Goal: Information Seeking & Learning: Find specific fact

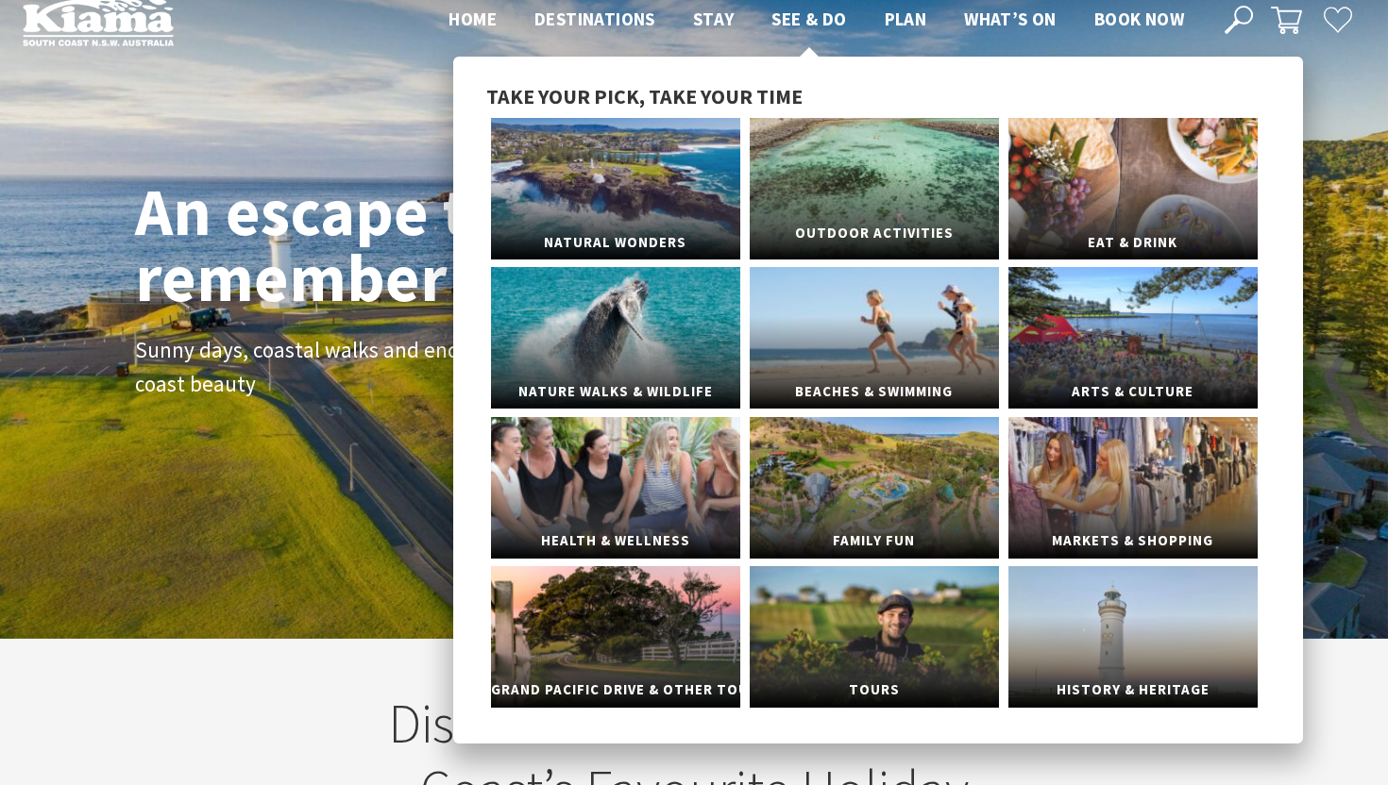
scroll to position [37, 0]
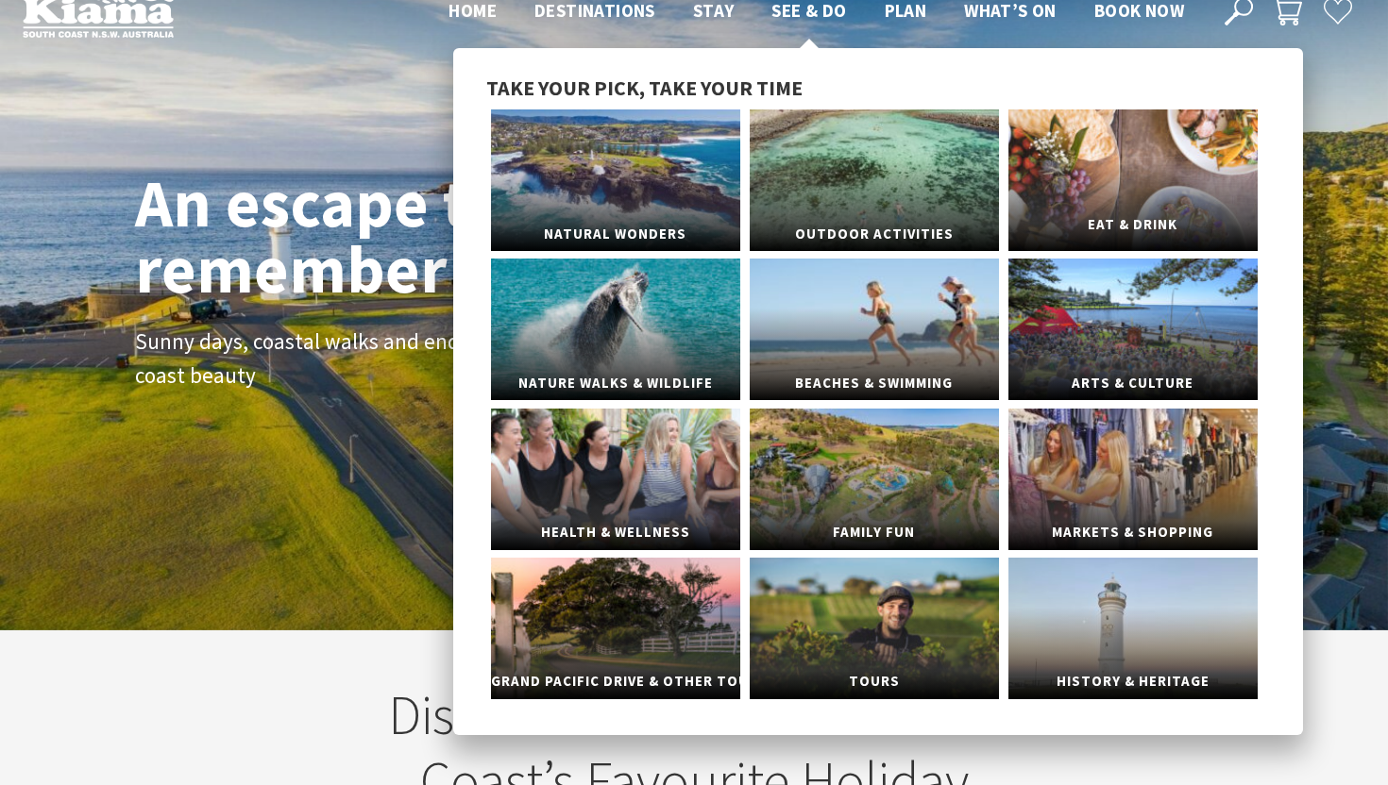
click at [1134, 177] on link "Eat & Drink" at bounding box center [1132, 180] width 249 height 142
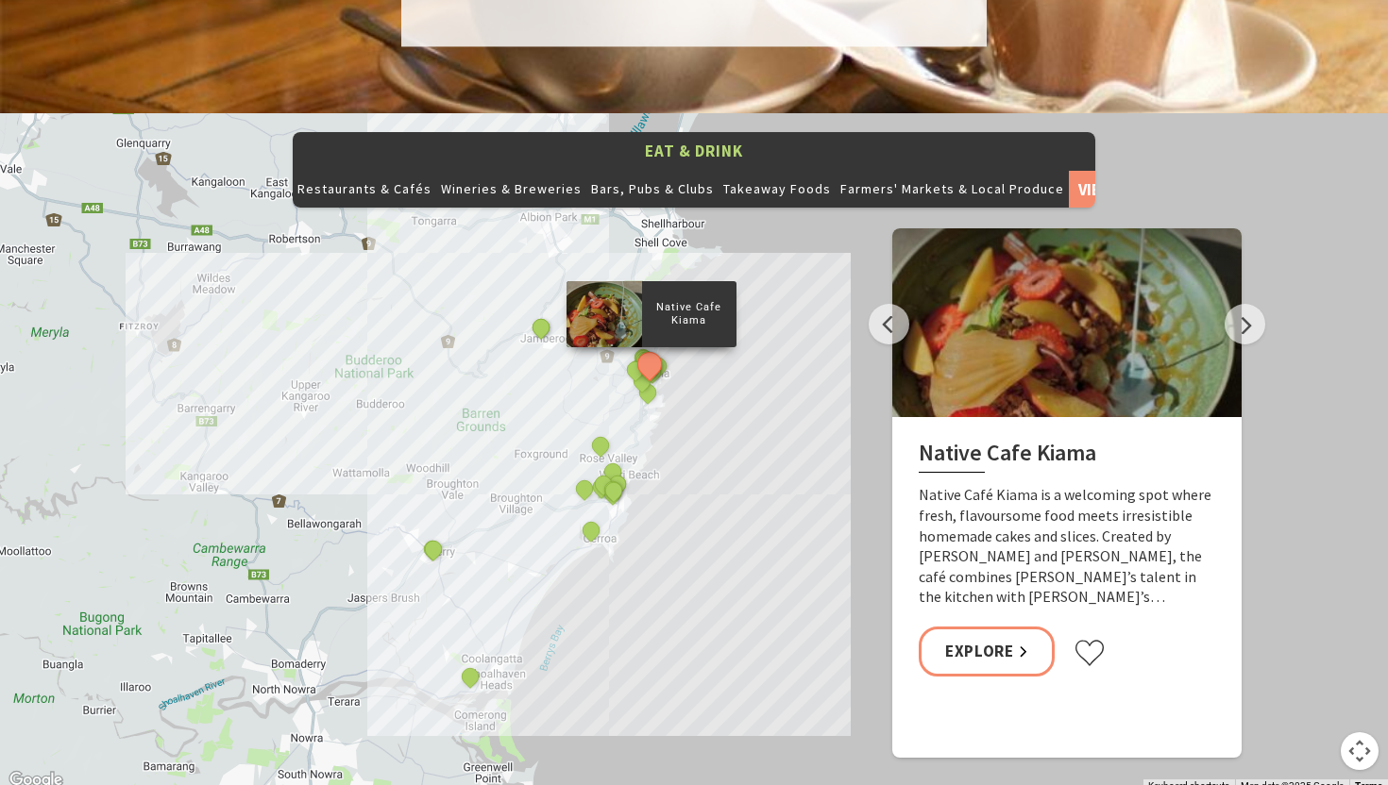
scroll to position [1995, 0]
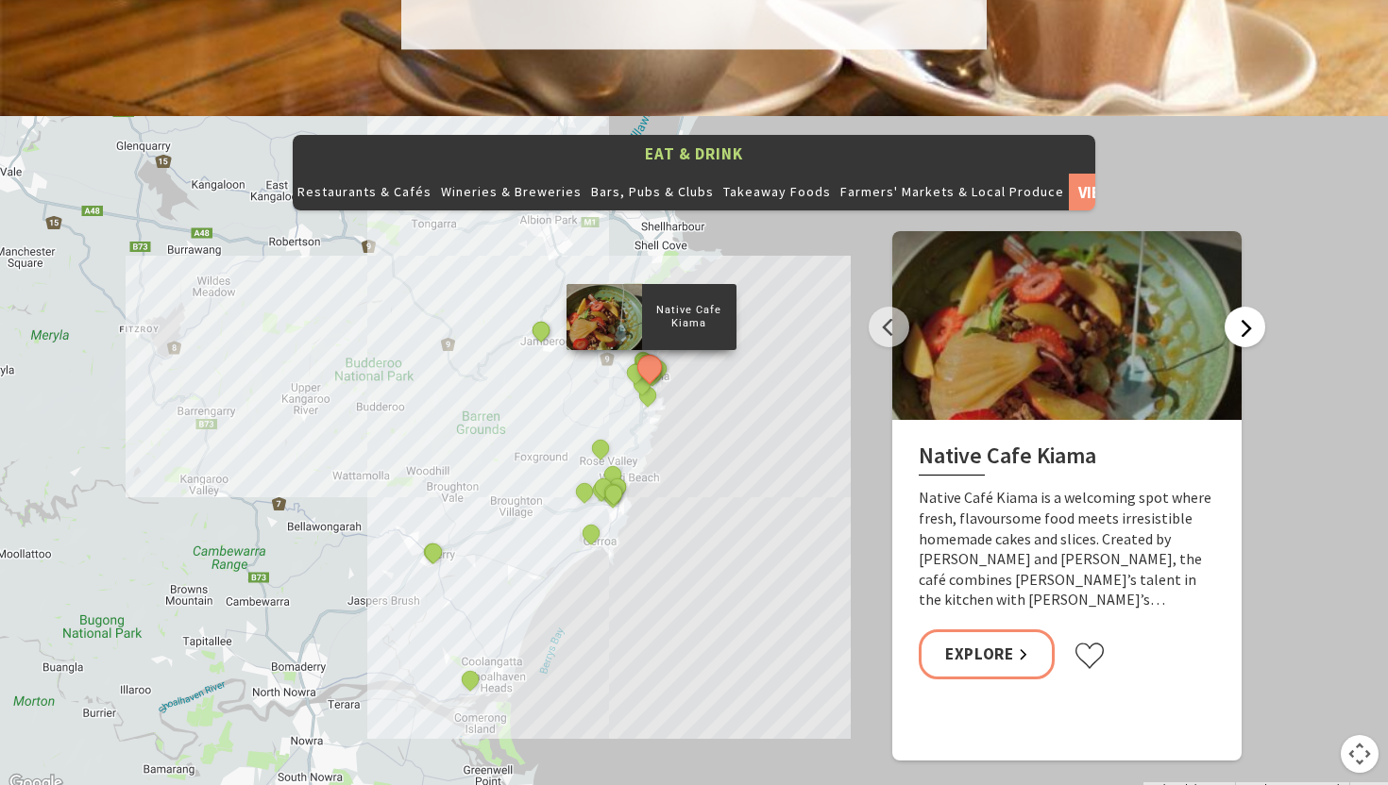
click at [1242, 307] on button "Next" at bounding box center [1244, 327] width 41 height 41
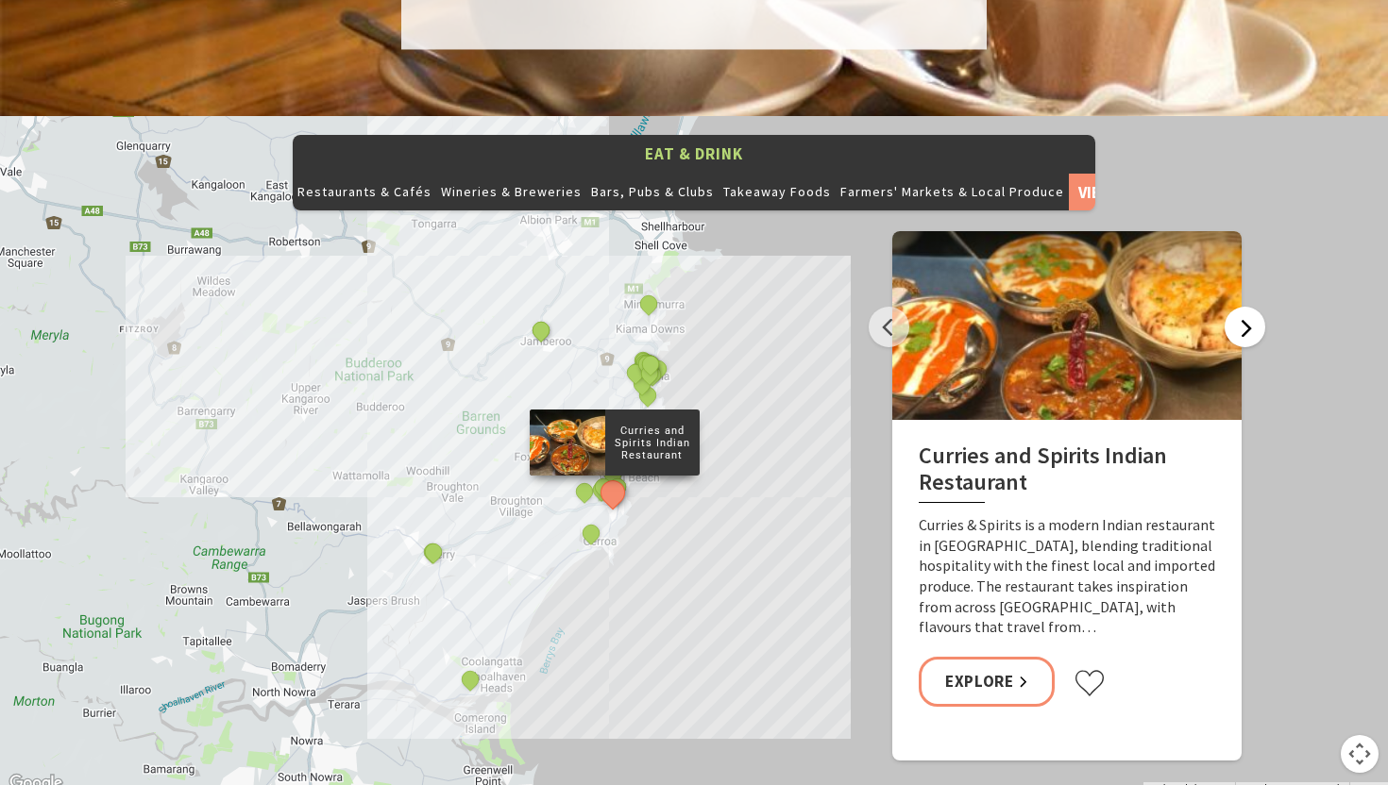
click at [1242, 307] on button "Next" at bounding box center [1244, 327] width 41 height 41
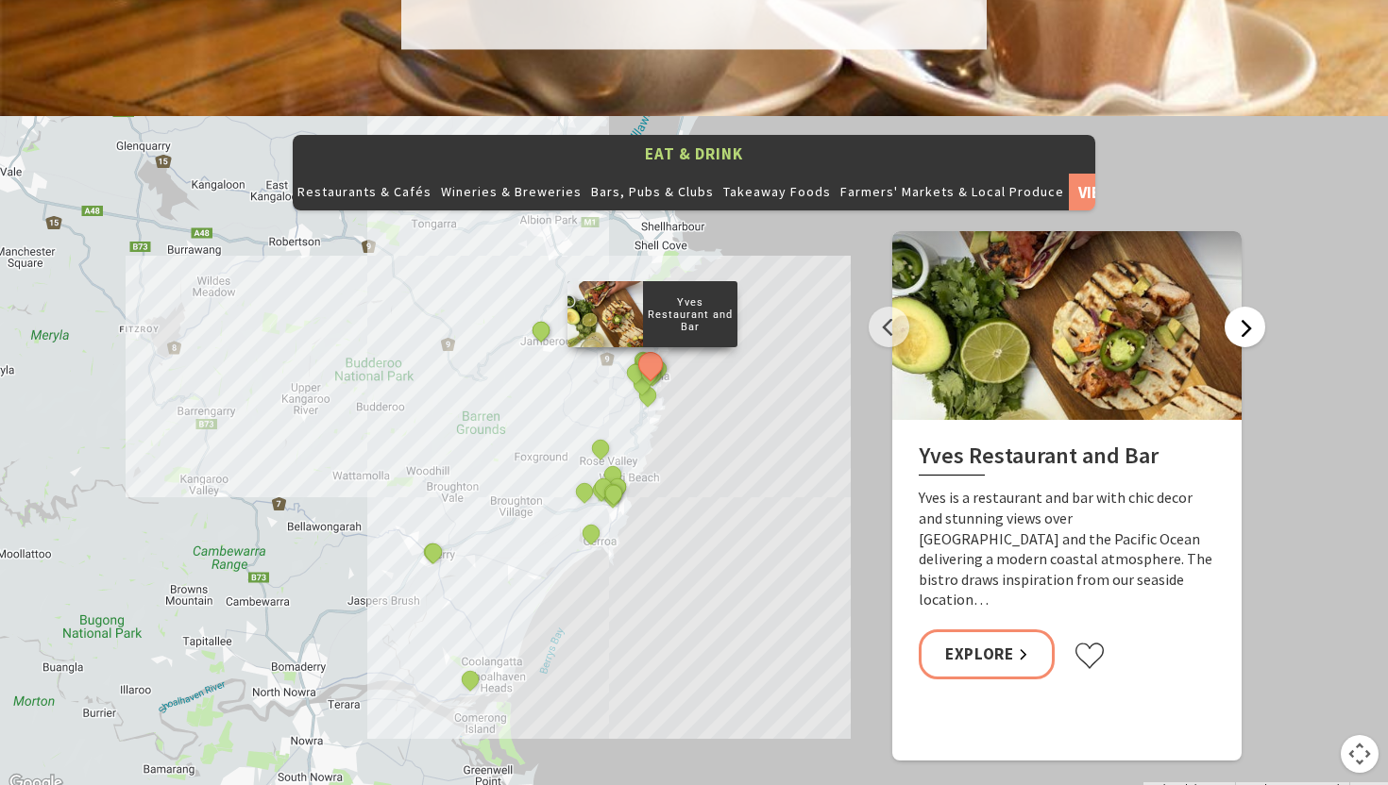
click at [1242, 307] on button "Next" at bounding box center [1244, 327] width 41 height 41
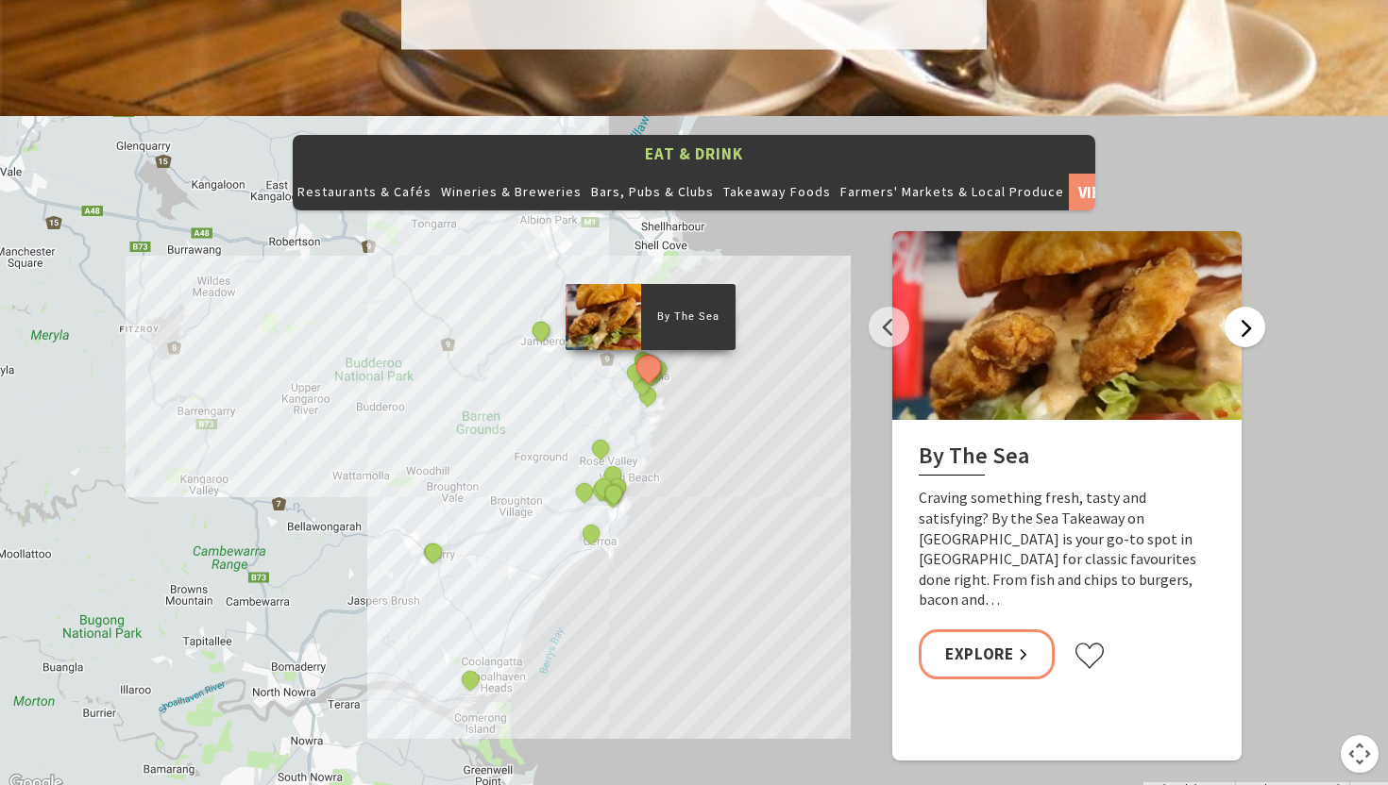
click at [1242, 307] on button "Next" at bounding box center [1244, 327] width 41 height 41
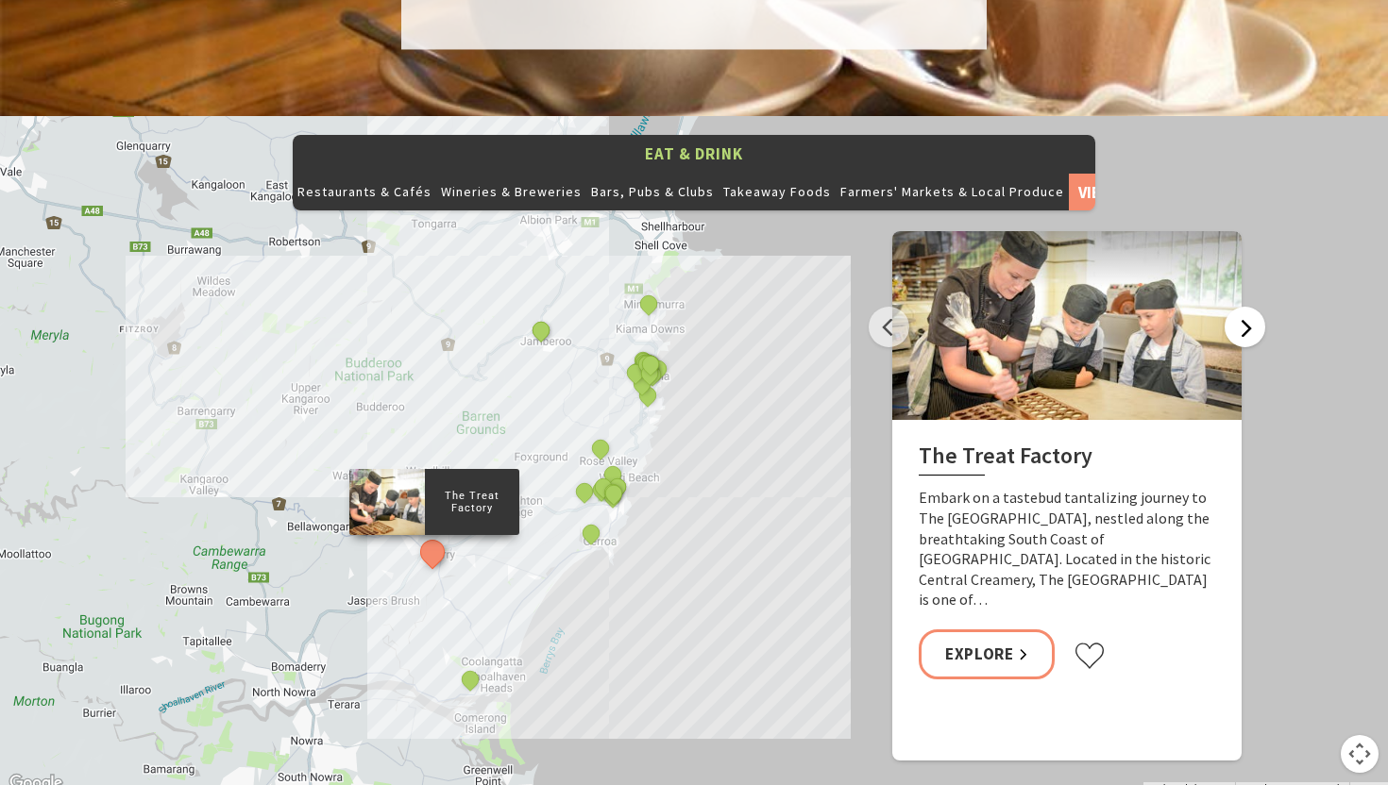
click at [1244, 307] on button "Next" at bounding box center [1244, 327] width 41 height 41
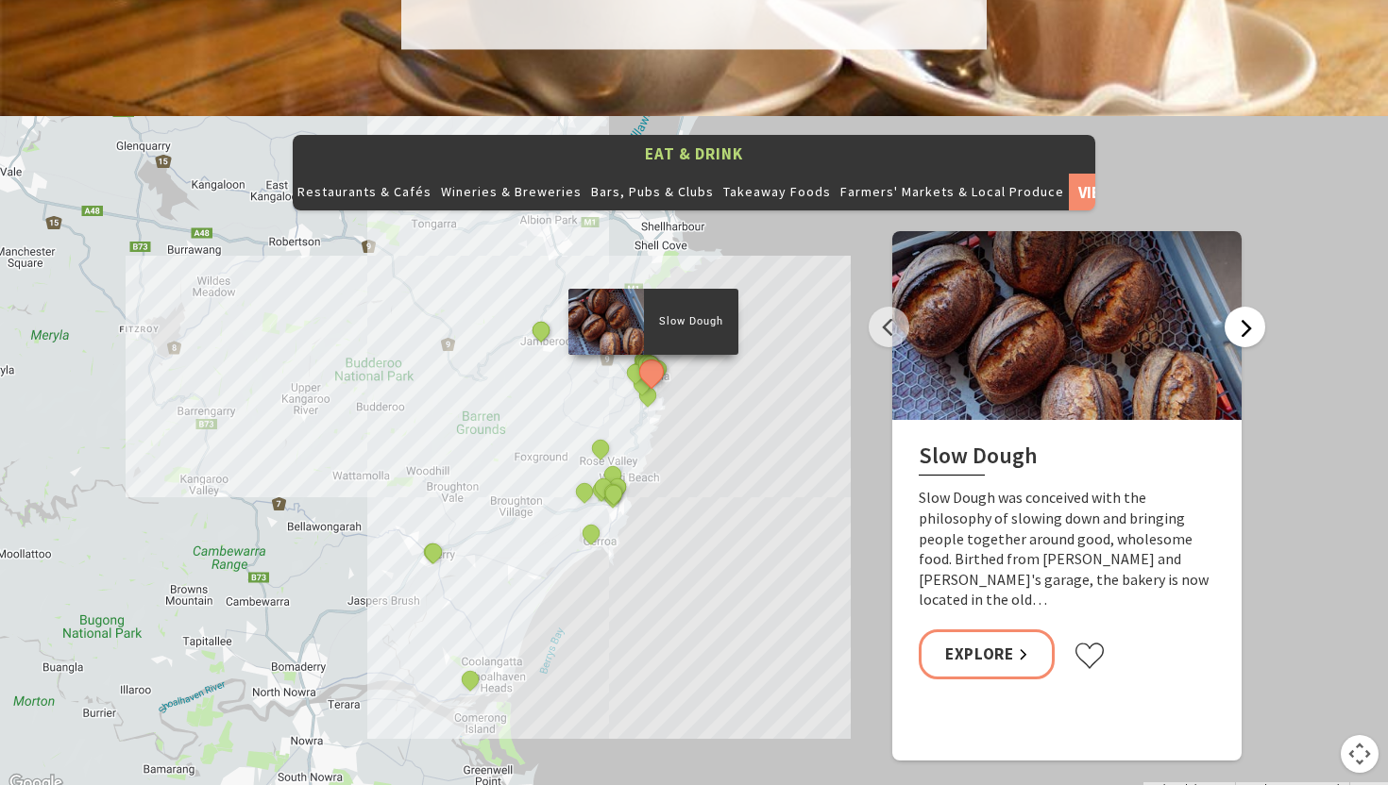
click at [1244, 307] on button "Next" at bounding box center [1244, 327] width 41 height 41
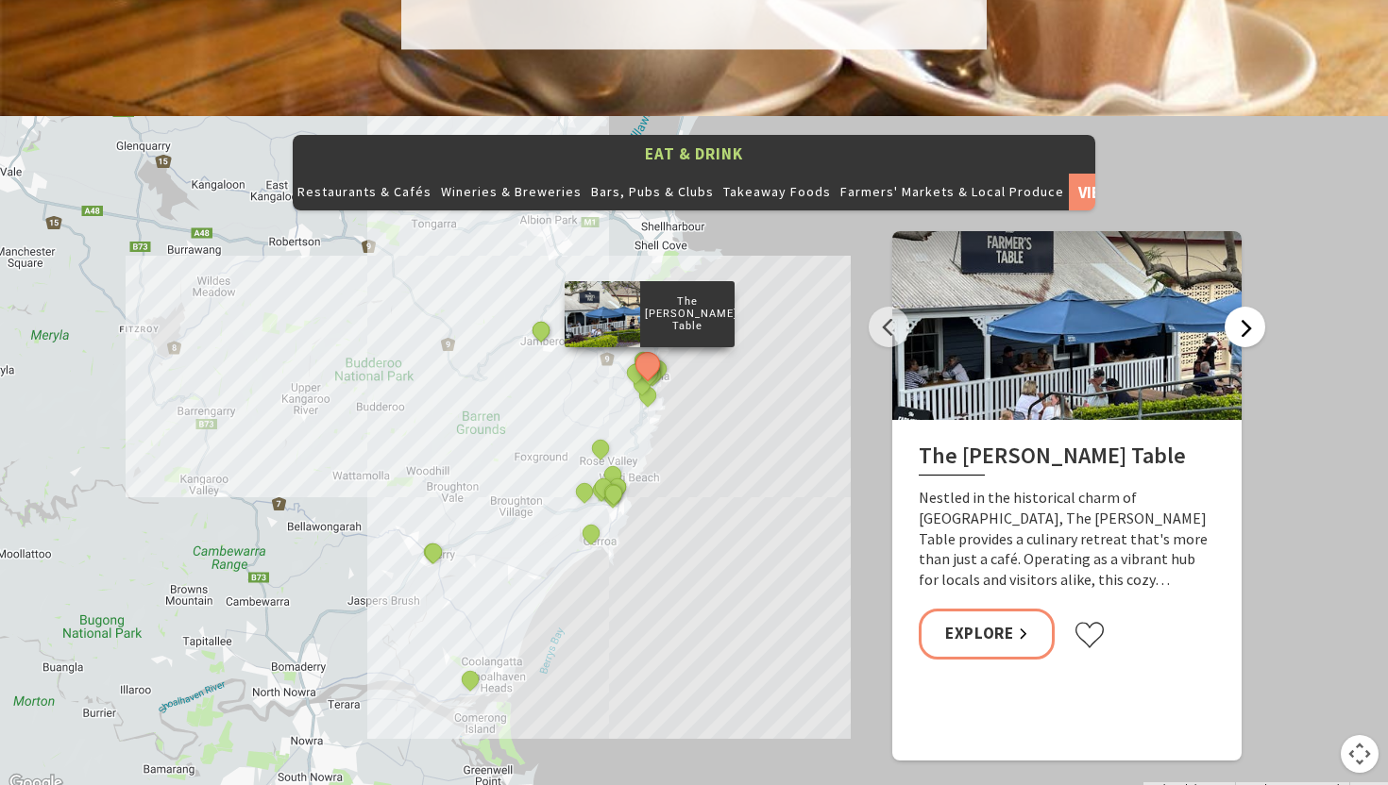
click at [1244, 307] on button "Next" at bounding box center [1244, 327] width 41 height 41
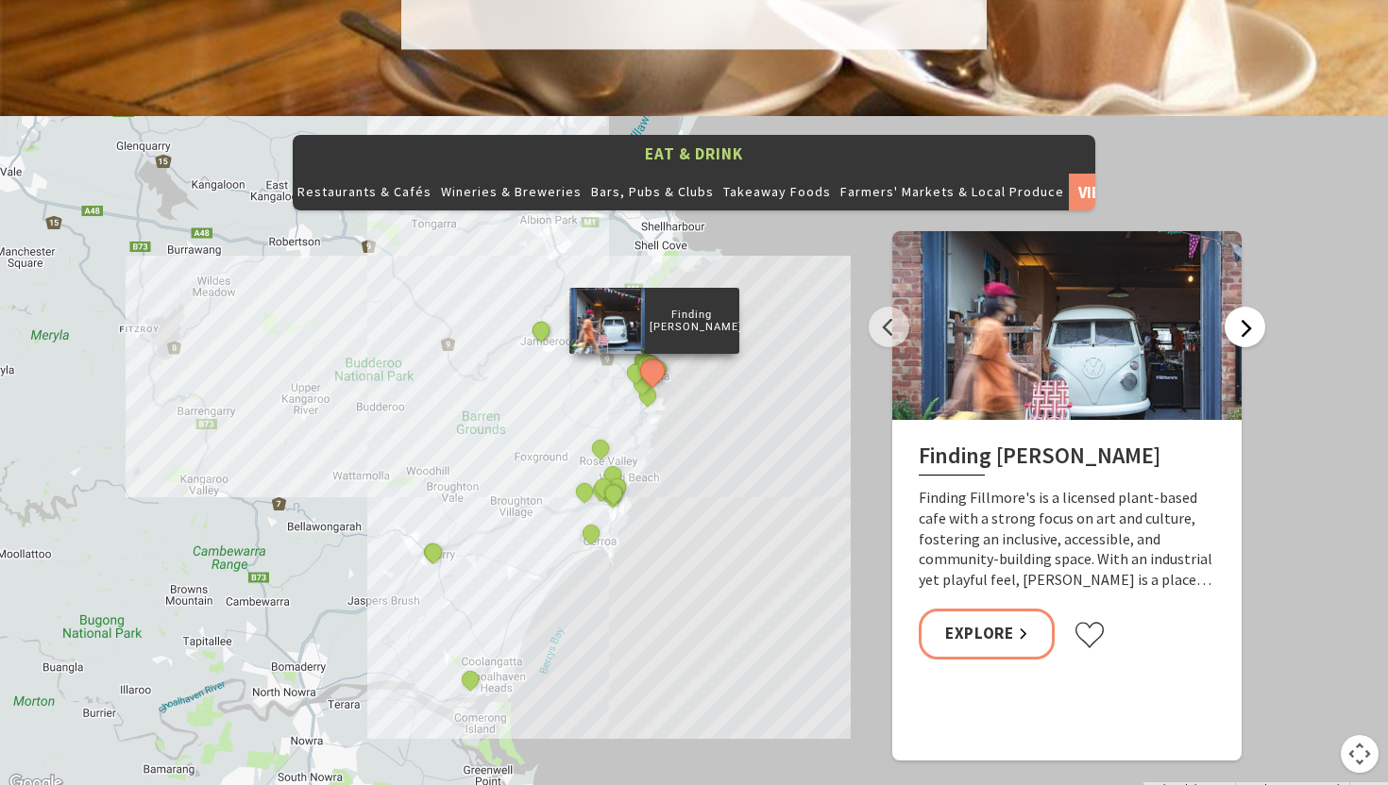
click at [1244, 307] on button "Next" at bounding box center [1244, 327] width 41 height 41
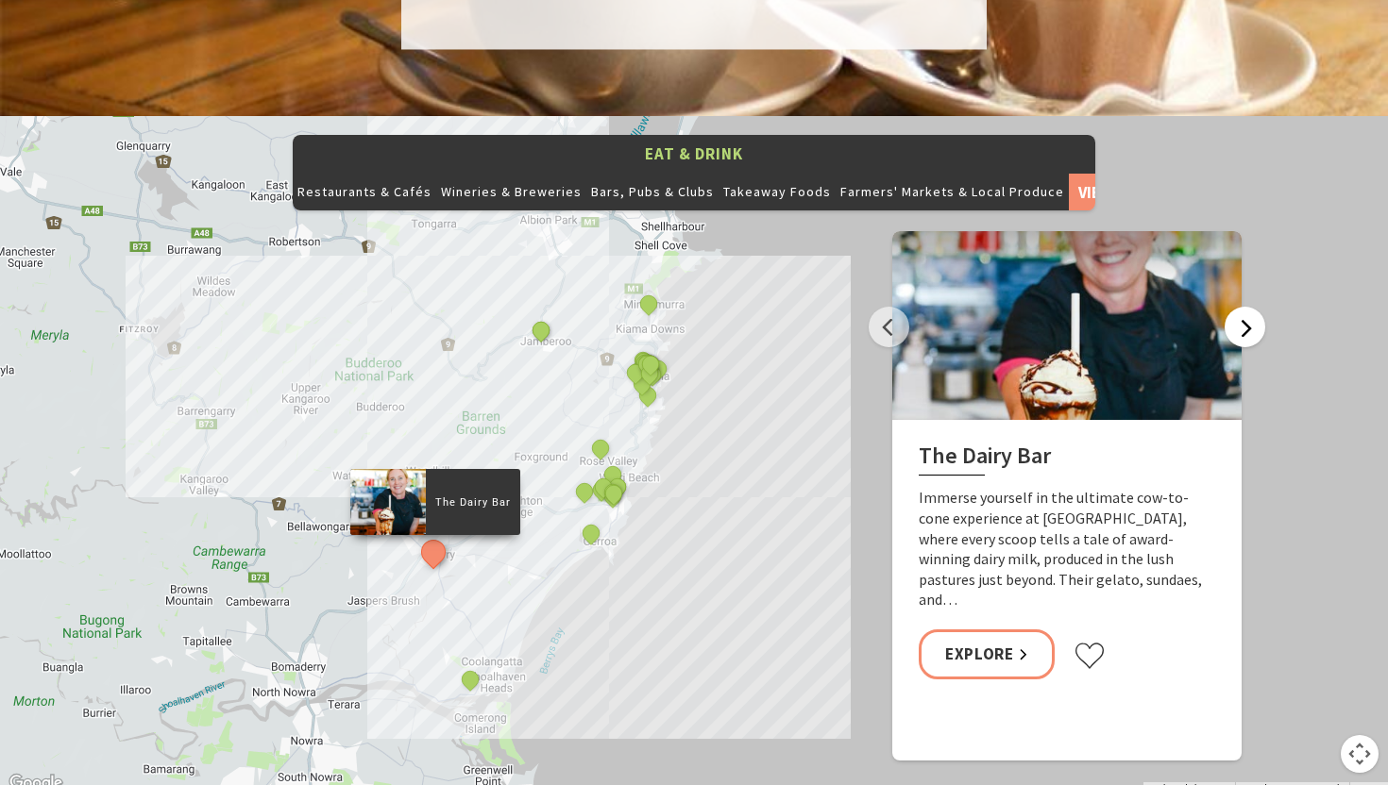
click at [1244, 307] on button "Next" at bounding box center [1244, 327] width 41 height 41
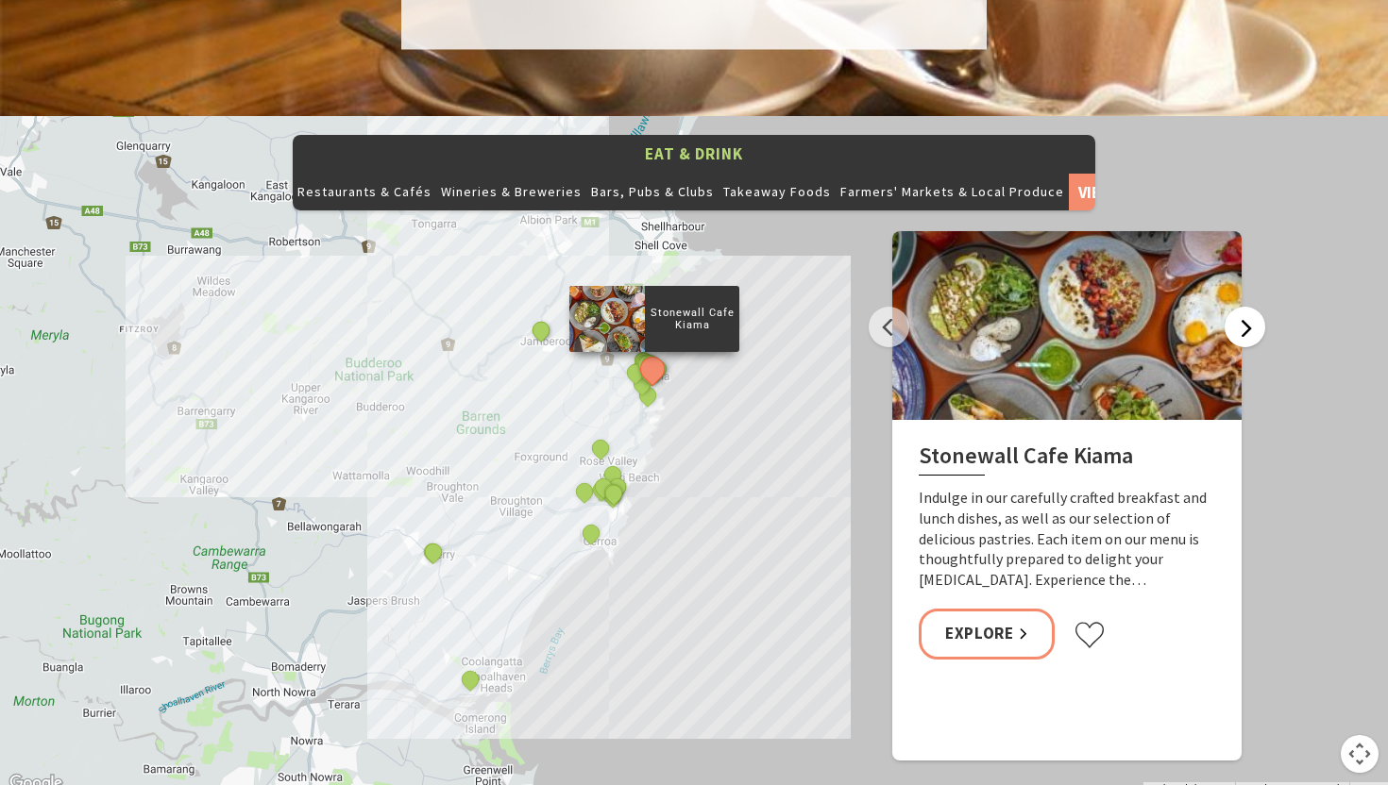
click at [1244, 307] on button "Next" at bounding box center [1244, 327] width 41 height 41
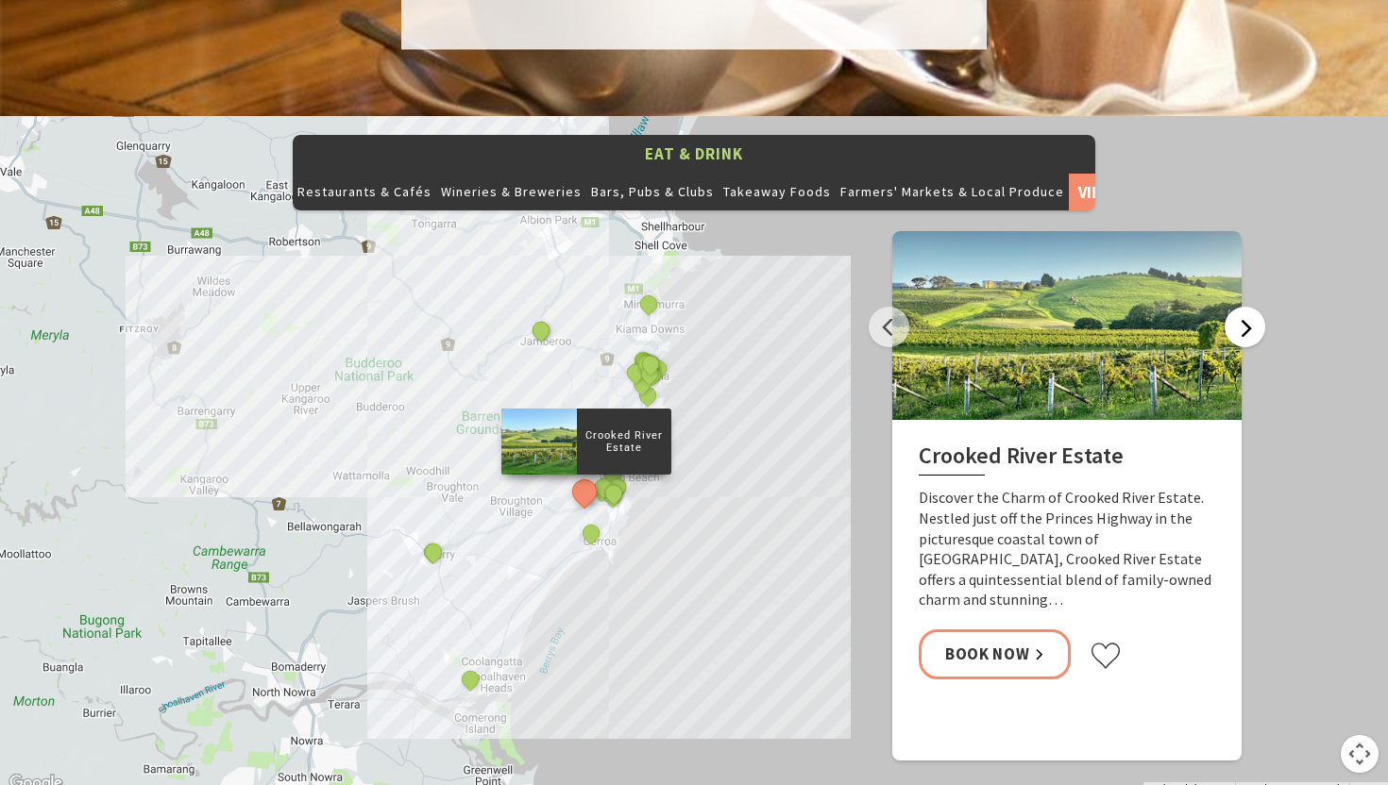
click at [1244, 307] on button "Next" at bounding box center [1244, 327] width 41 height 41
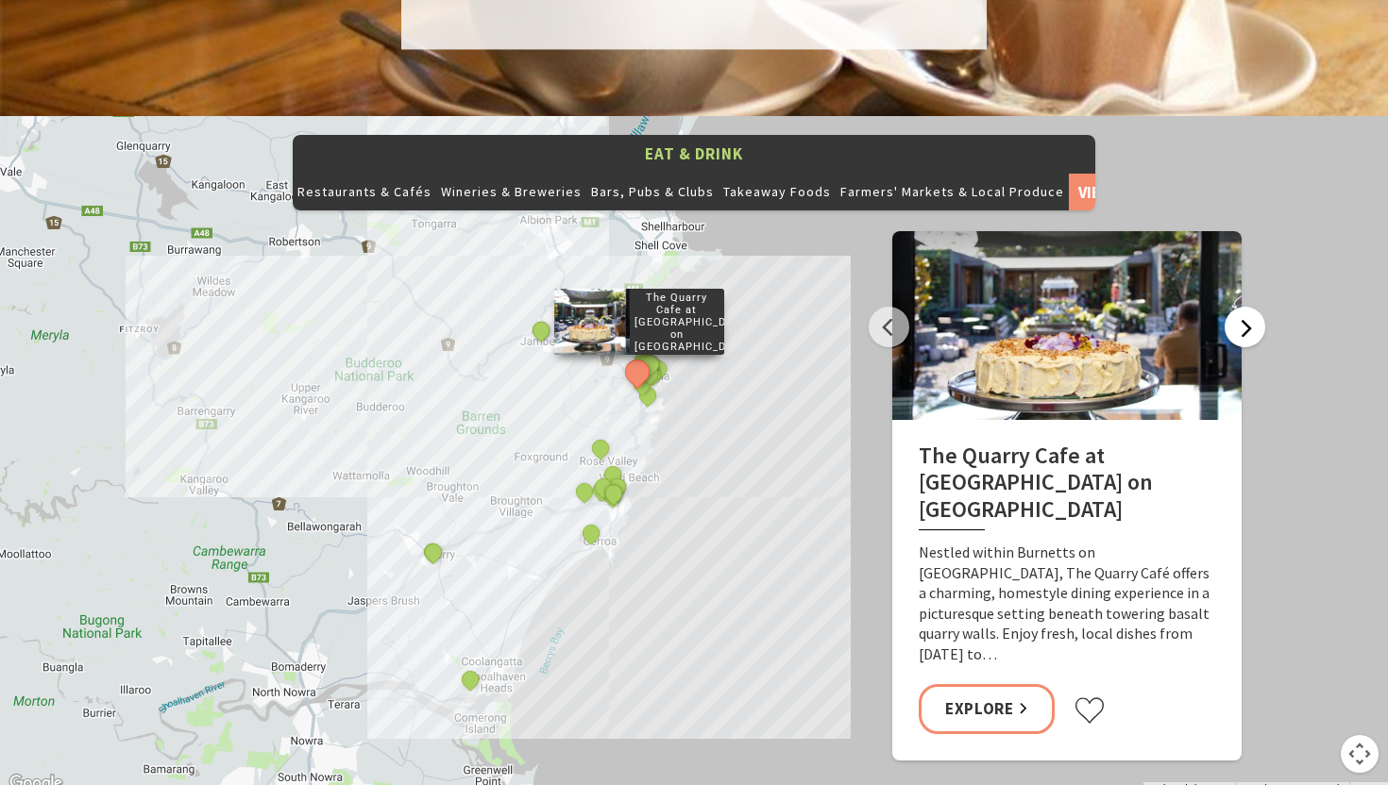
click at [1244, 307] on button "Next" at bounding box center [1244, 327] width 41 height 41
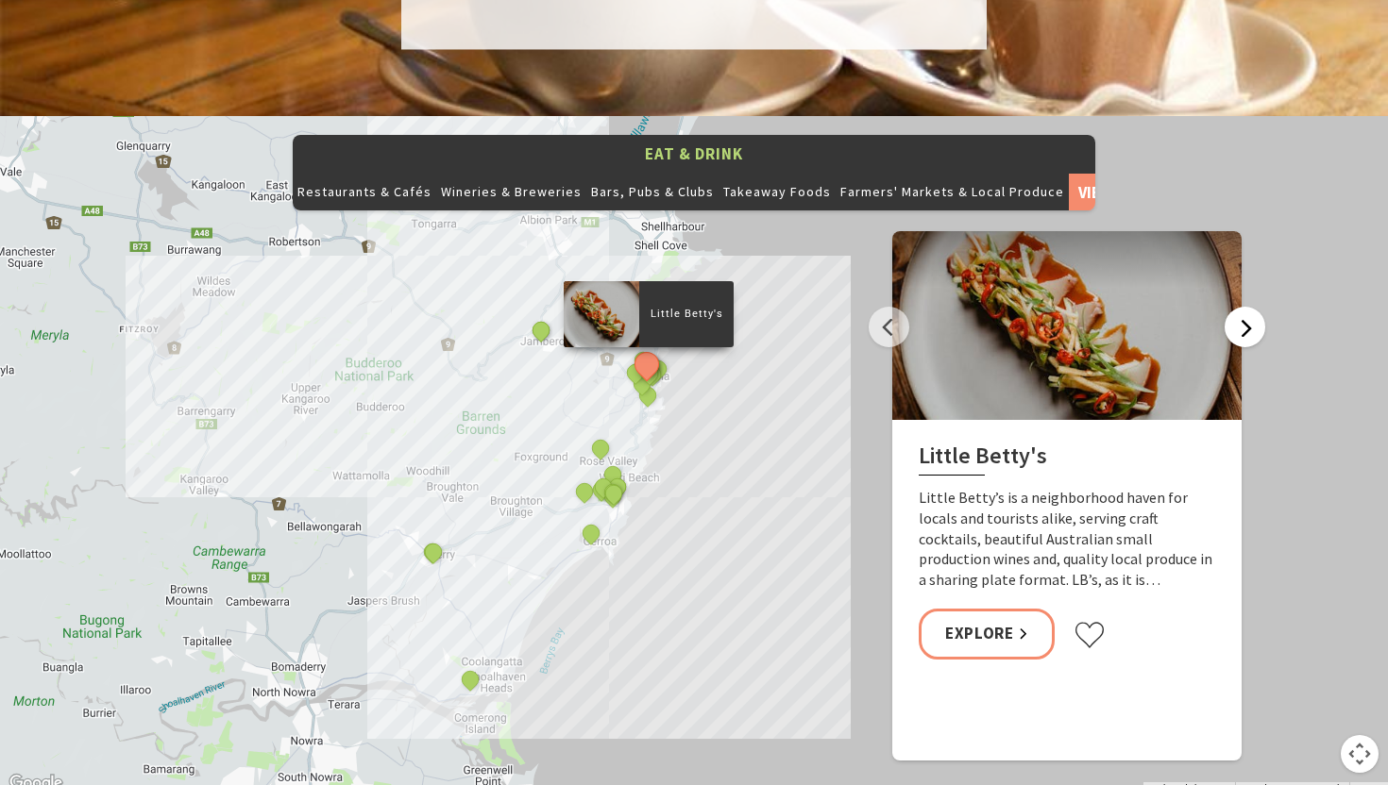
click at [1244, 307] on button "Next" at bounding box center [1244, 327] width 41 height 41
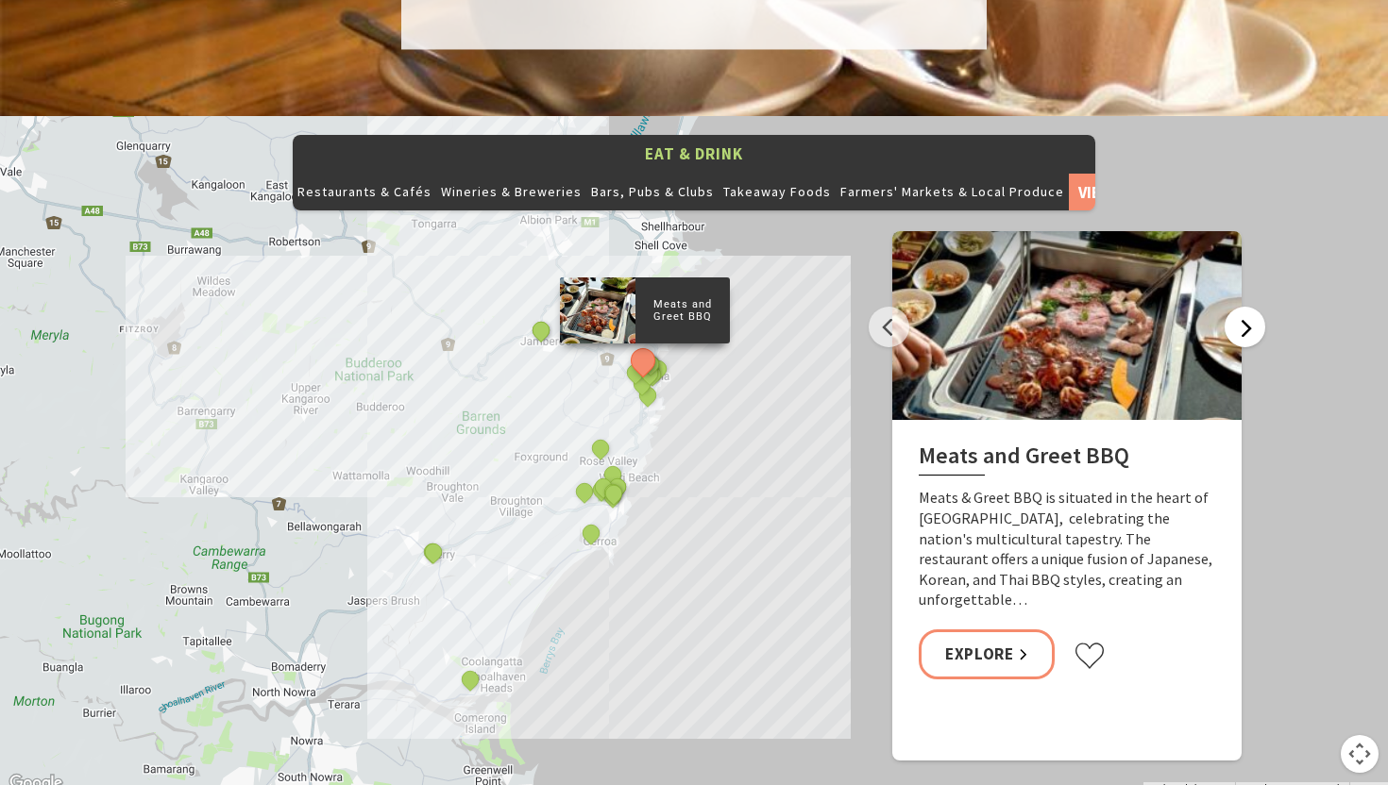
click at [1244, 307] on button "Next" at bounding box center [1244, 327] width 41 height 41
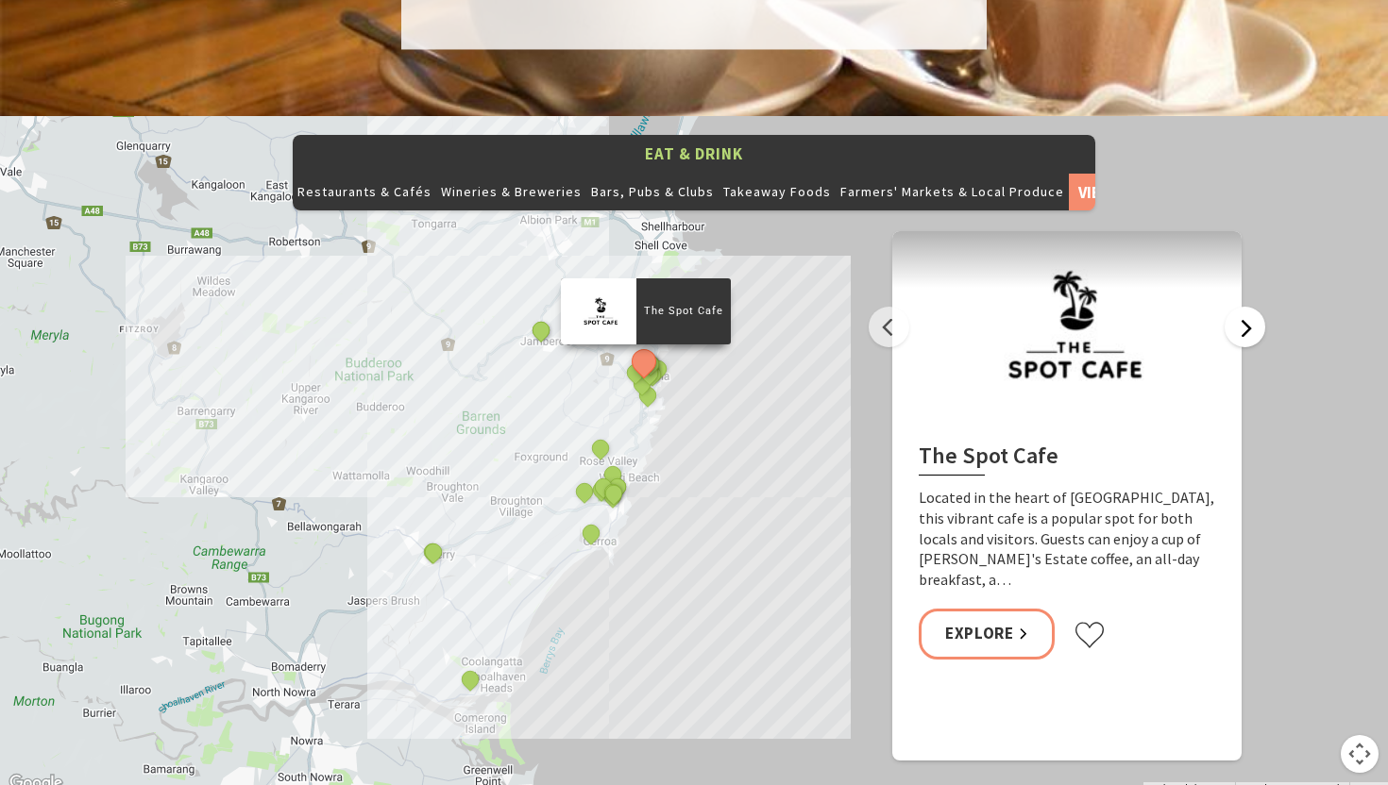
click at [1244, 307] on button "Next" at bounding box center [1244, 327] width 41 height 41
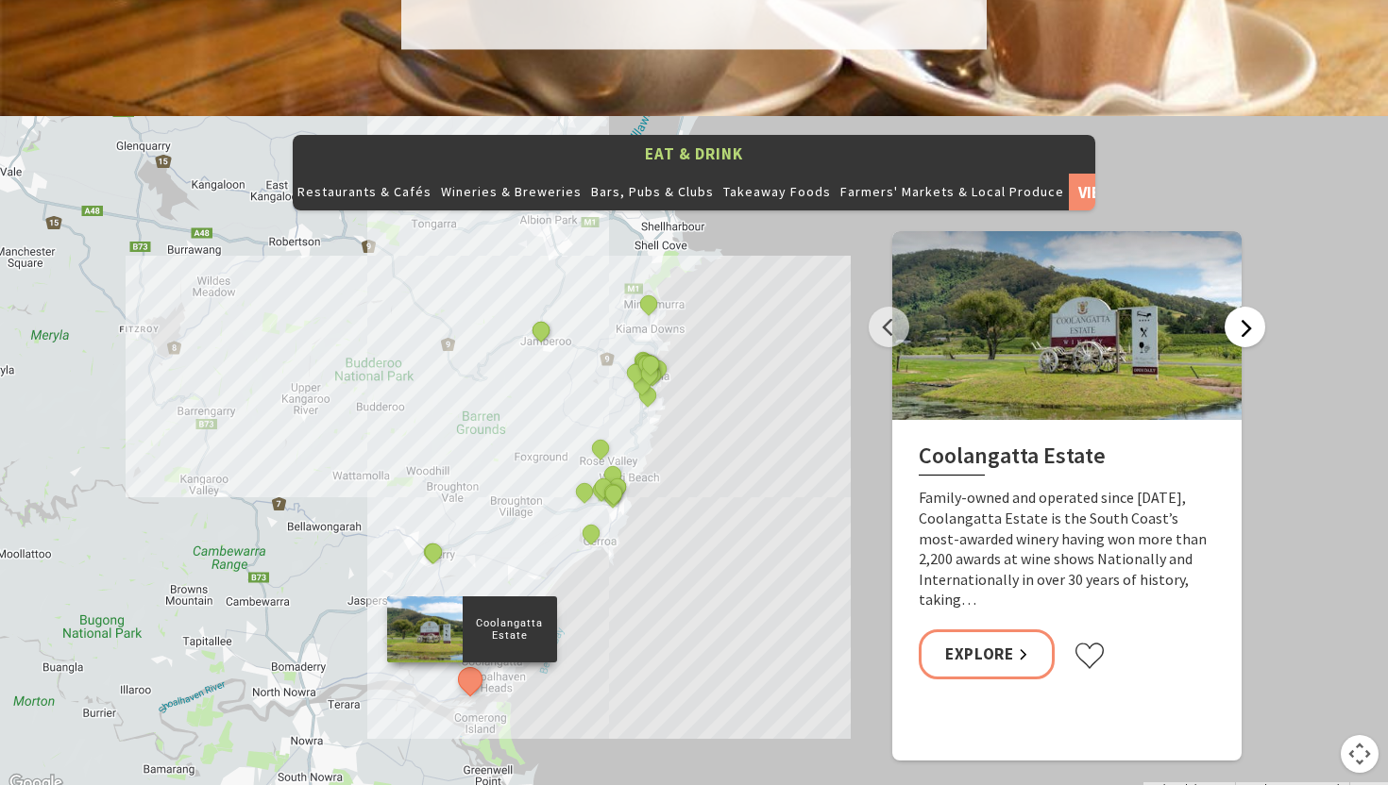
click at [1244, 307] on button "Next" at bounding box center [1244, 327] width 41 height 41
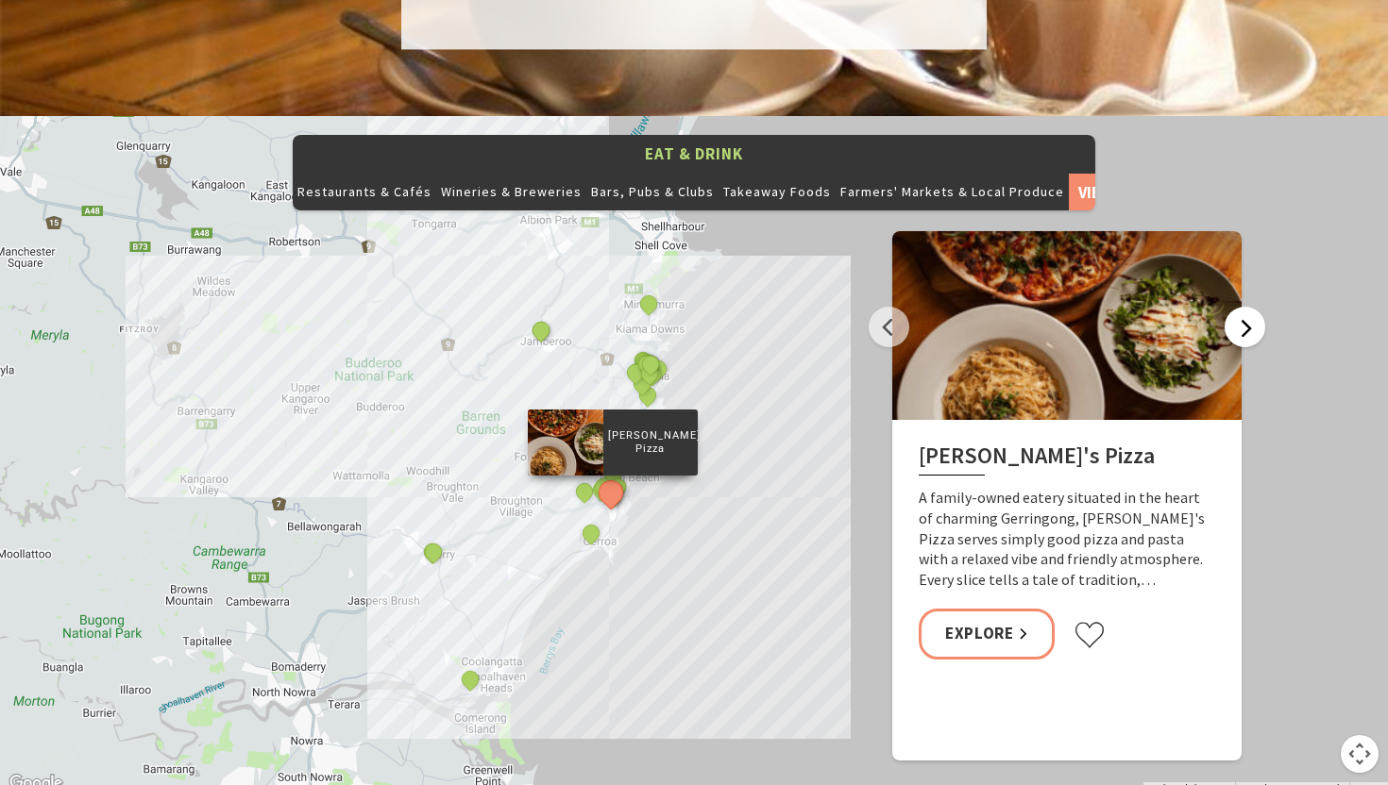
click at [1244, 307] on button "Next" at bounding box center [1244, 327] width 41 height 41
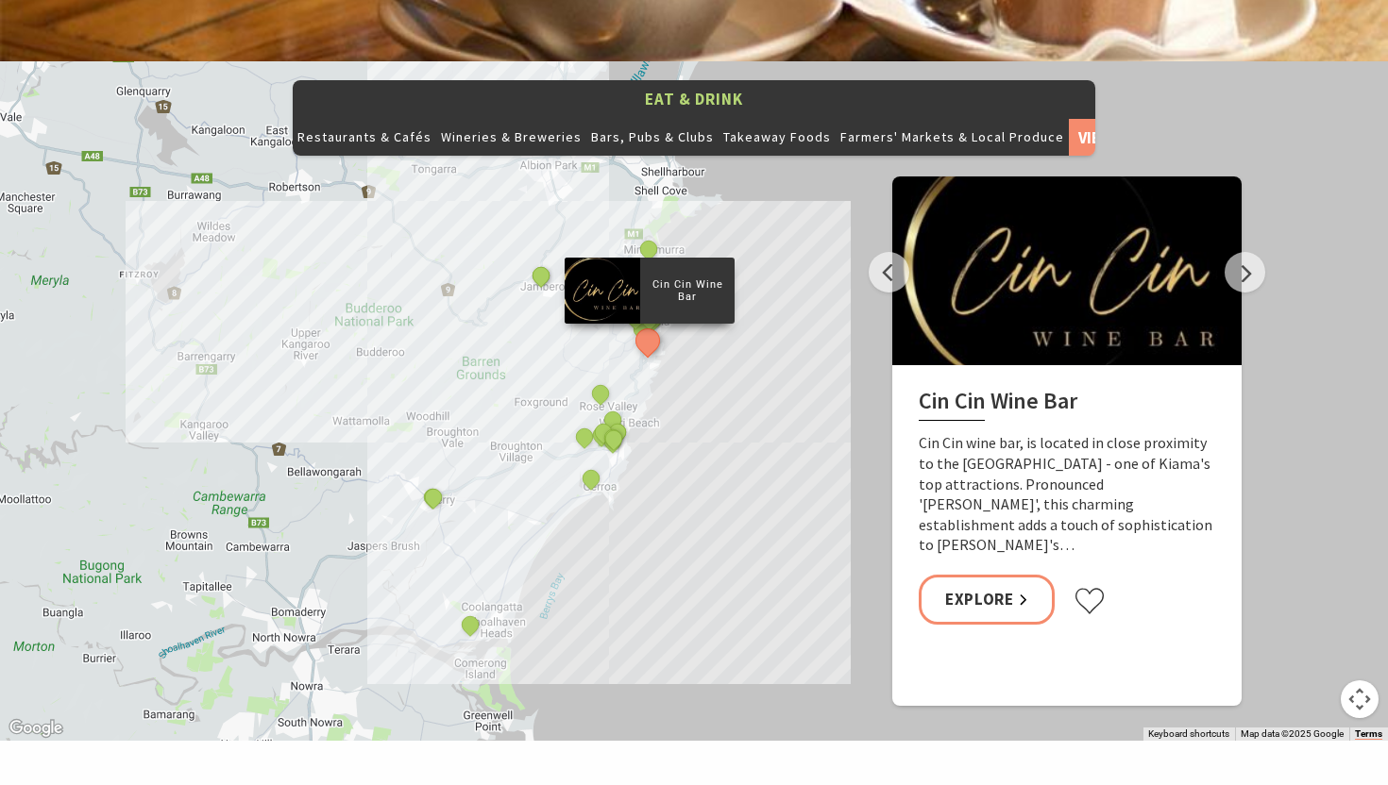
scroll to position [2065, 0]
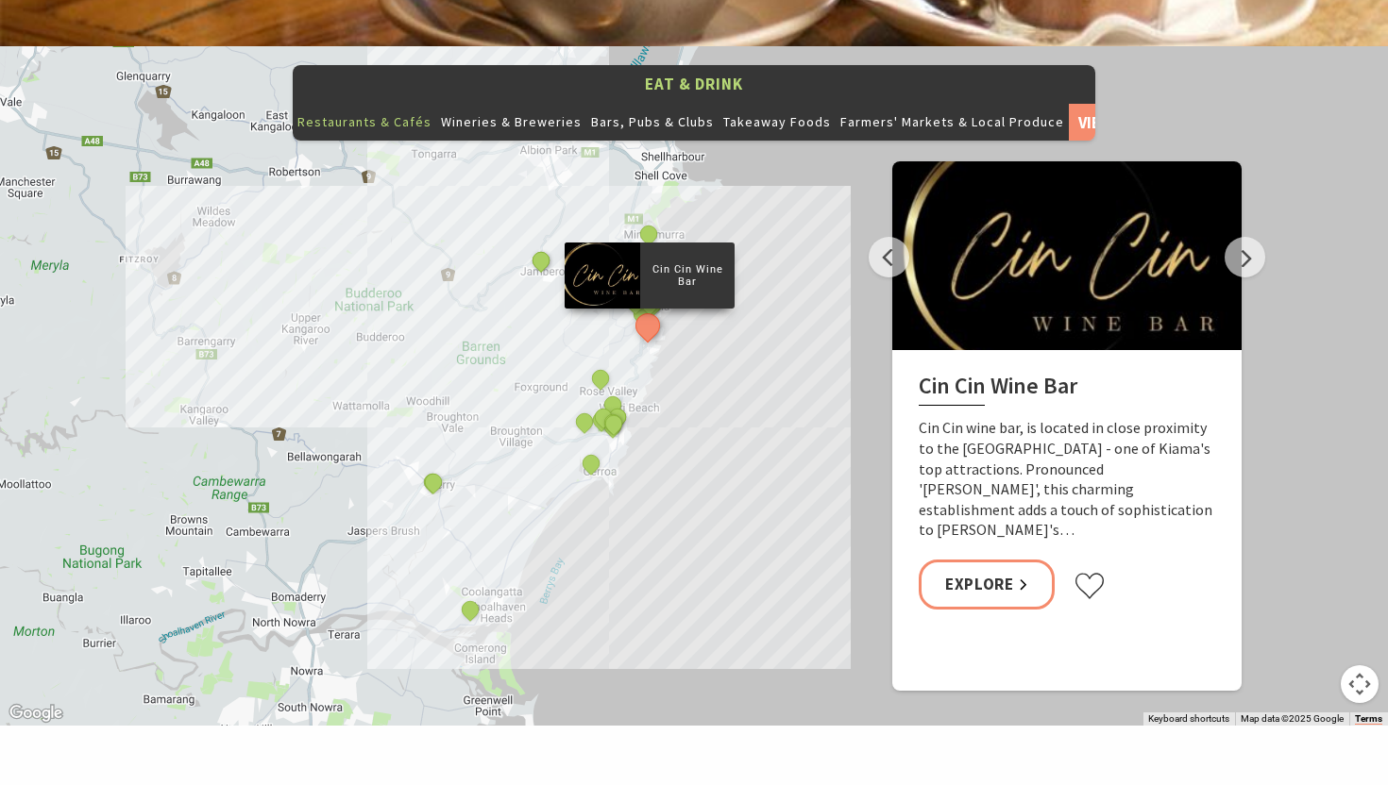
click at [378, 103] on button "Restaurants & Cafés" at bounding box center [364, 122] width 143 height 38
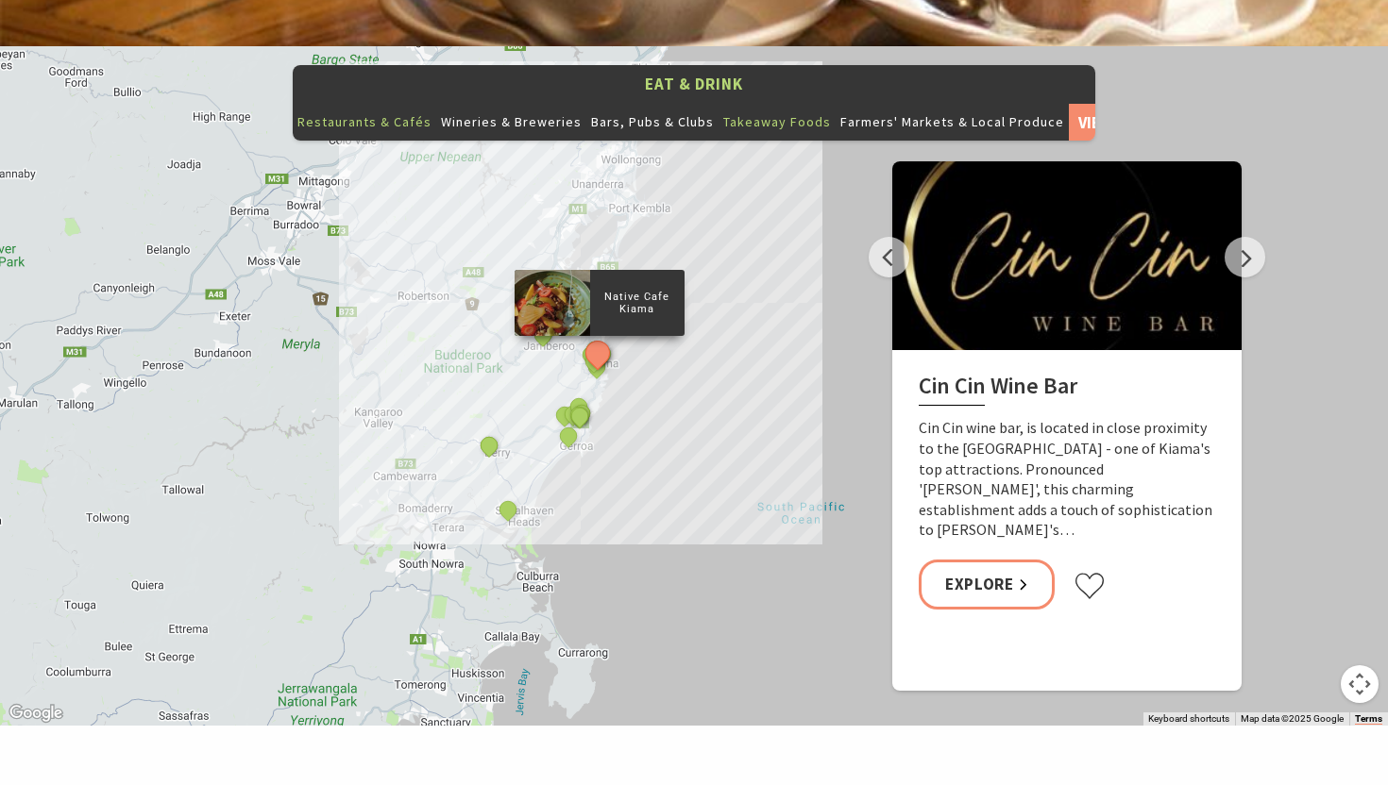
click at [761, 103] on button "Takeaway Foods" at bounding box center [776, 122] width 117 height 38
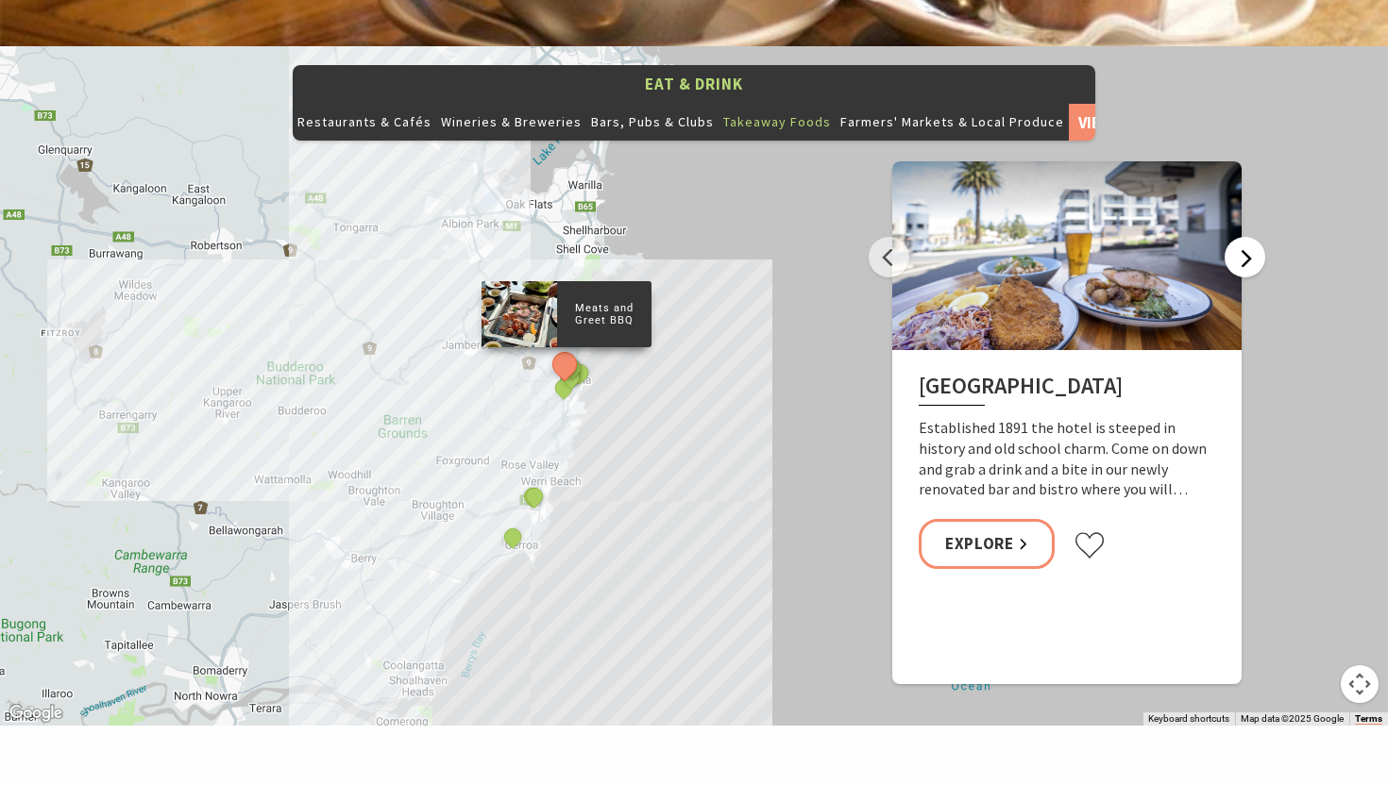
click at [1243, 237] on button "Next" at bounding box center [1244, 257] width 41 height 41
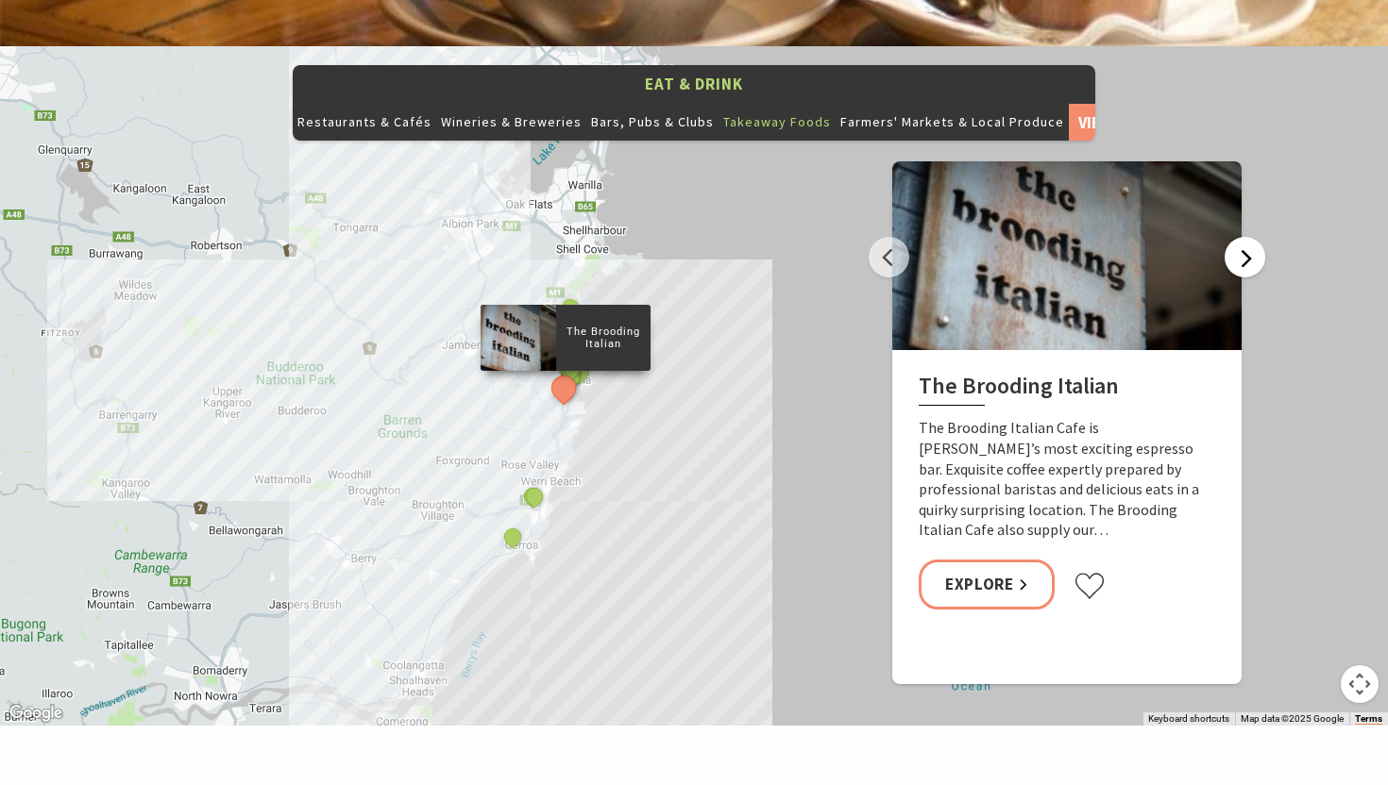
click at [1243, 237] on button "Next" at bounding box center [1244, 257] width 41 height 41
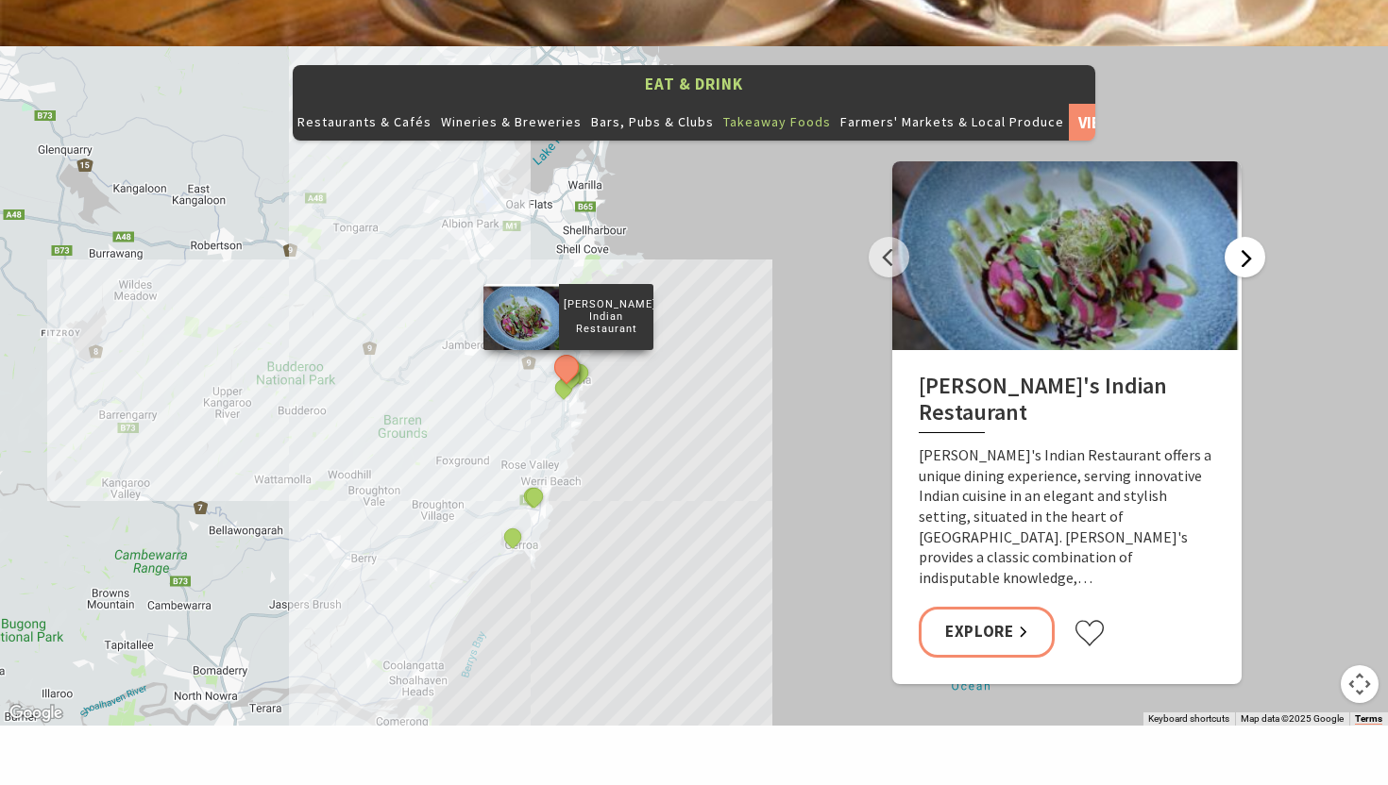
click at [1243, 237] on button "Next" at bounding box center [1244, 257] width 41 height 41
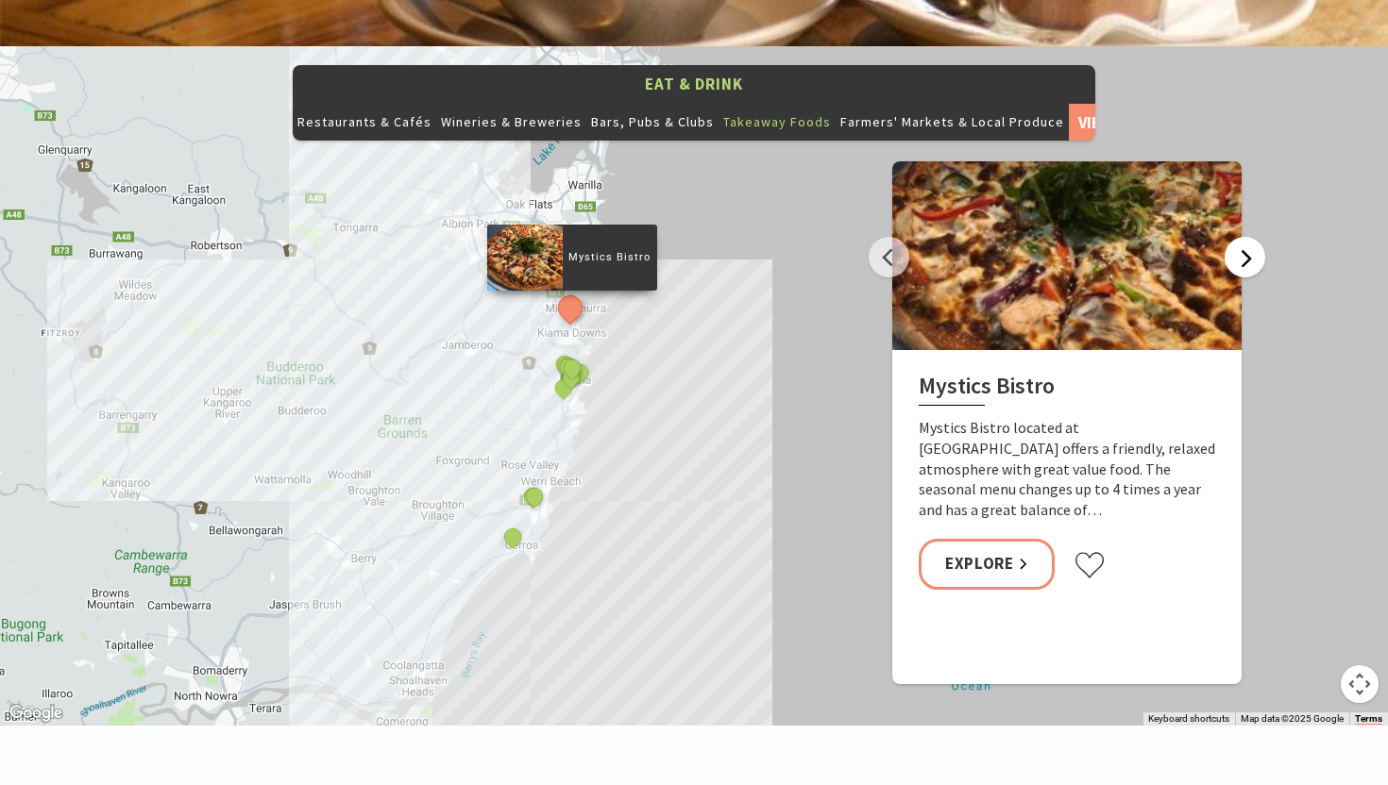
click at [1243, 237] on button "Next" at bounding box center [1244, 257] width 41 height 41
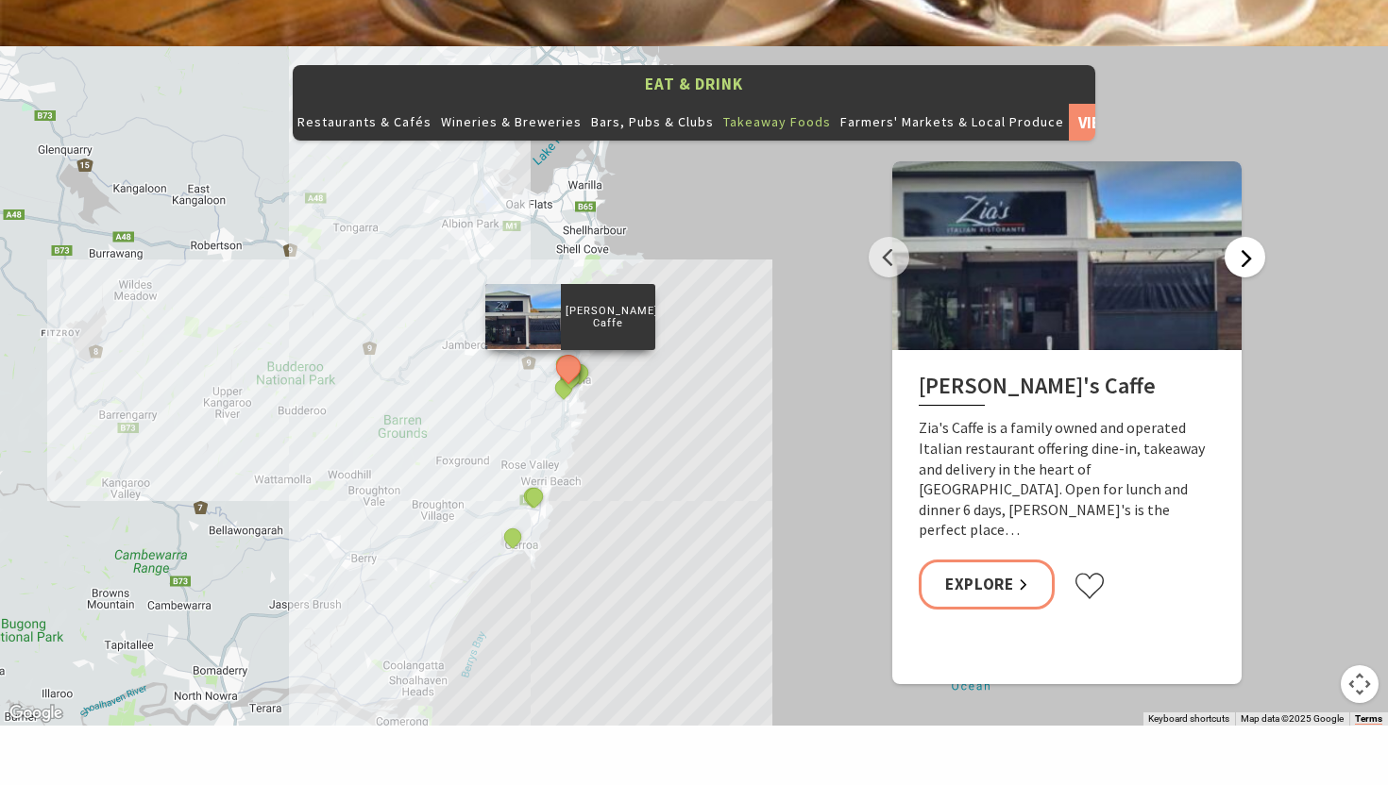
click at [1243, 237] on button "Next" at bounding box center [1244, 257] width 41 height 41
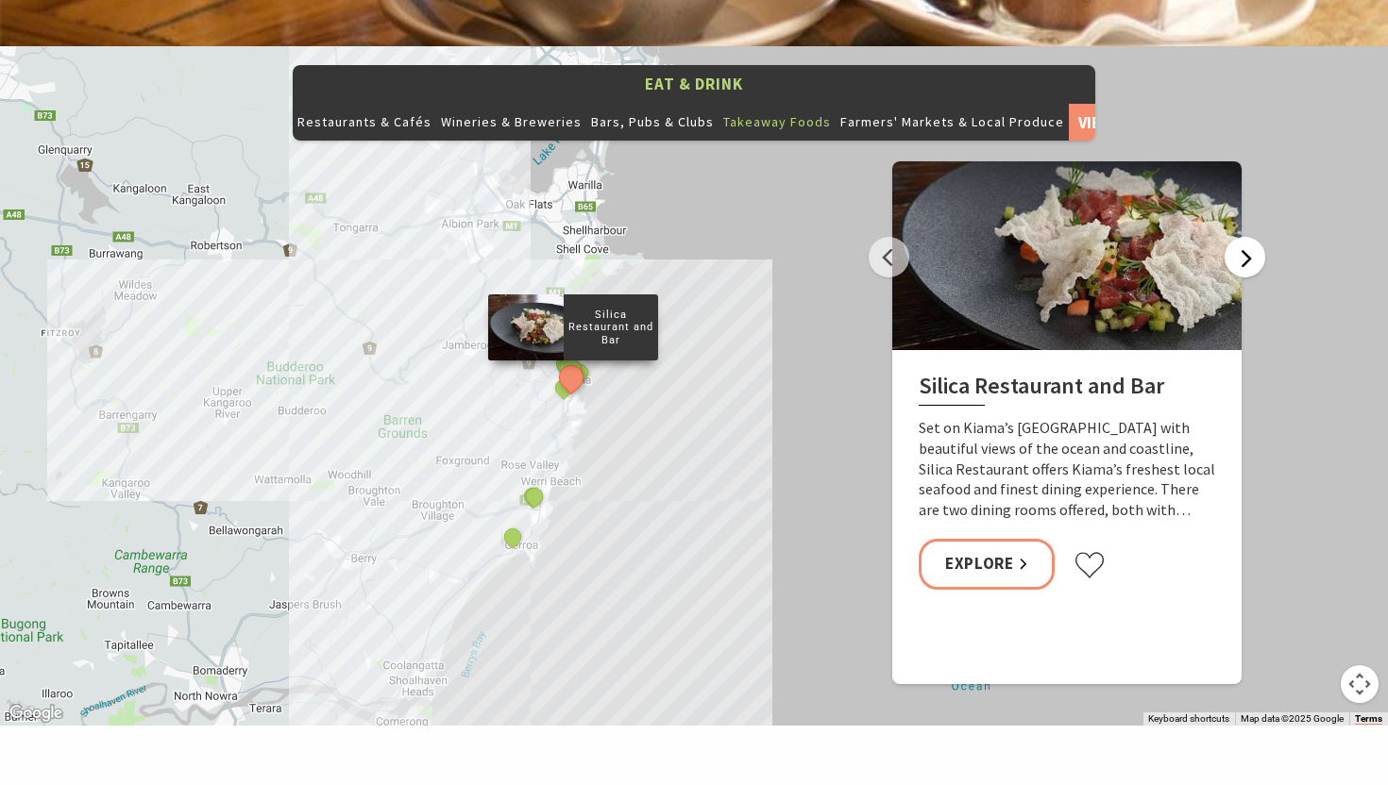
click at [1243, 237] on button "Next" at bounding box center [1244, 257] width 41 height 41
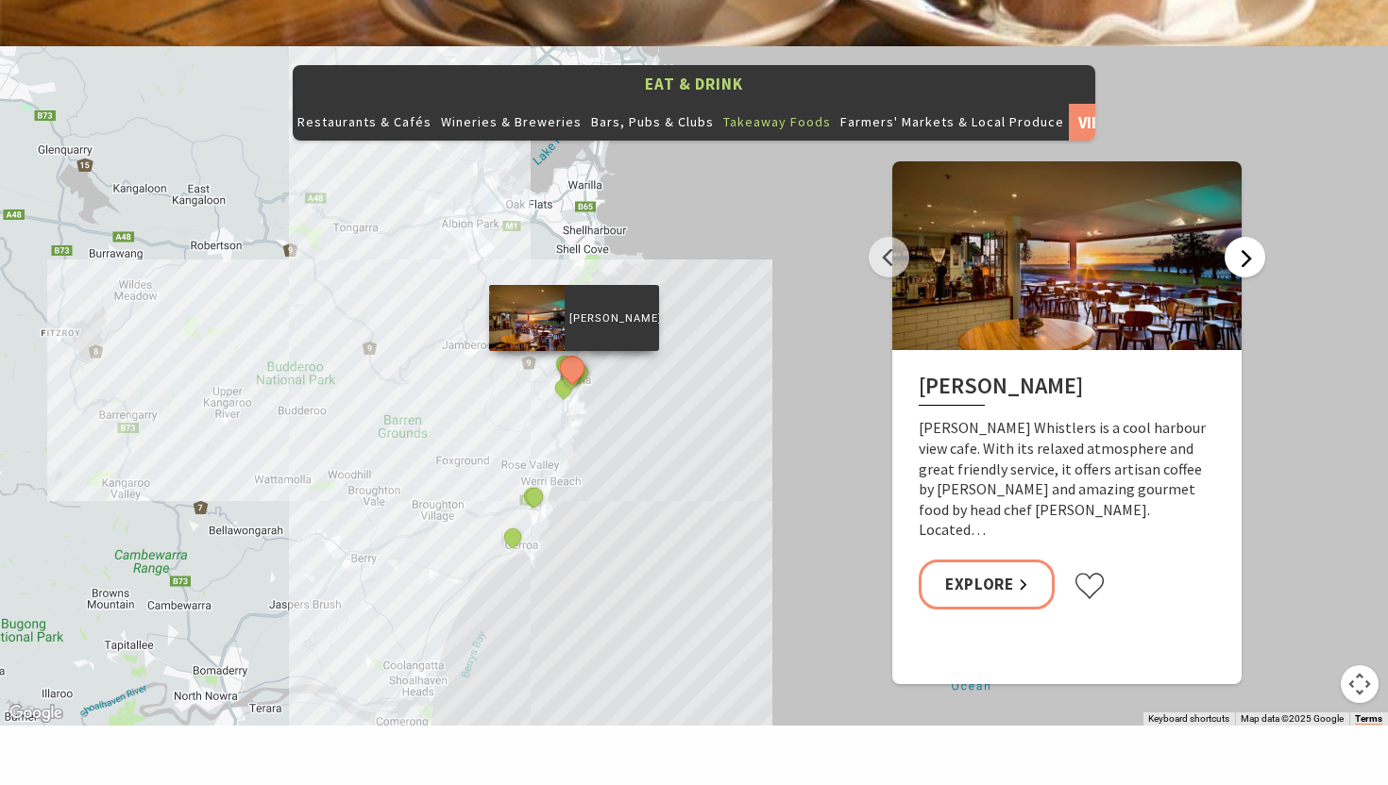
click at [1243, 237] on button "Next" at bounding box center [1244, 257] width 41 height 41
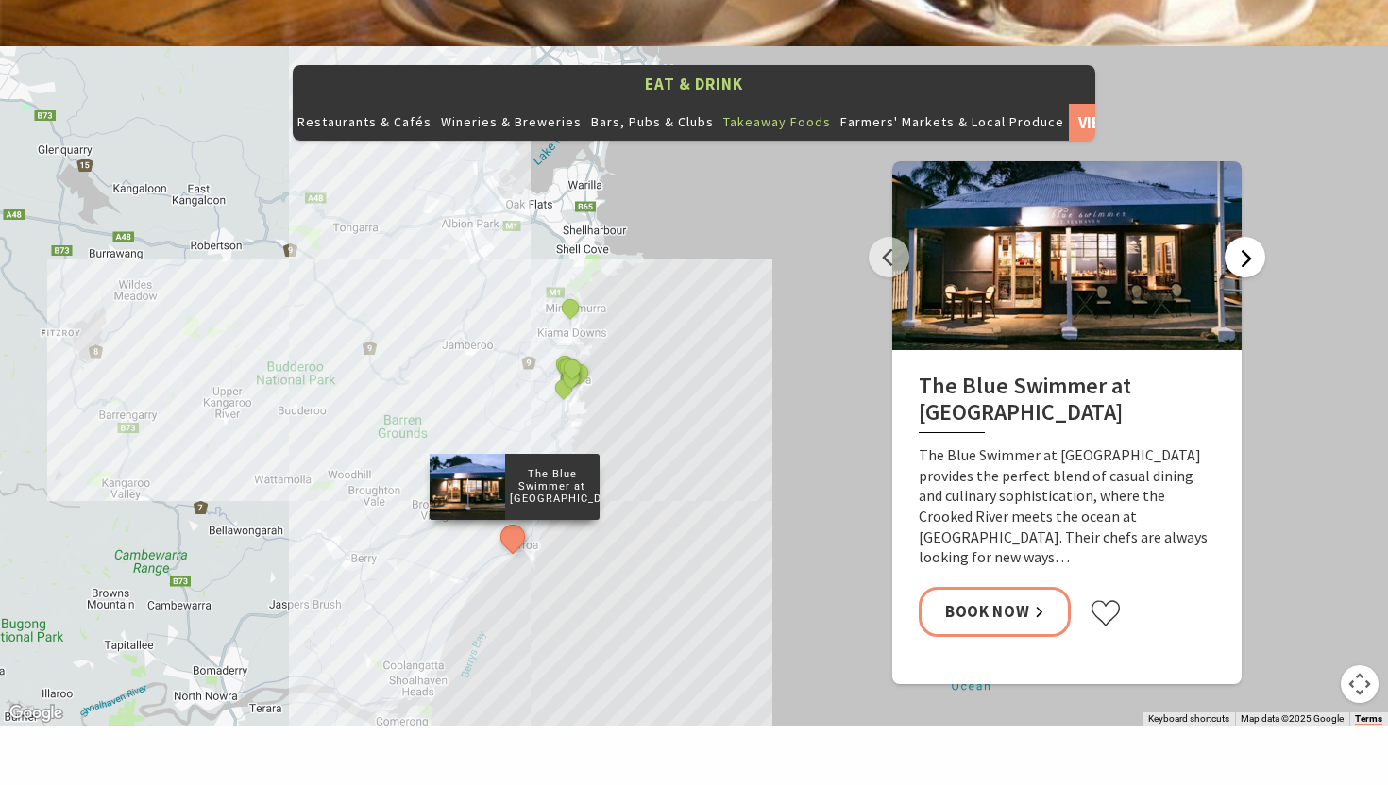
click at [1243, 237] on button "Next" at bounding box center [1244, 257] width 41 height 41
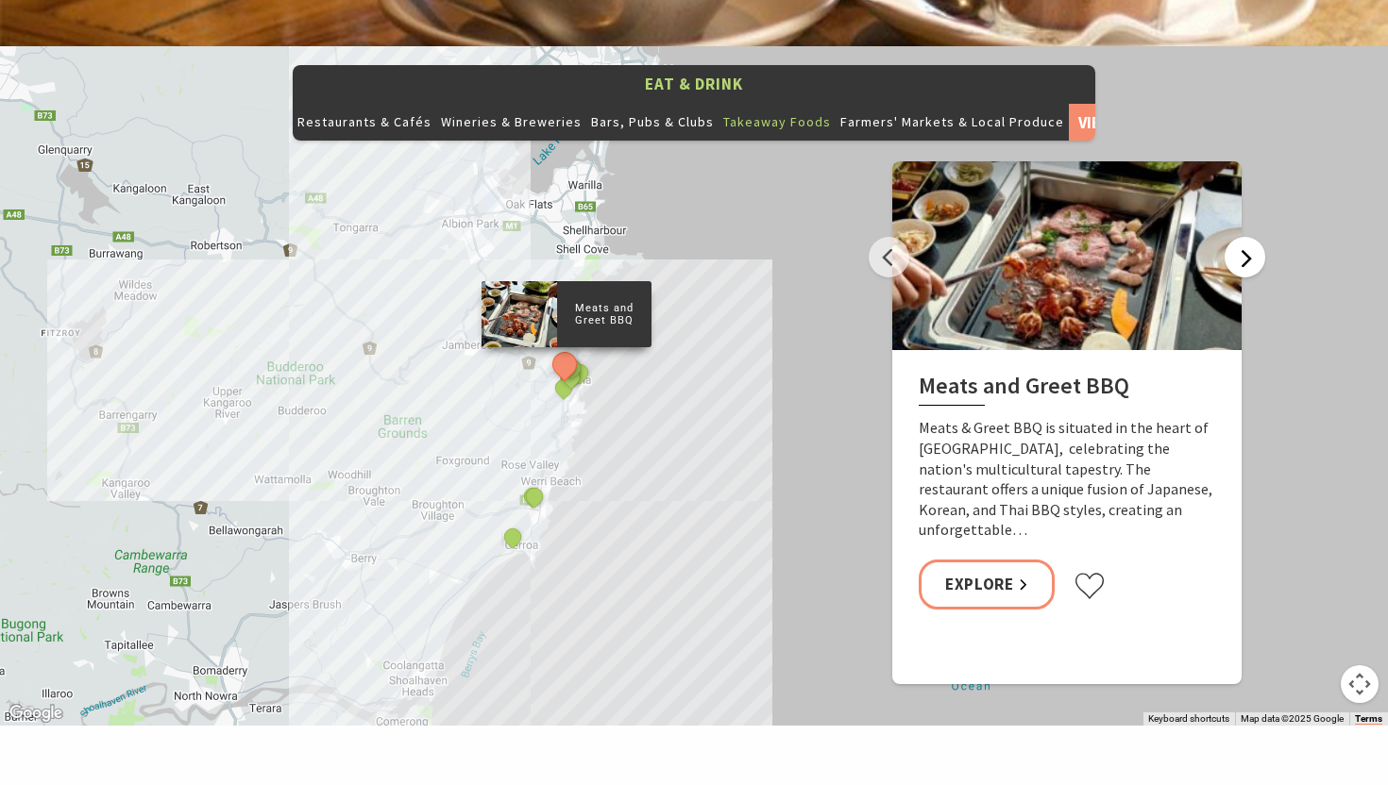
click at [1243, 237] on button "Next" at bounding box center [1244, 257] width 41 height 41
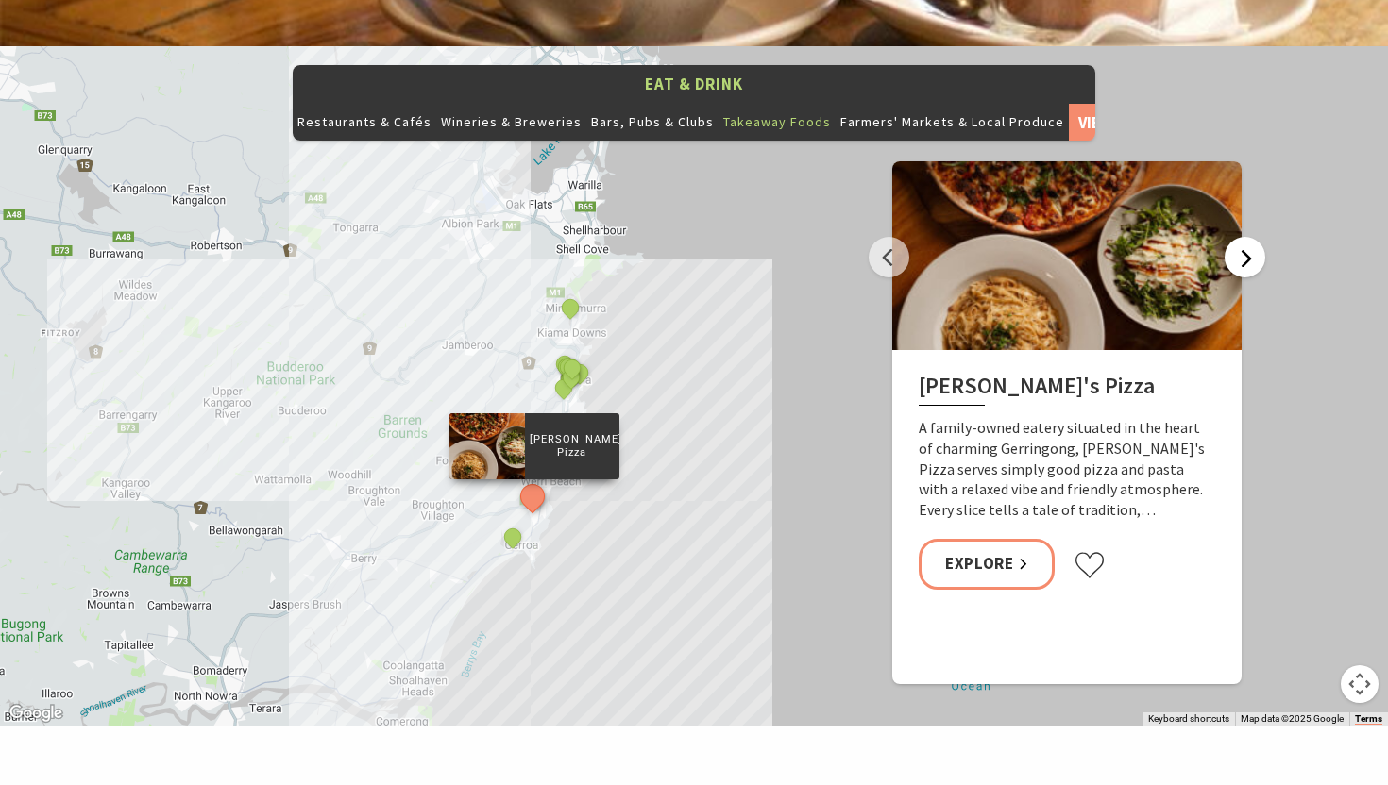
click at [1243, 237] on button "Next" at bounding box center [1244, 257] width 41 height 41
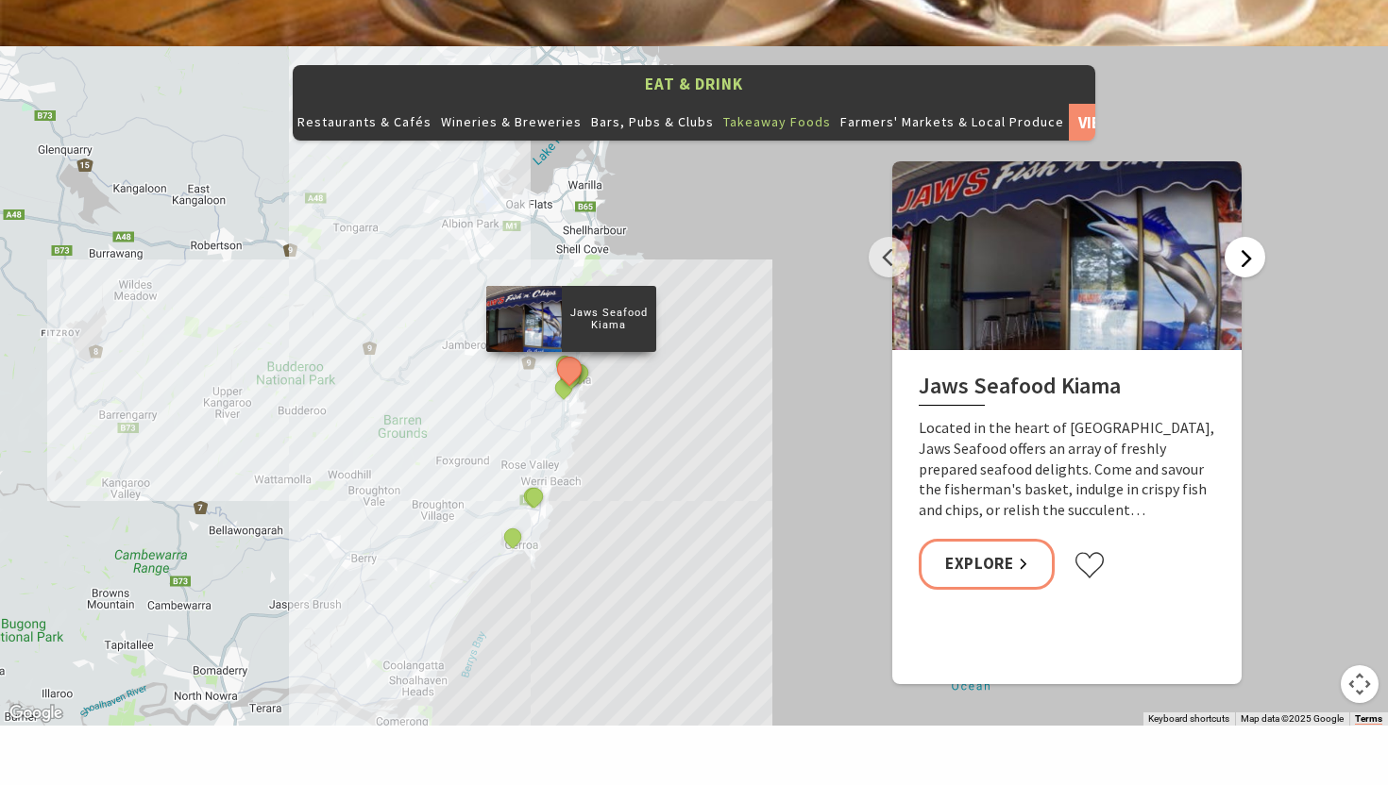
click at [1251, 237] on button "Next" at bounding box center [1244, 257] width 41 height 41
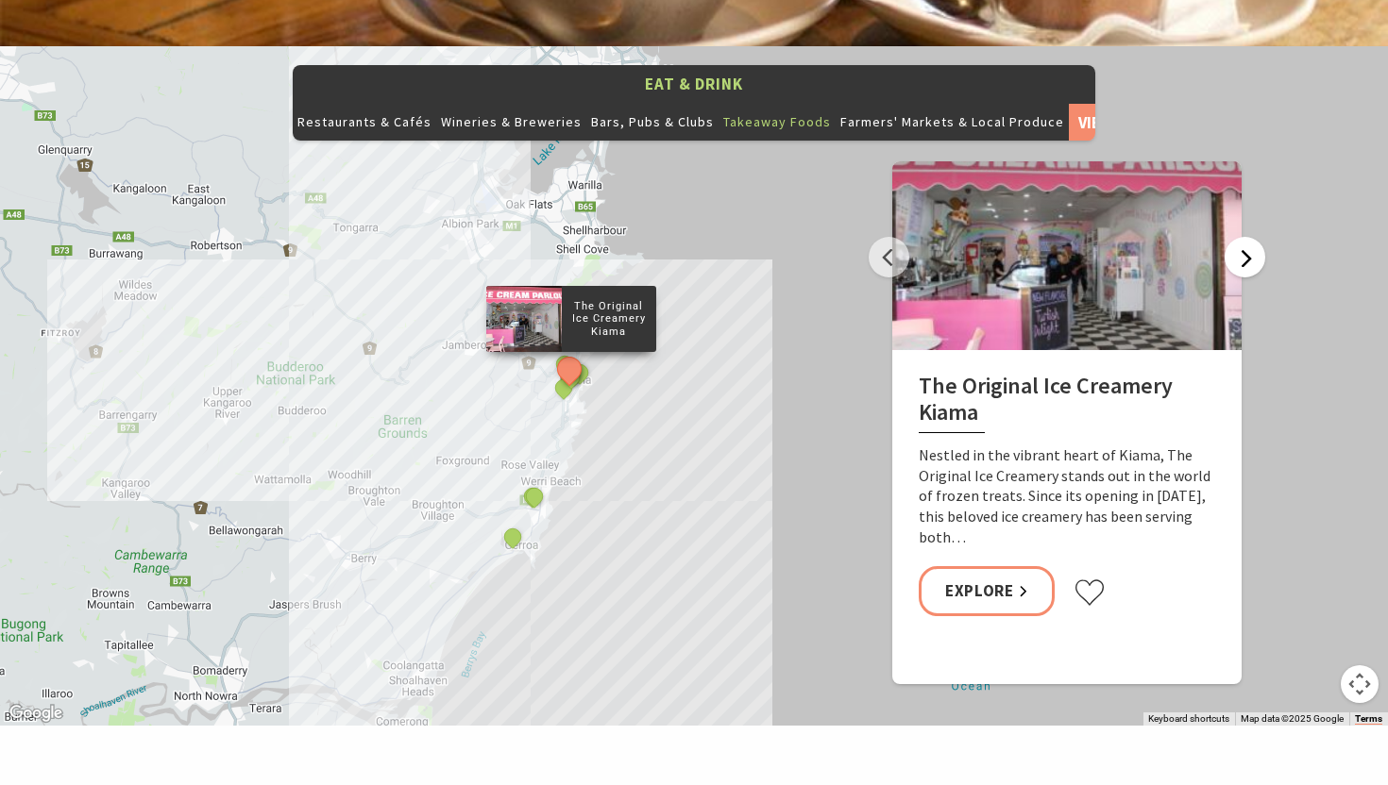
click at [1251, 237] on button "Next" at bounding box center [1244, 257] width 41 height 41
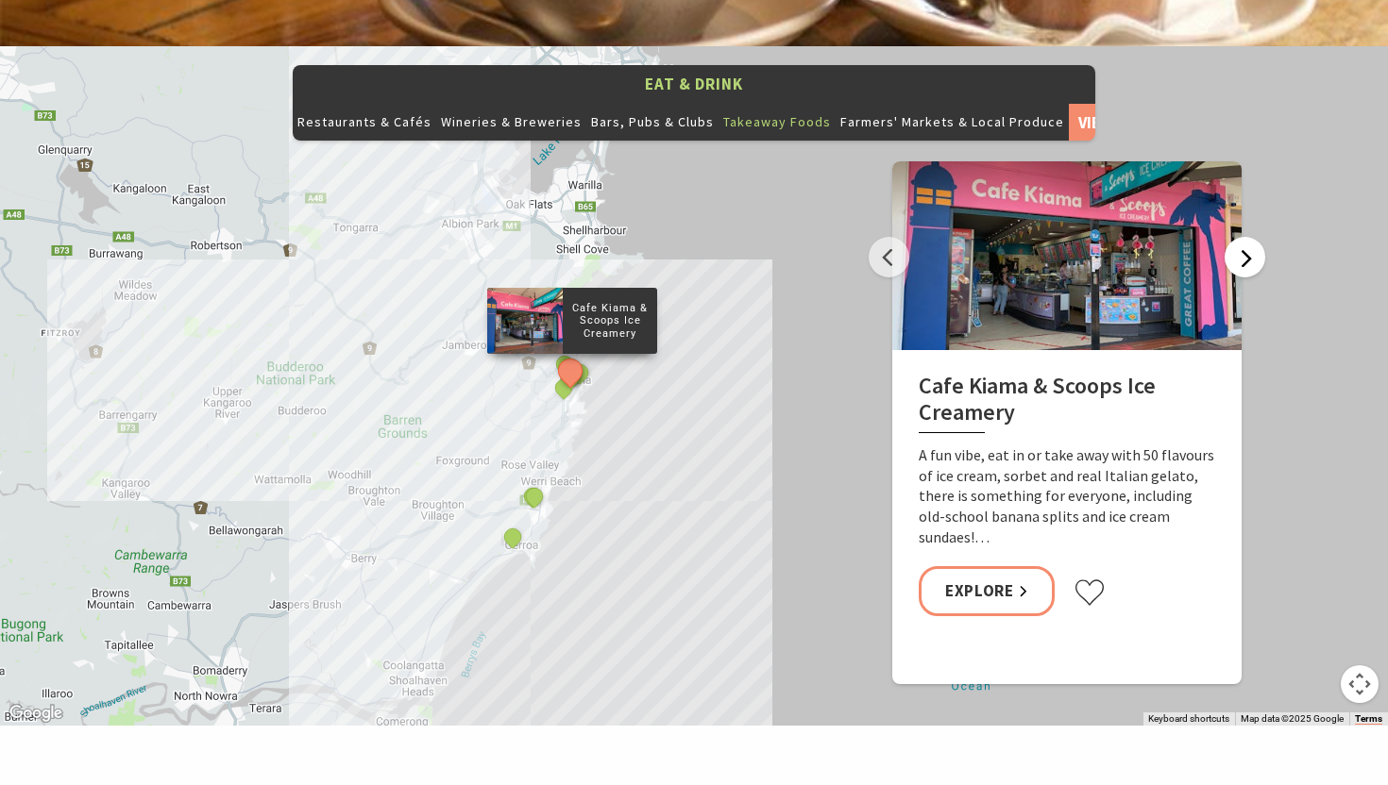
click at [1251, 237] on button "Next" at bounding box center [1244, 257] width 41 height 41
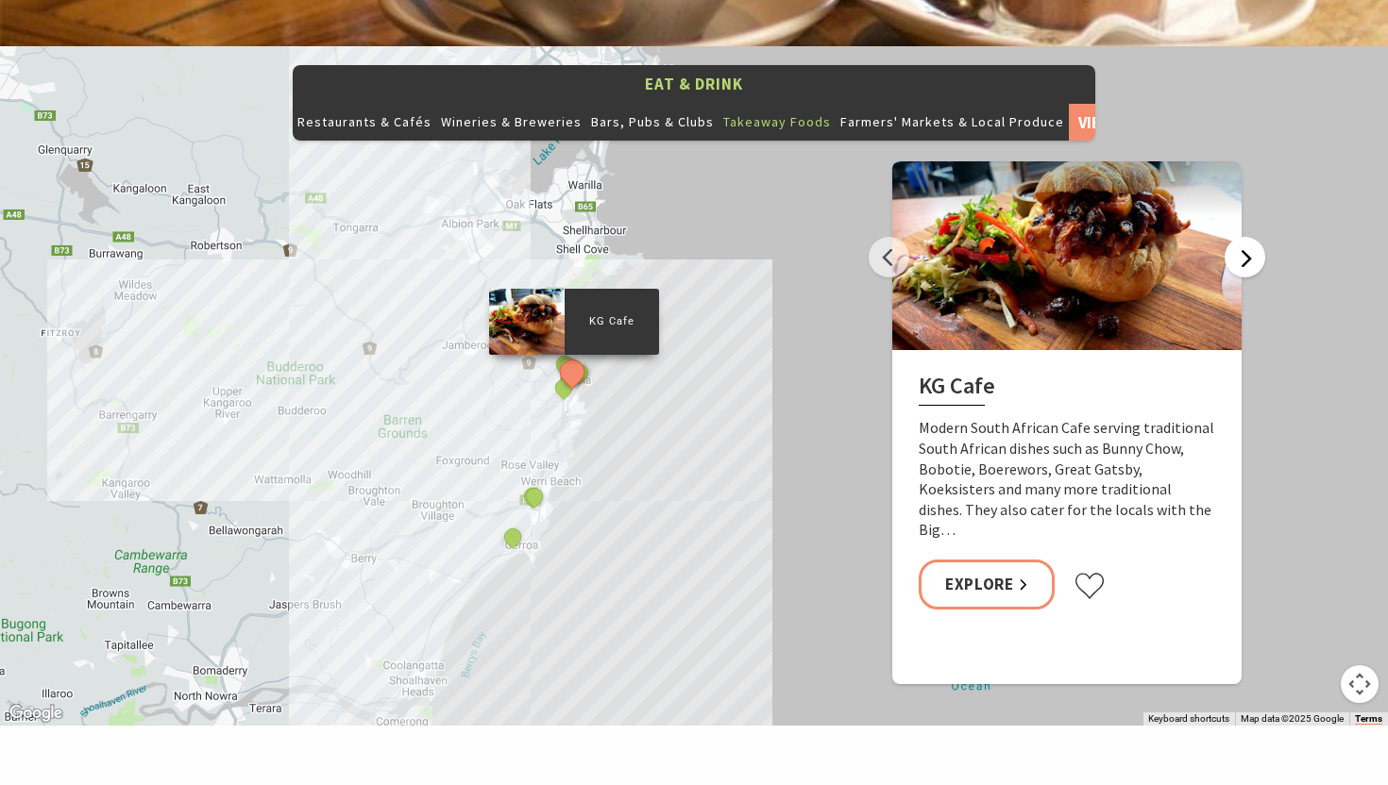
click at [1251, 237] on button "Next" at bounding box center [1244, 257] width 41 height 41
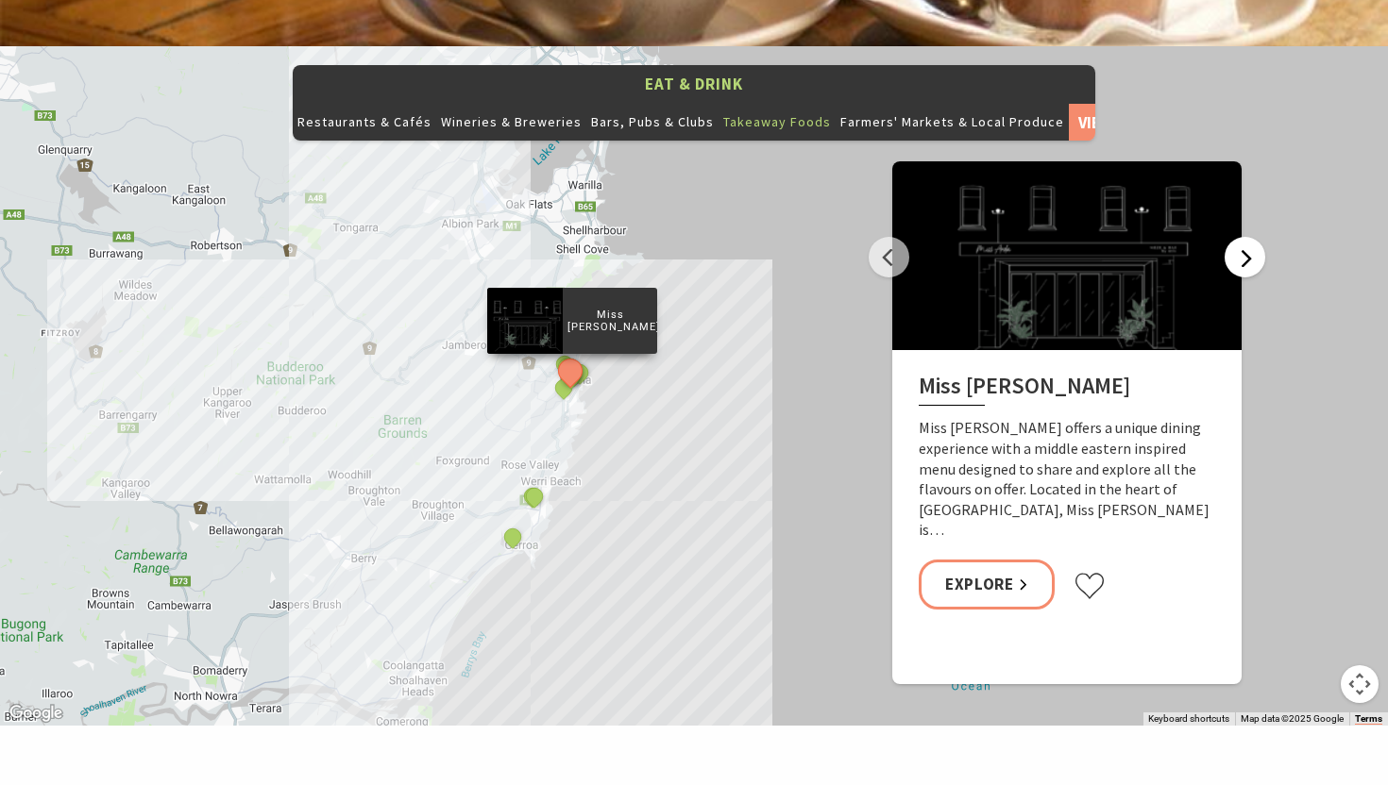
click at [1251, 237] on button "Next" at bounding box center [1244, 257] width 41 height 41
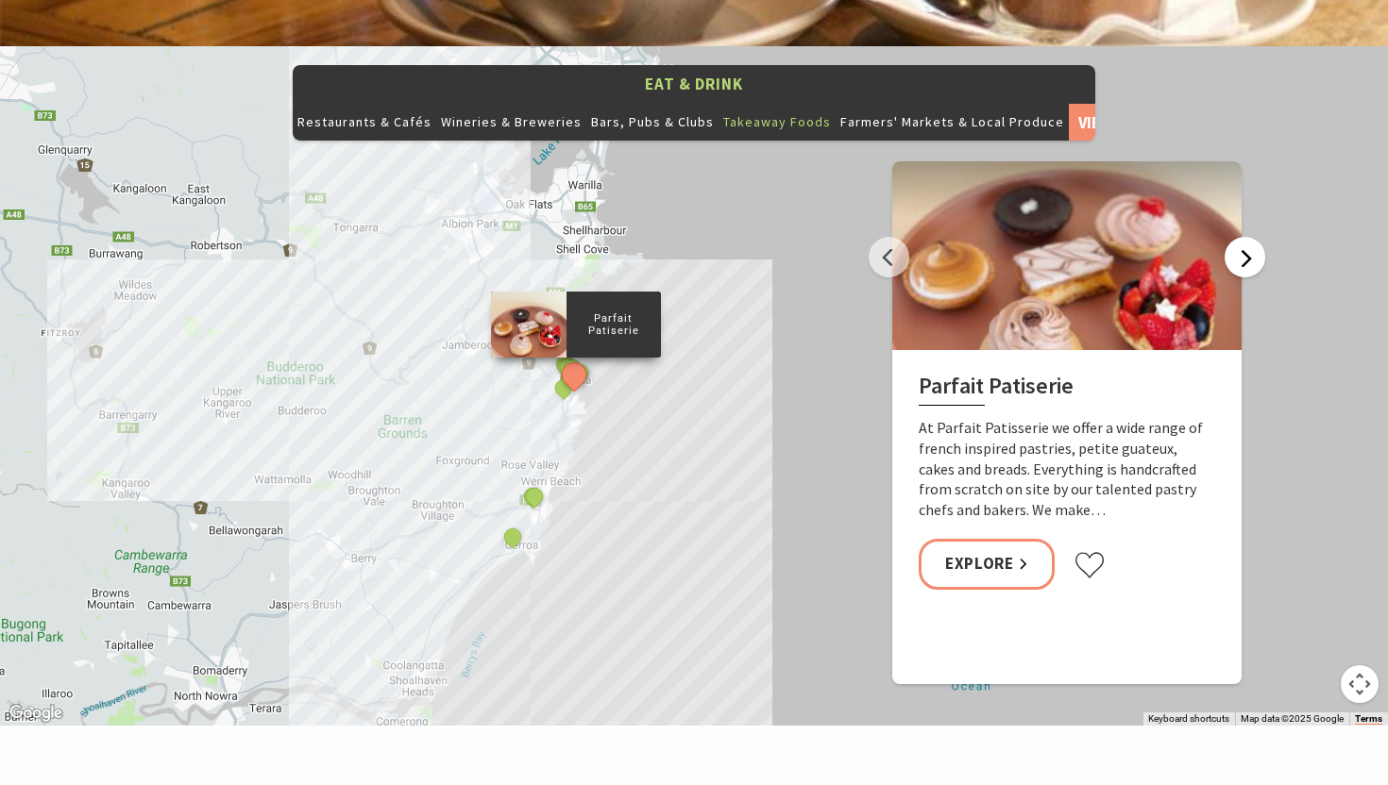
click at [1251, 237] on button "Next" at bounding box center [1244, 257] width 41 height 41
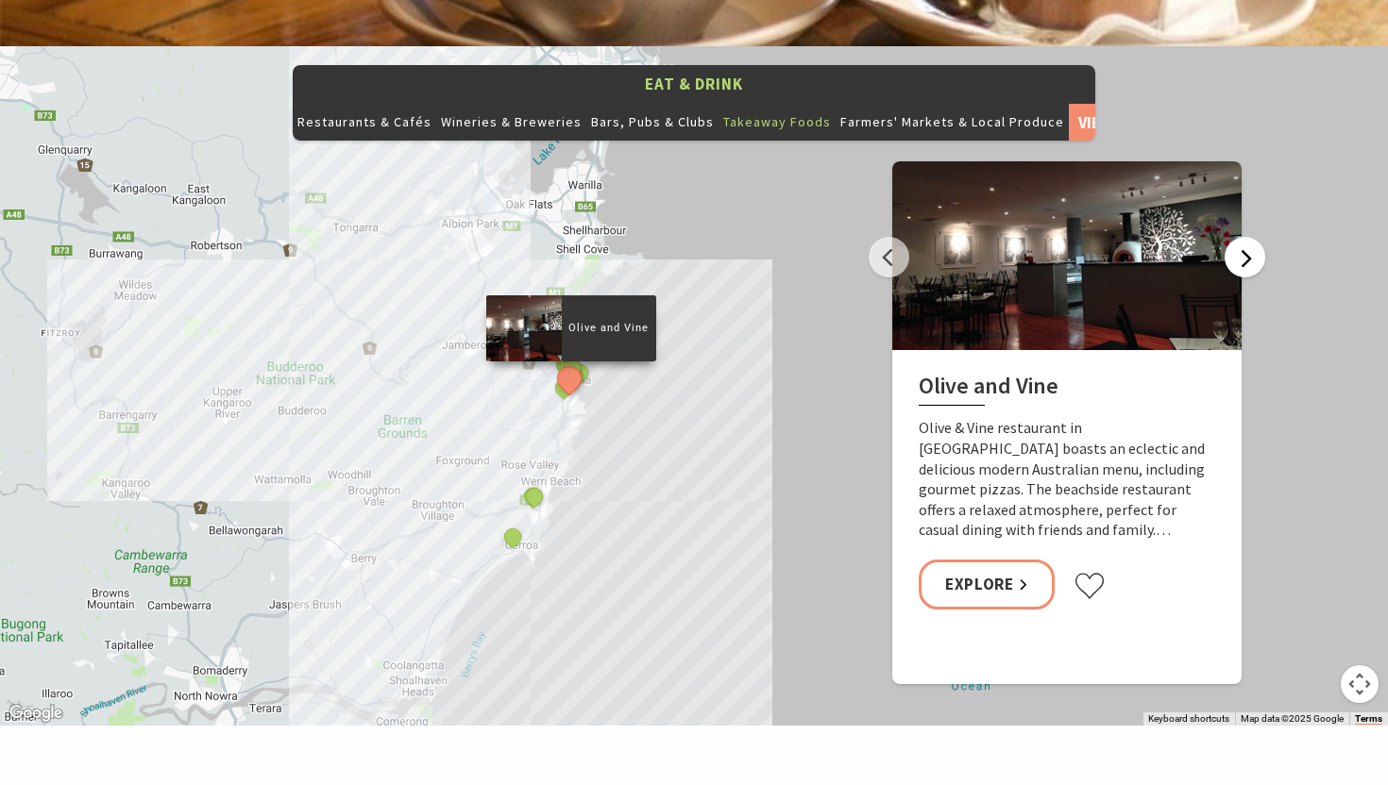
click at [1251, 237] on button "Next" at bounding box center [1244, 257] width 41 height 41
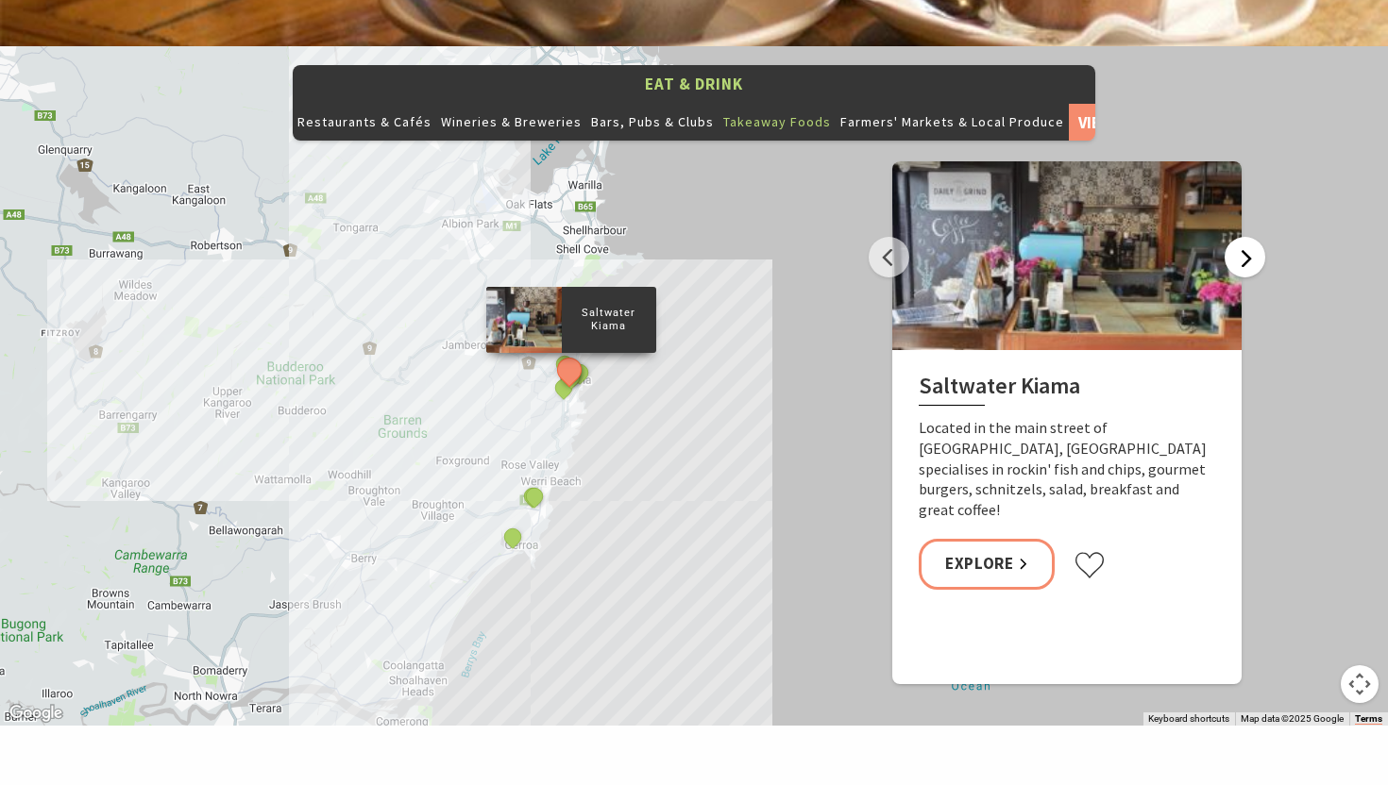
click at [1251, 237] on button "Next" at bounding box center [1244, 257] width 41 height 41
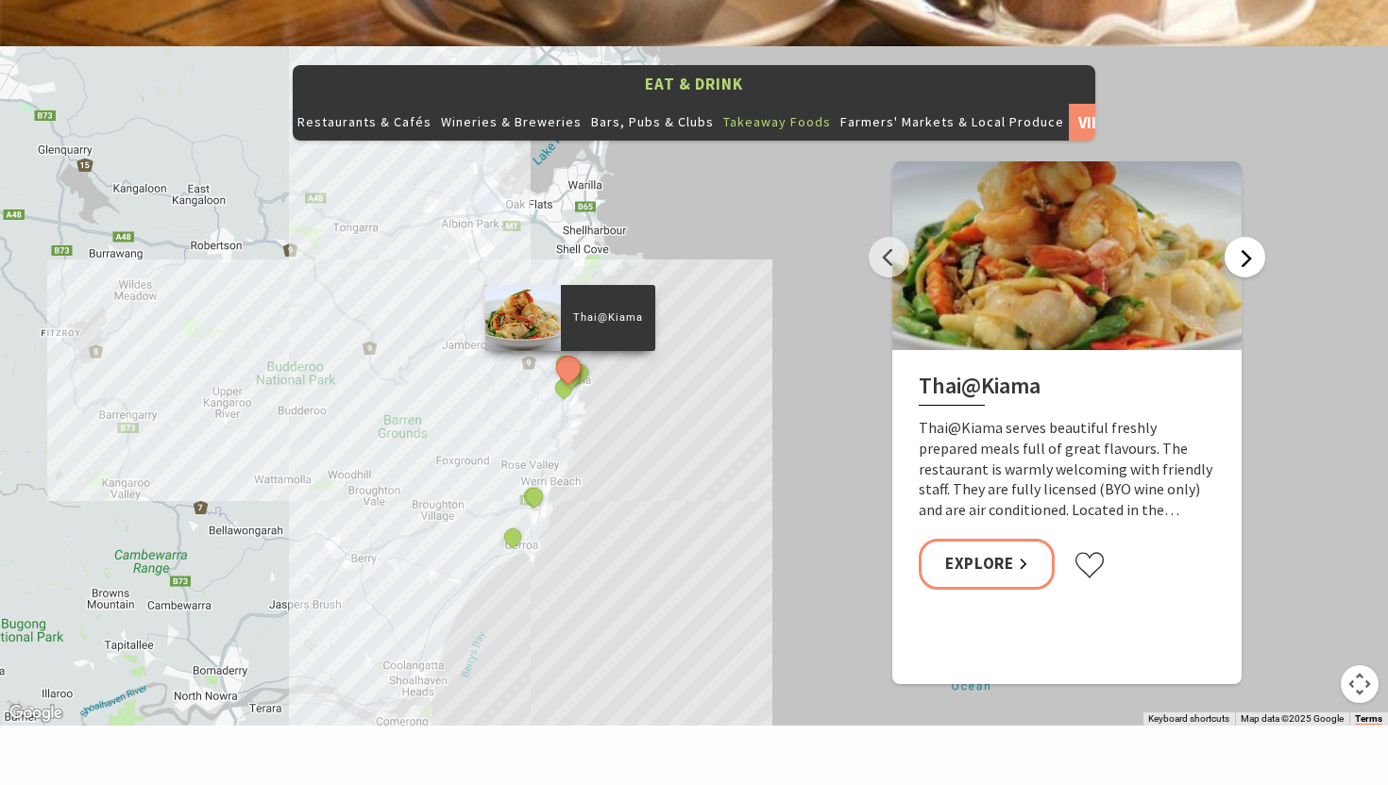
click at [1251, 237] on button "Next" at bounding box center [1244, 257] width 41 height 41
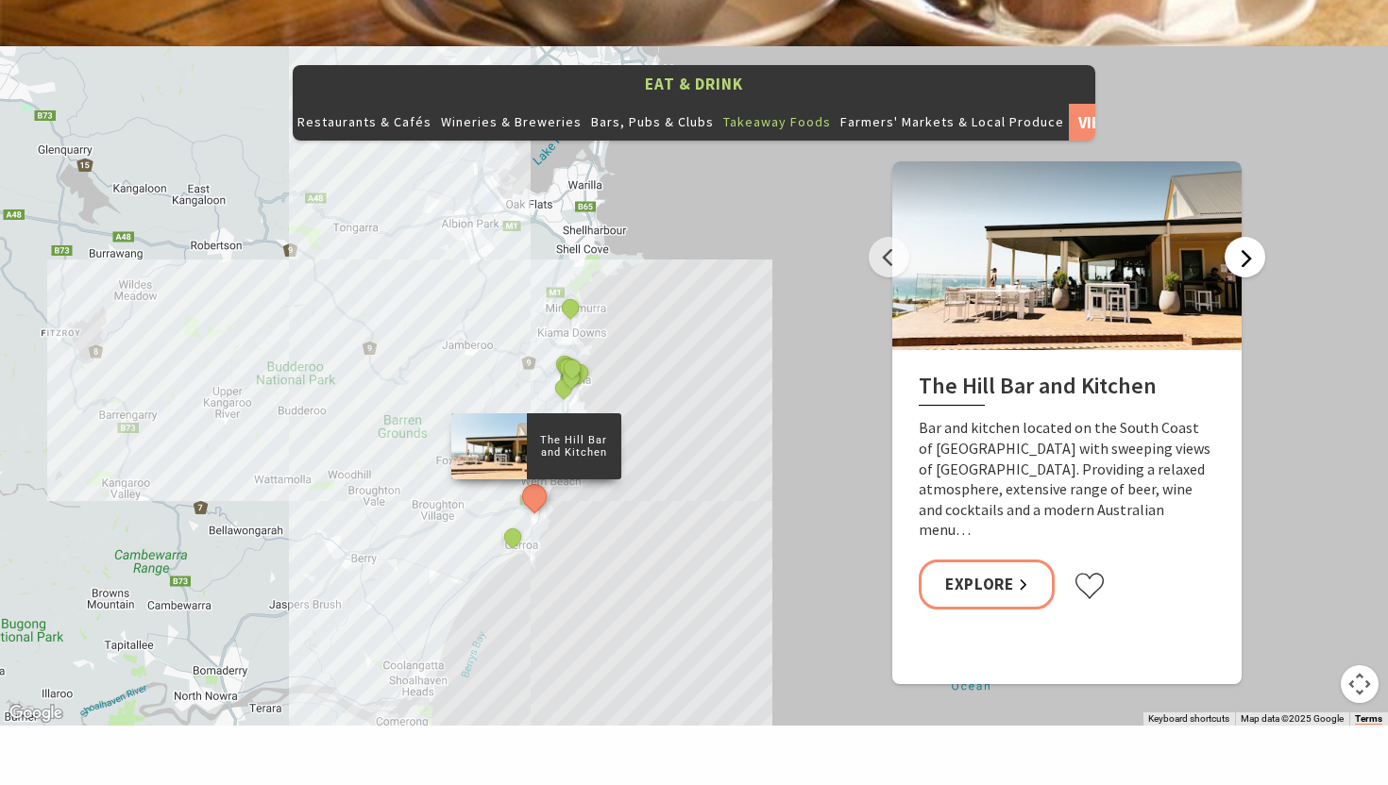
click at [1251, 237] on button "Next" at bounding box center [1244, 257] width 41 height 41
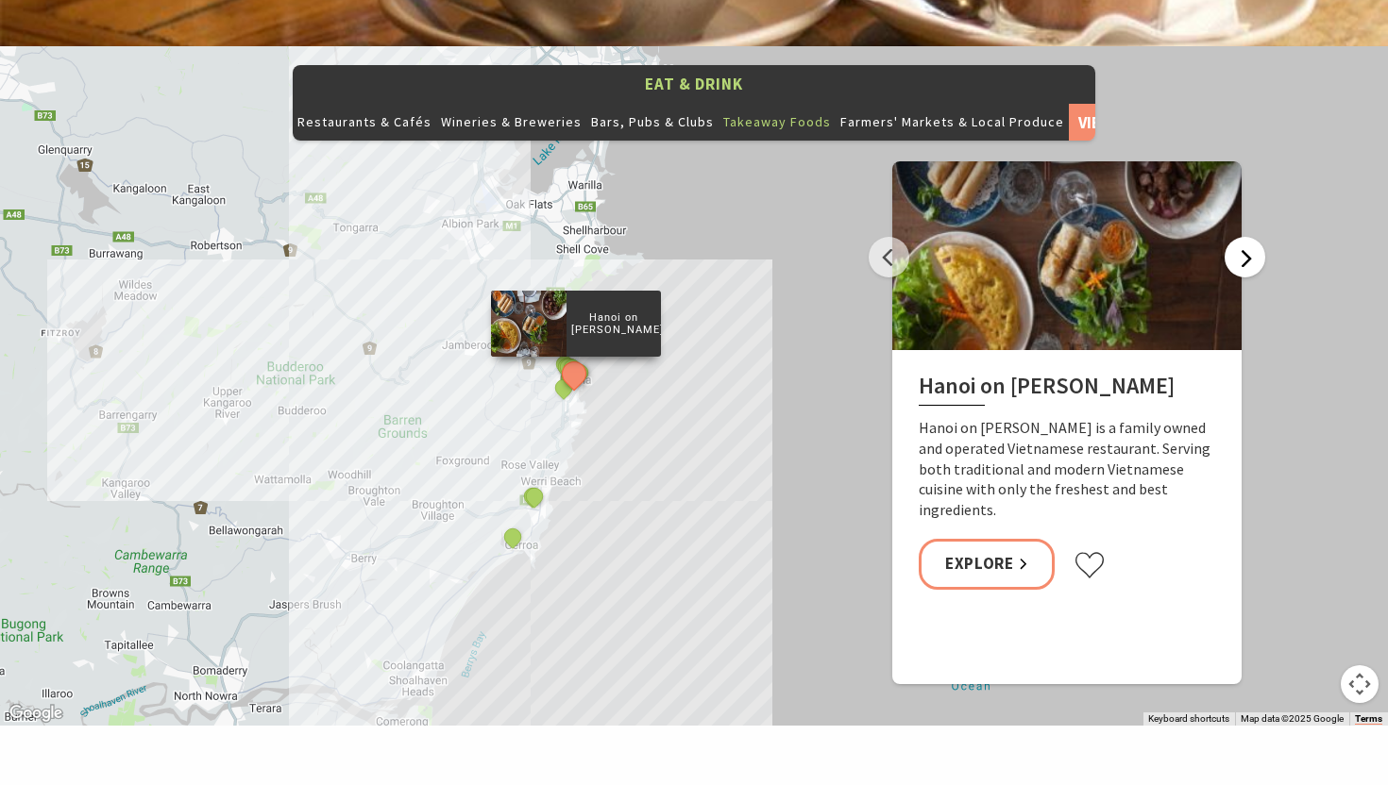
click at [1251, 237] on button "Next" at bounding box center [1244, 257] width 41 height 41
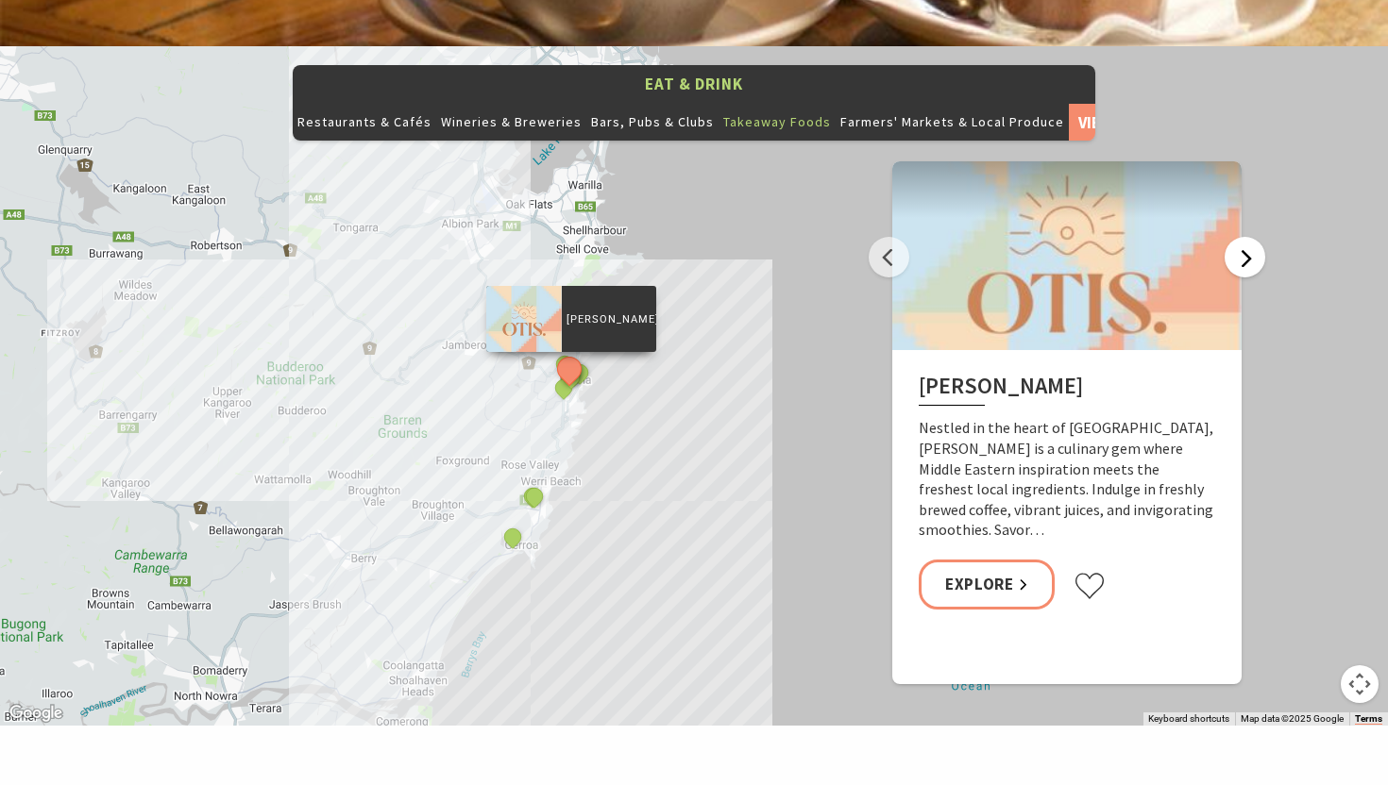
click at [1251, 237] on button "Next" at bounding box center [1244, 257] width 41 height 41
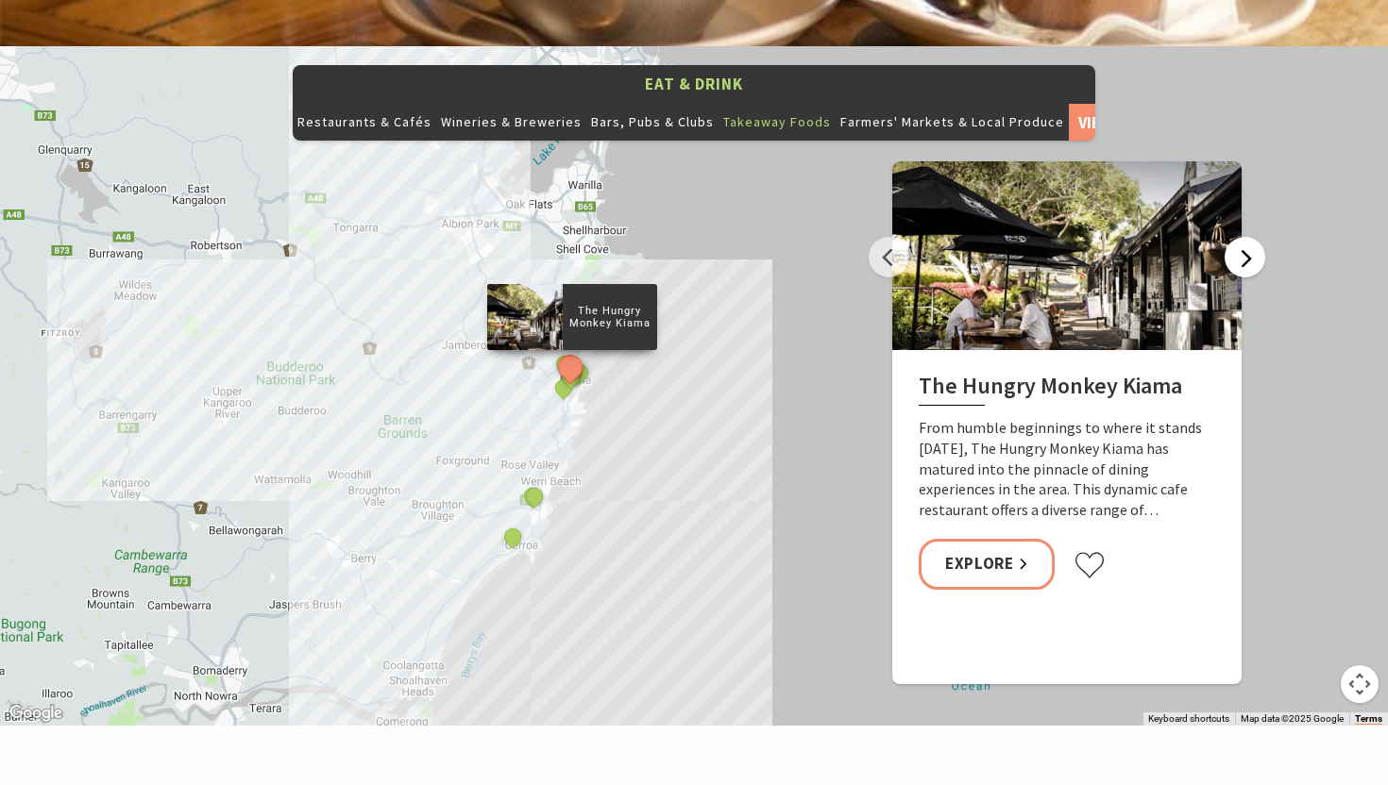
click at [1251, 237] on button "Next" at bounding box center [1244, 257] width 41 height 41
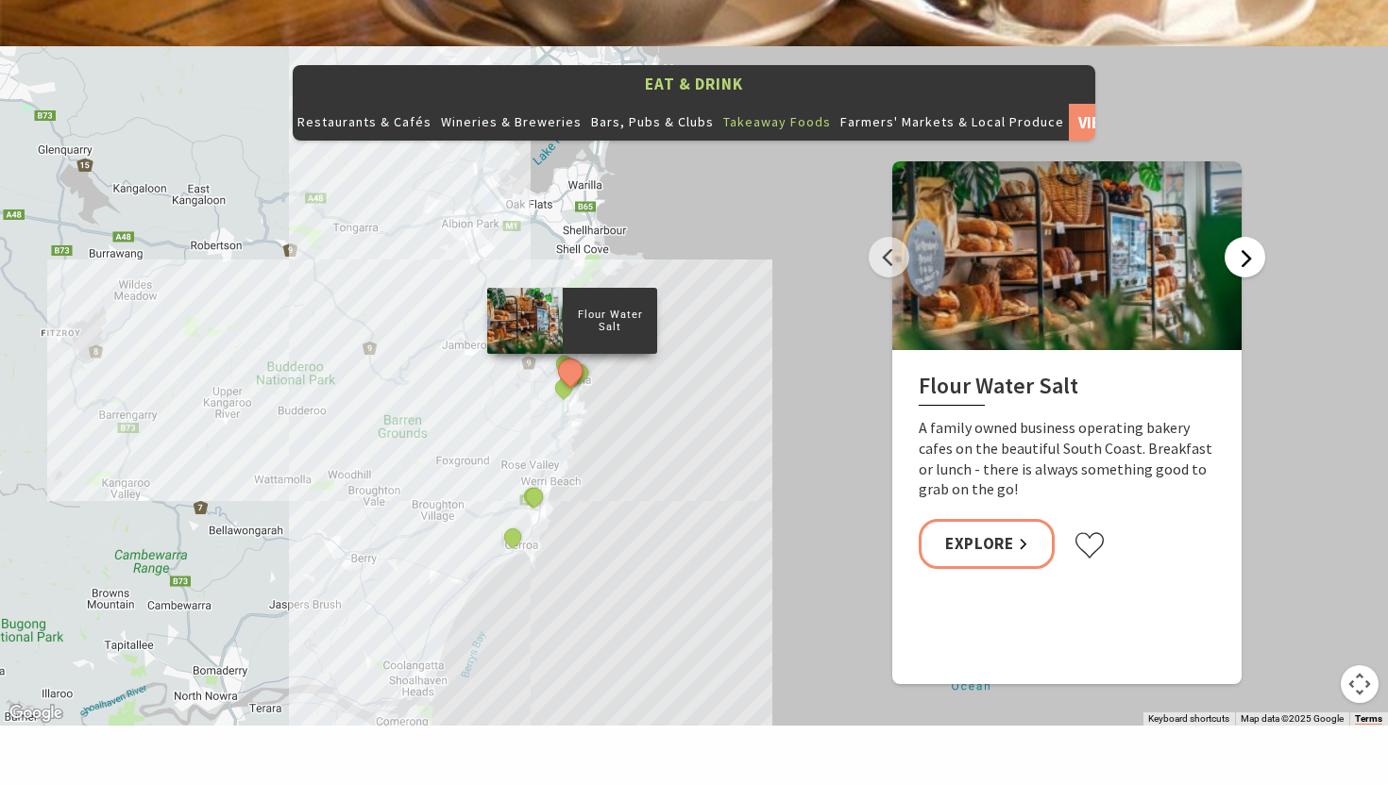
click at [1251, 237] on button "Next" at bounding box center [1244, 257] width 41 height 41
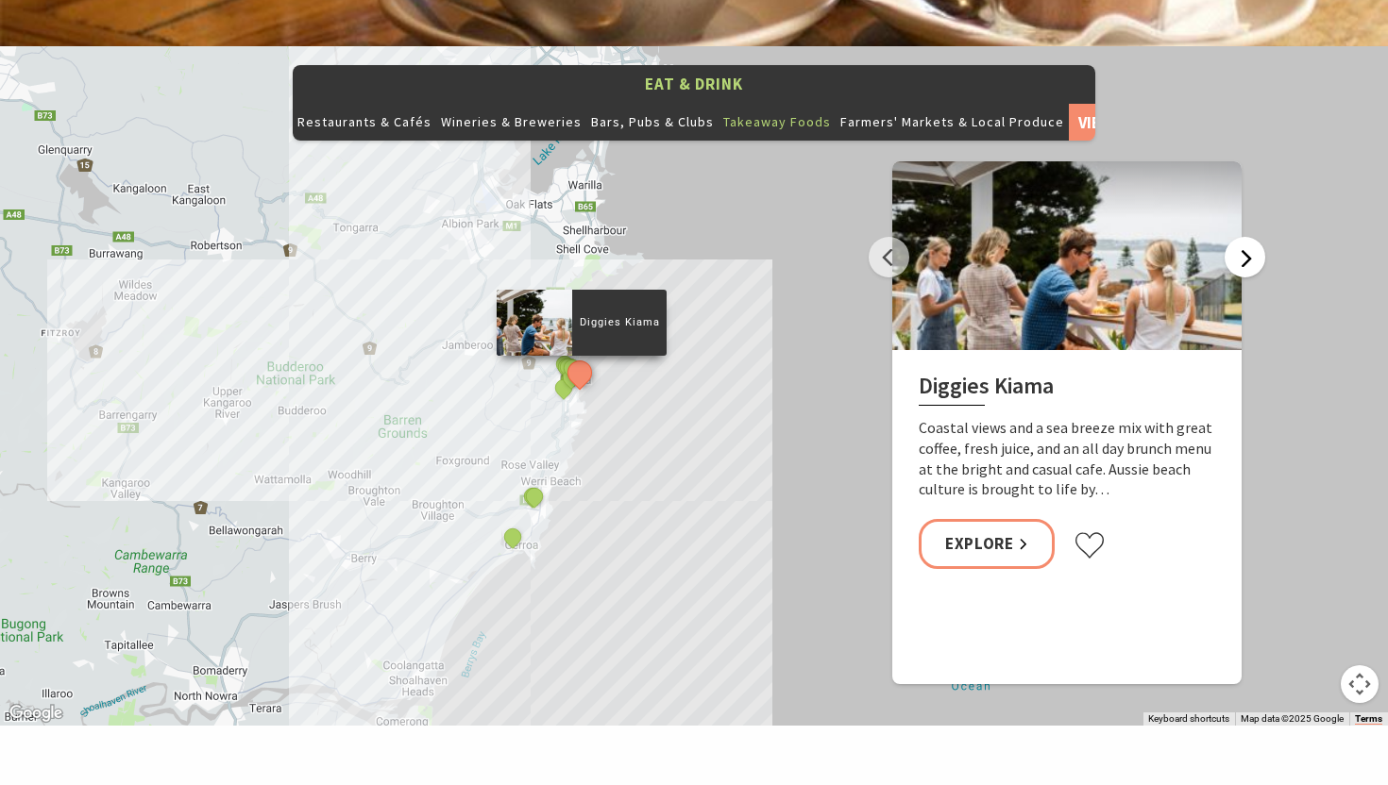
click at [1251, 237] on button "Next" at bounding box center [1244, 257] width 41 height 41
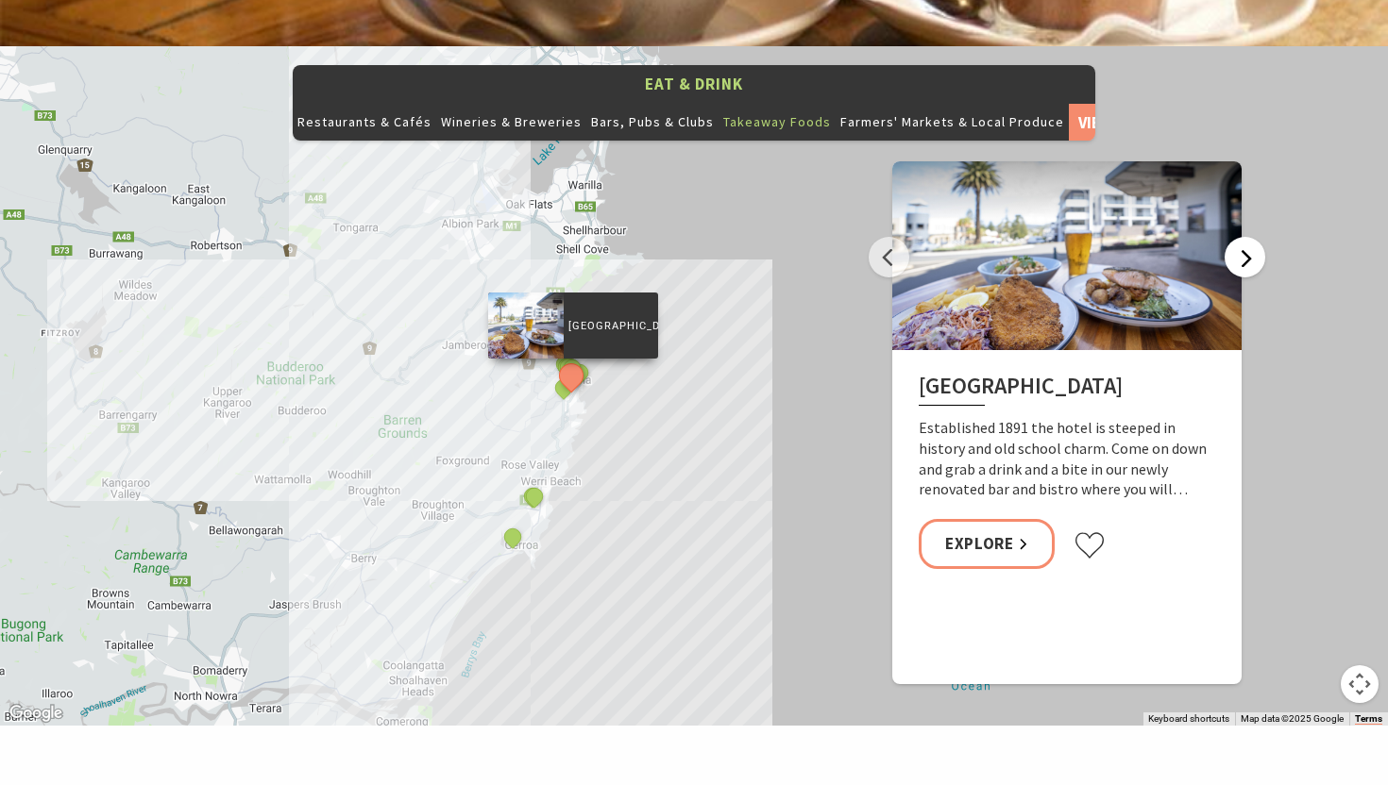
click at [1251, 237] on button "Next" at bounding box center [1244, 257] width 41 height 41
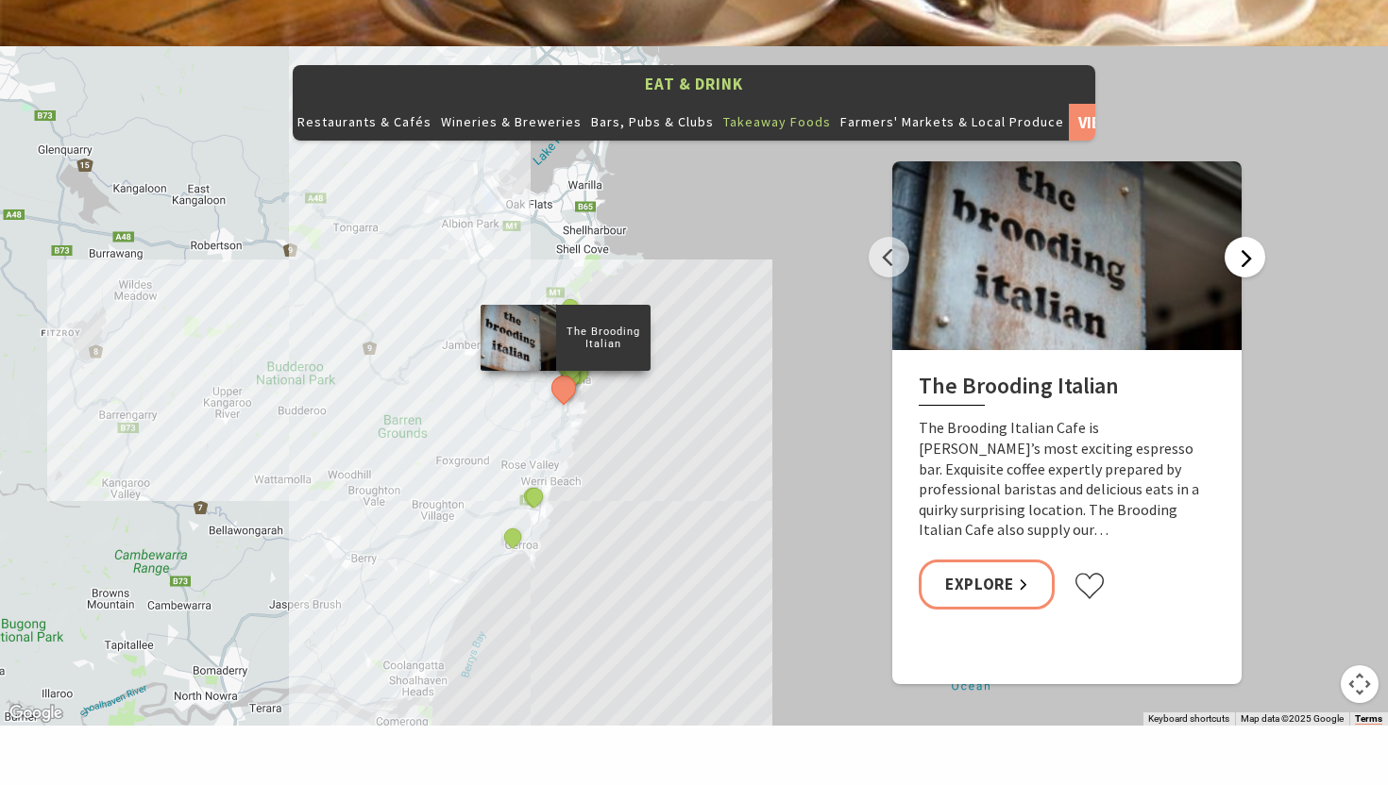
click at [1251, 237] on button "Next" at bounding box center [1244, 257] width 41 height 41
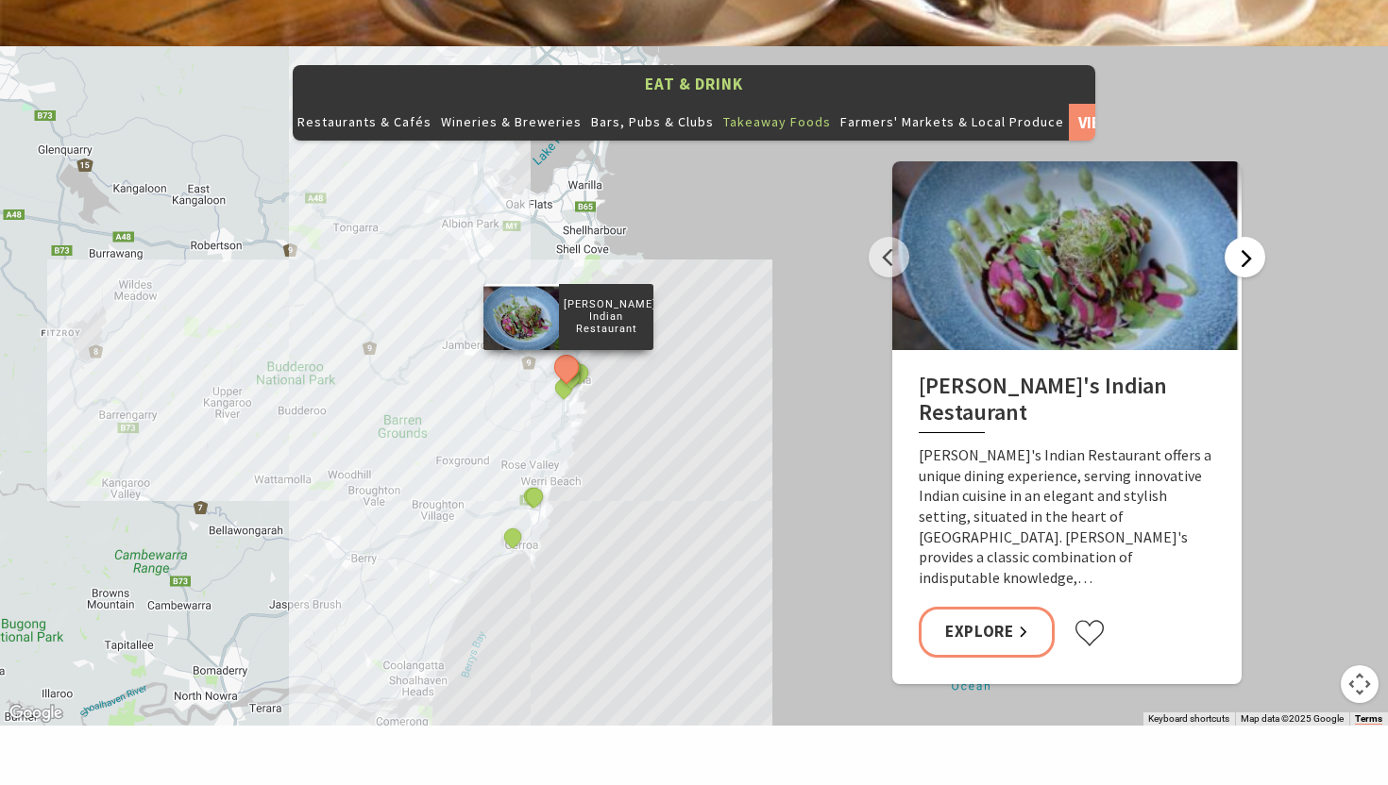
click at [1251, 237] on button "Next" at bounding box center [1244, 257] width 41 height 41
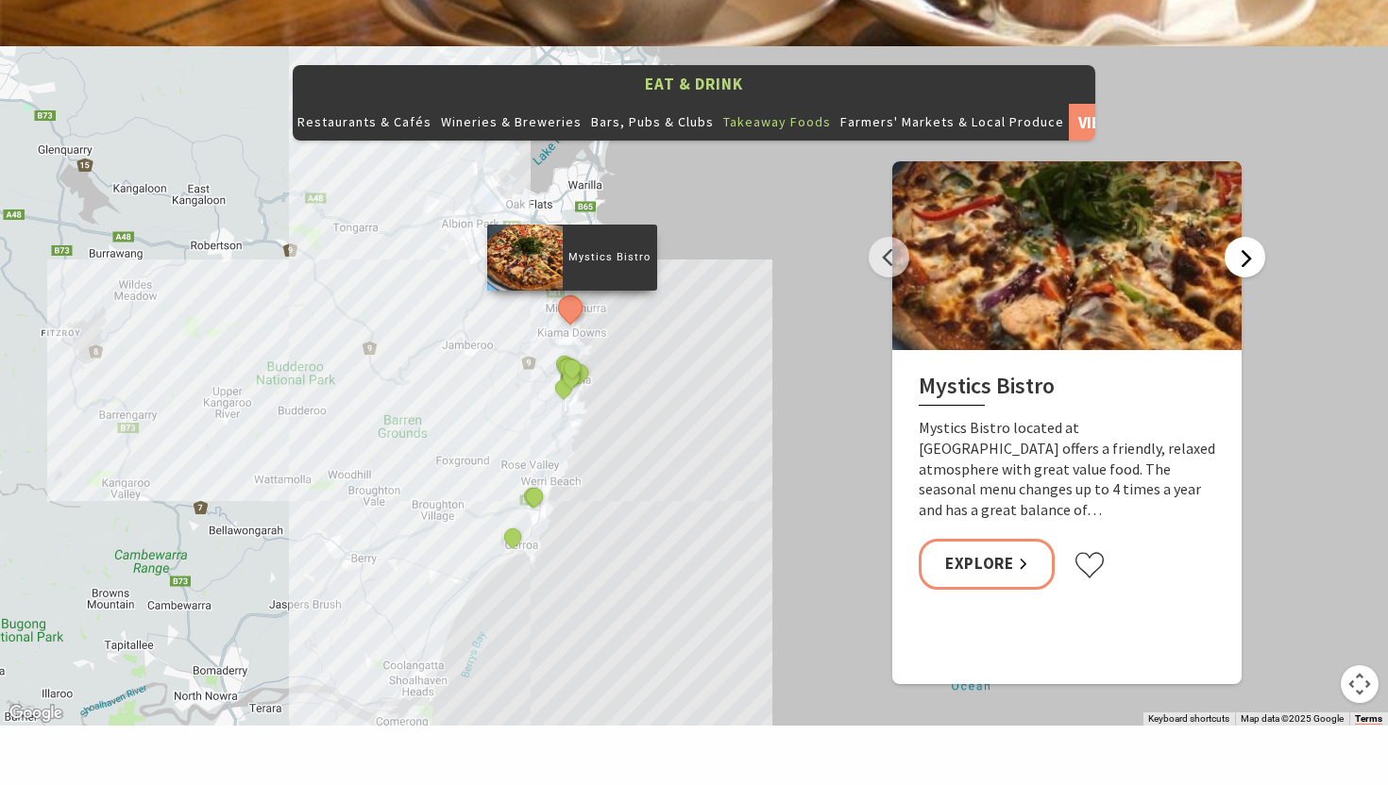
click at [1251, 237] on button "Next" at bounding box center [1244, 257] width 41 height 41
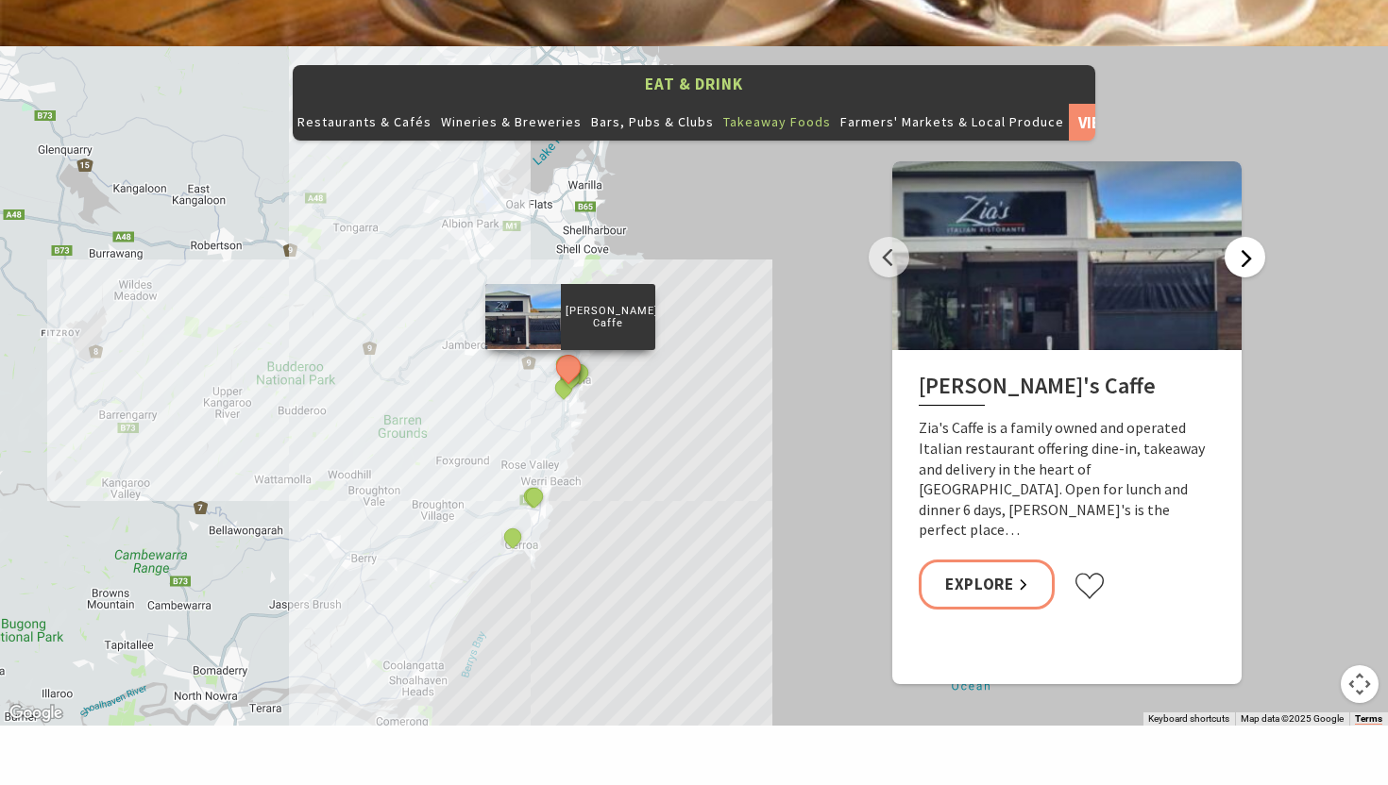
click at [1251, 237] on button "Next" at bounding box center [1244, 257] width 41 height 41
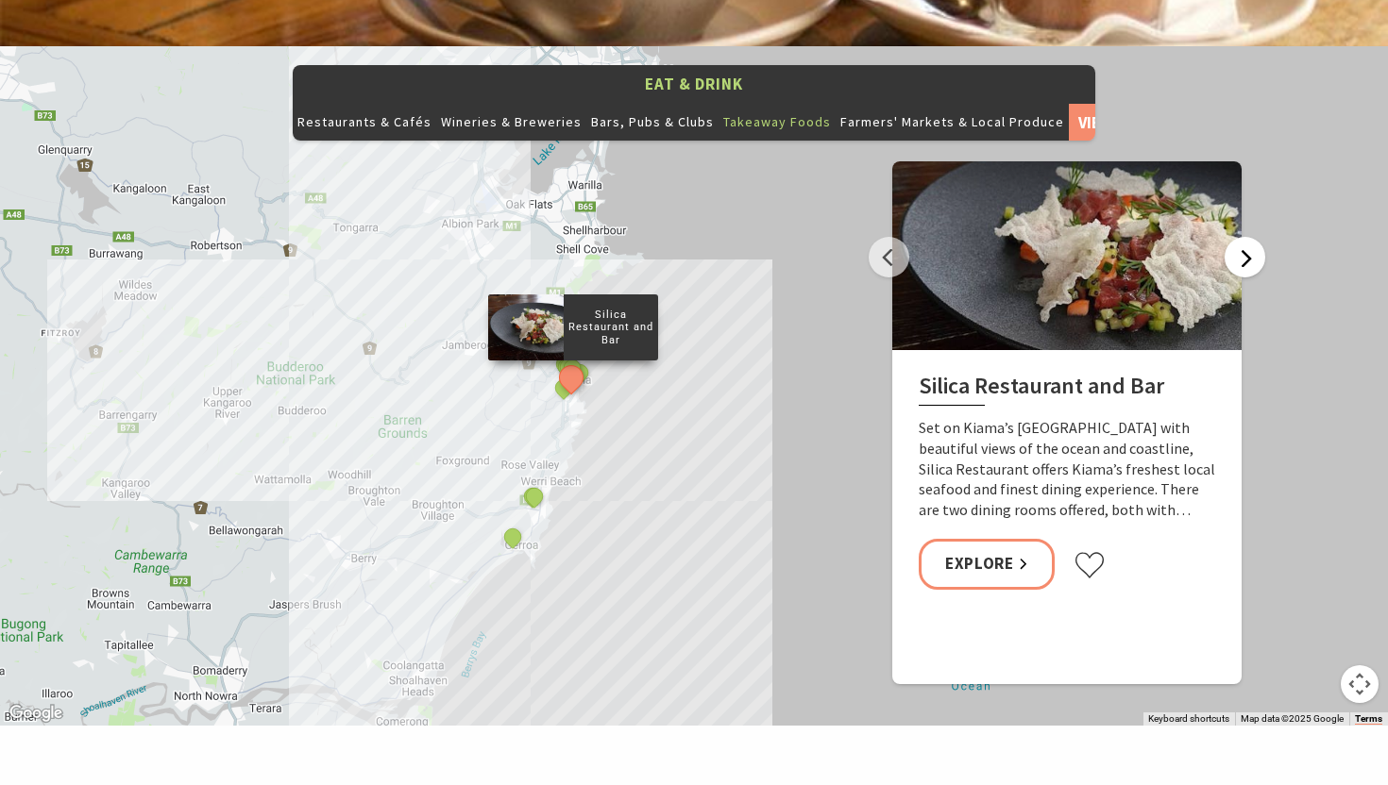
click at [1251, 237] on button "Next" at bounding box center [1244, 257] width 41 height 41
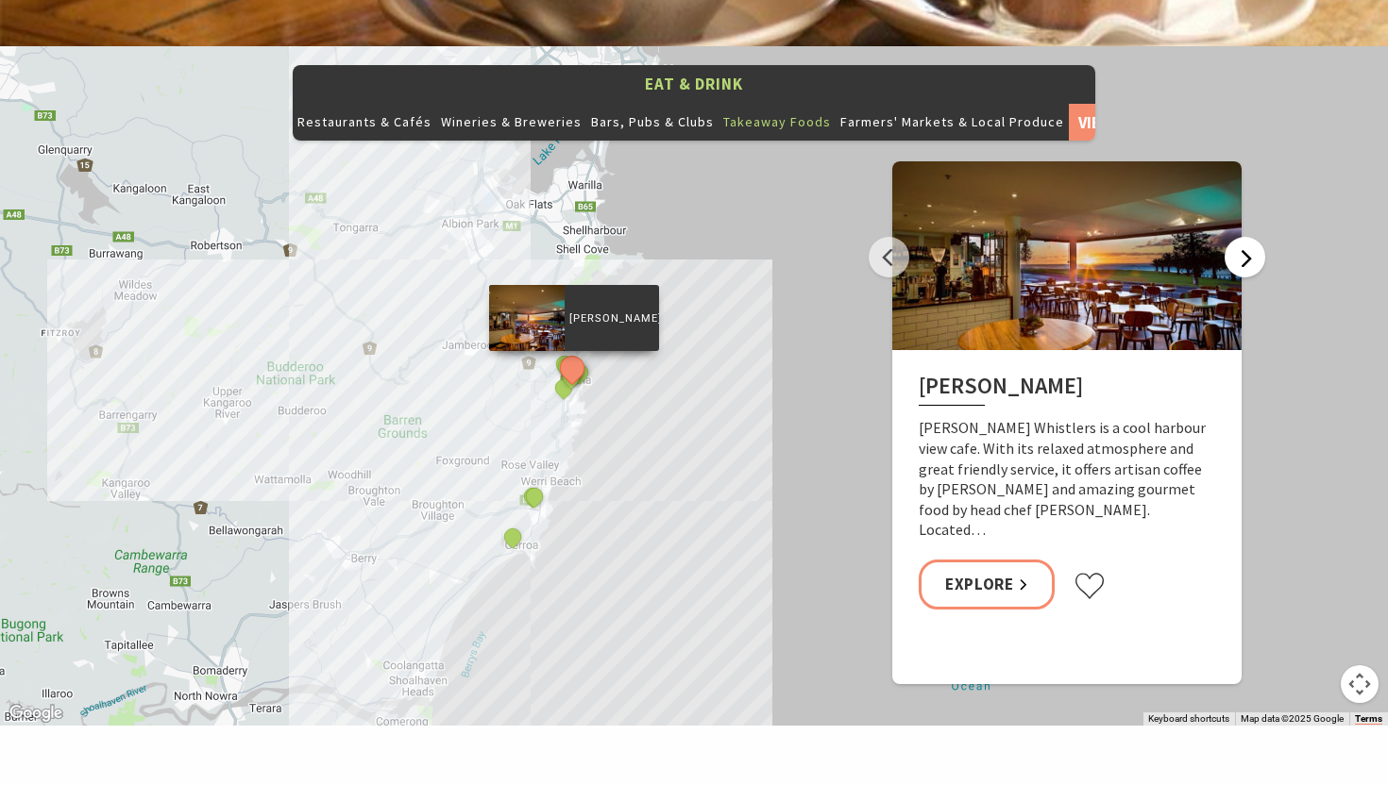
click at [1251, 237] on button "Next" at bounding box center [1244, 257] width 41 height 41
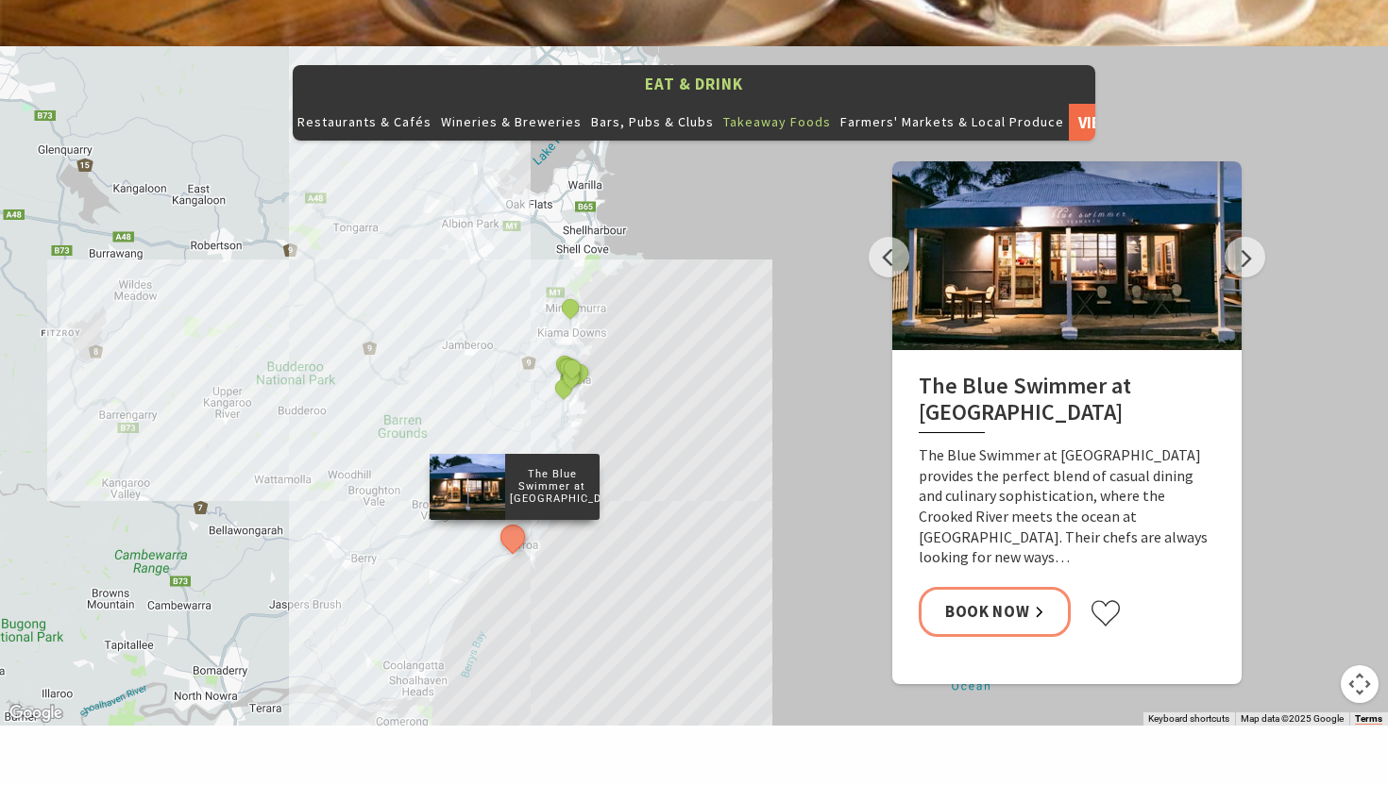
click at [1068, 103] on link "View All" at bounding box center [1095, 122] width 54 height 38
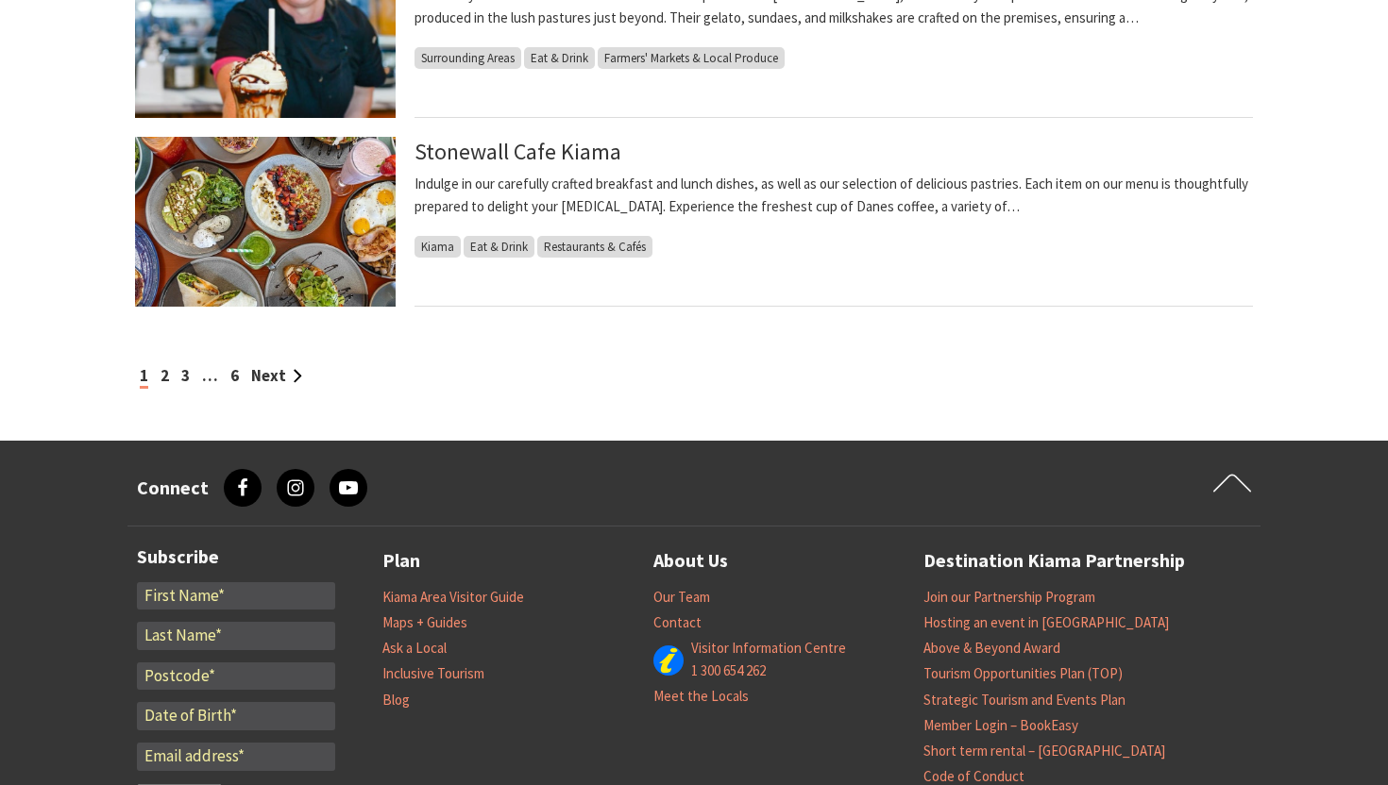
scroll to position [2073, 0]
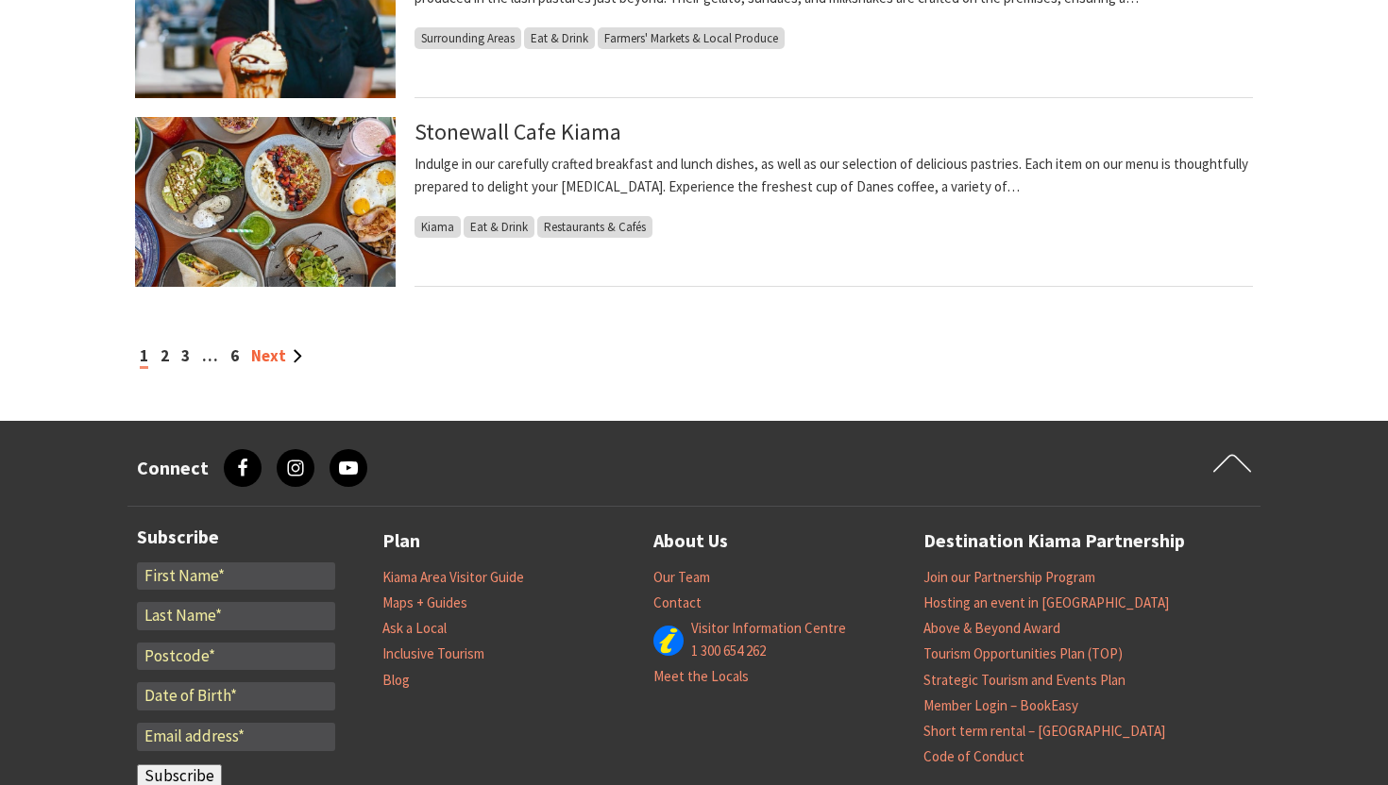
click at [284, 355] on link "Next" at bounding box center [276, 355] width 51 height 21
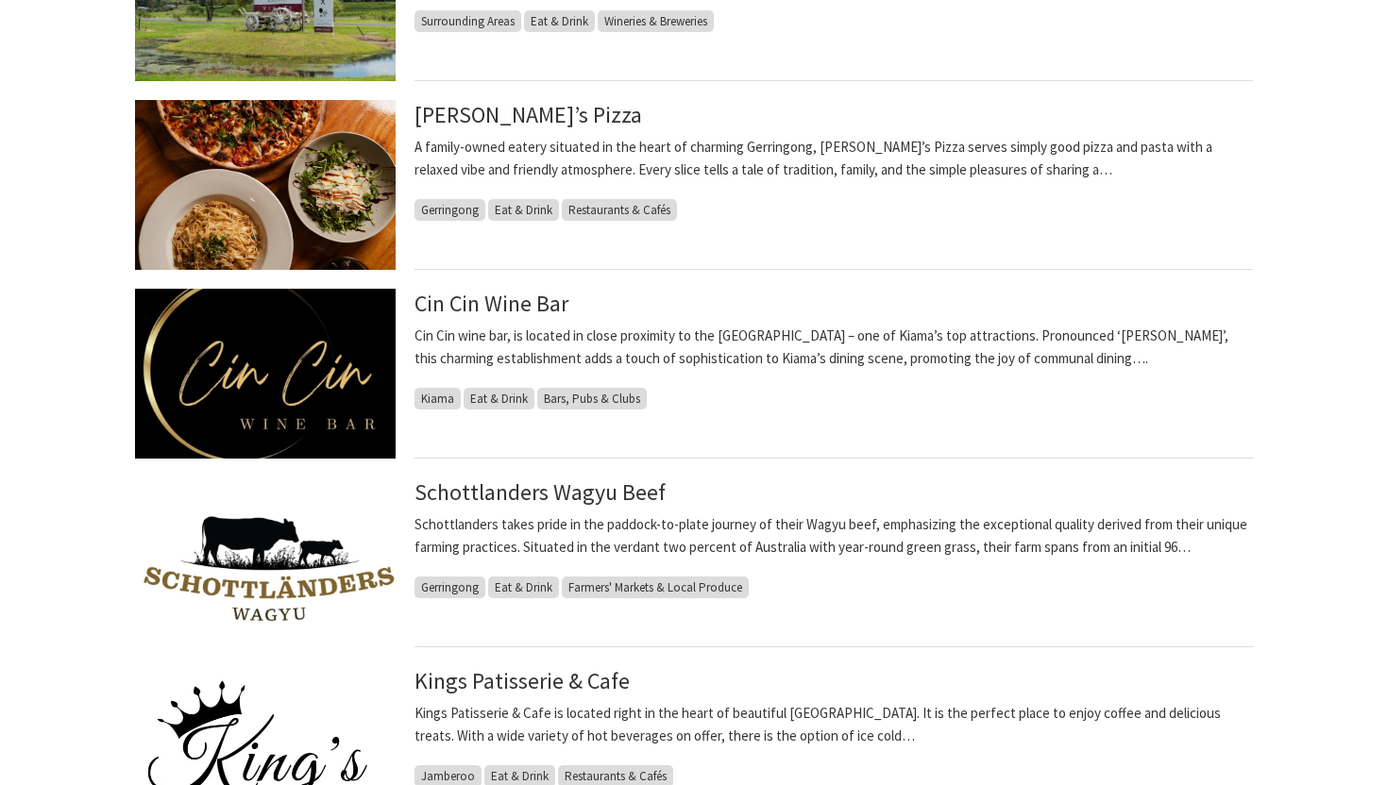
scroll to position [1517, 0]
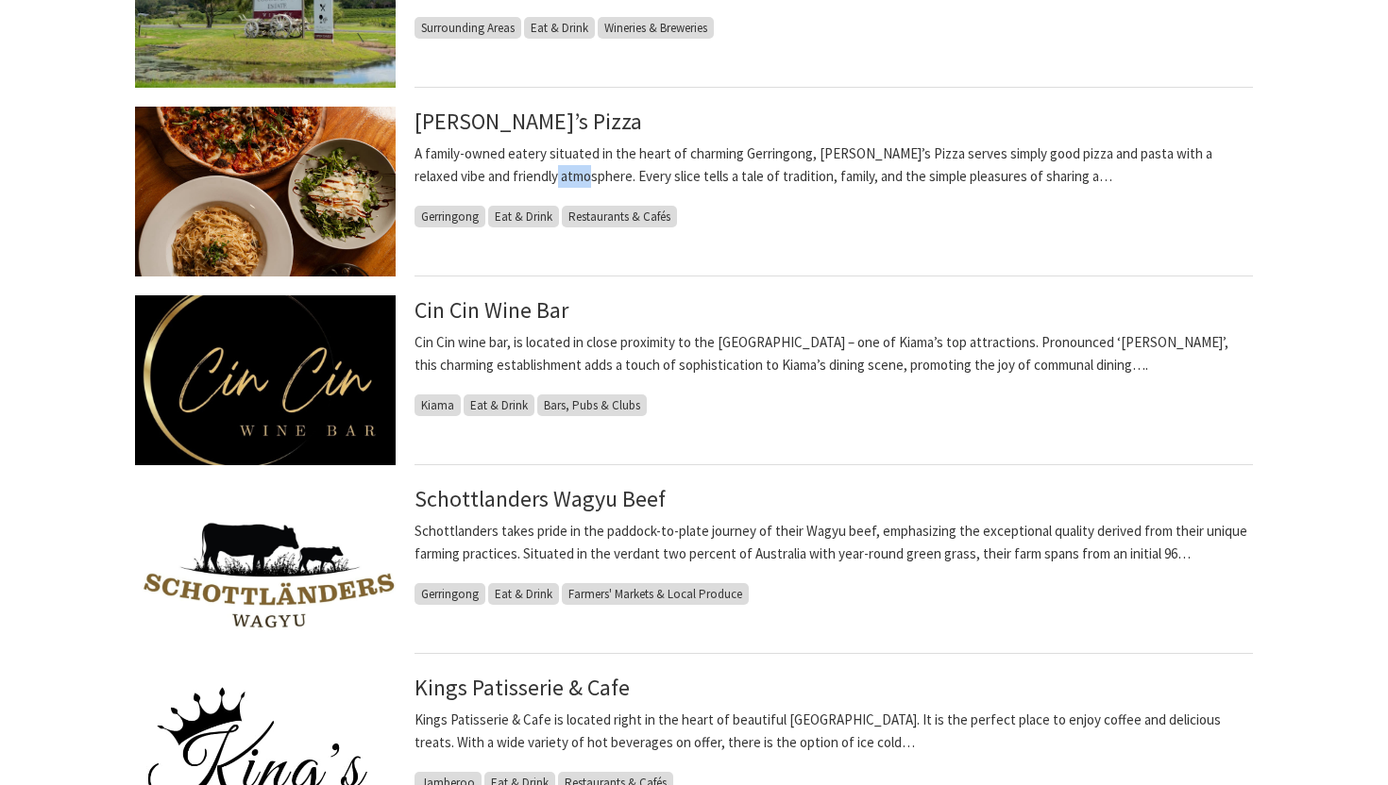
drag, startPoint x: 512, startPoint y: 174, endPoint x: 557, endPoint y: 174, distance: 45.3
click at [540, 174] on p "A family-owned eatery situated in the heart of charming Gerringong, Ziggy’s Piz…" at bounding box center [833, 165] width 838 height 45
click at [576, 177] on p "A family-owned eatery situated in the heart of charming Gerringong, Ziggy’s Piz…" at bounding box center [833, 165] width 838 height 45
click at [324, 151] on img at bounding box center [265, 192] width 261 height 170
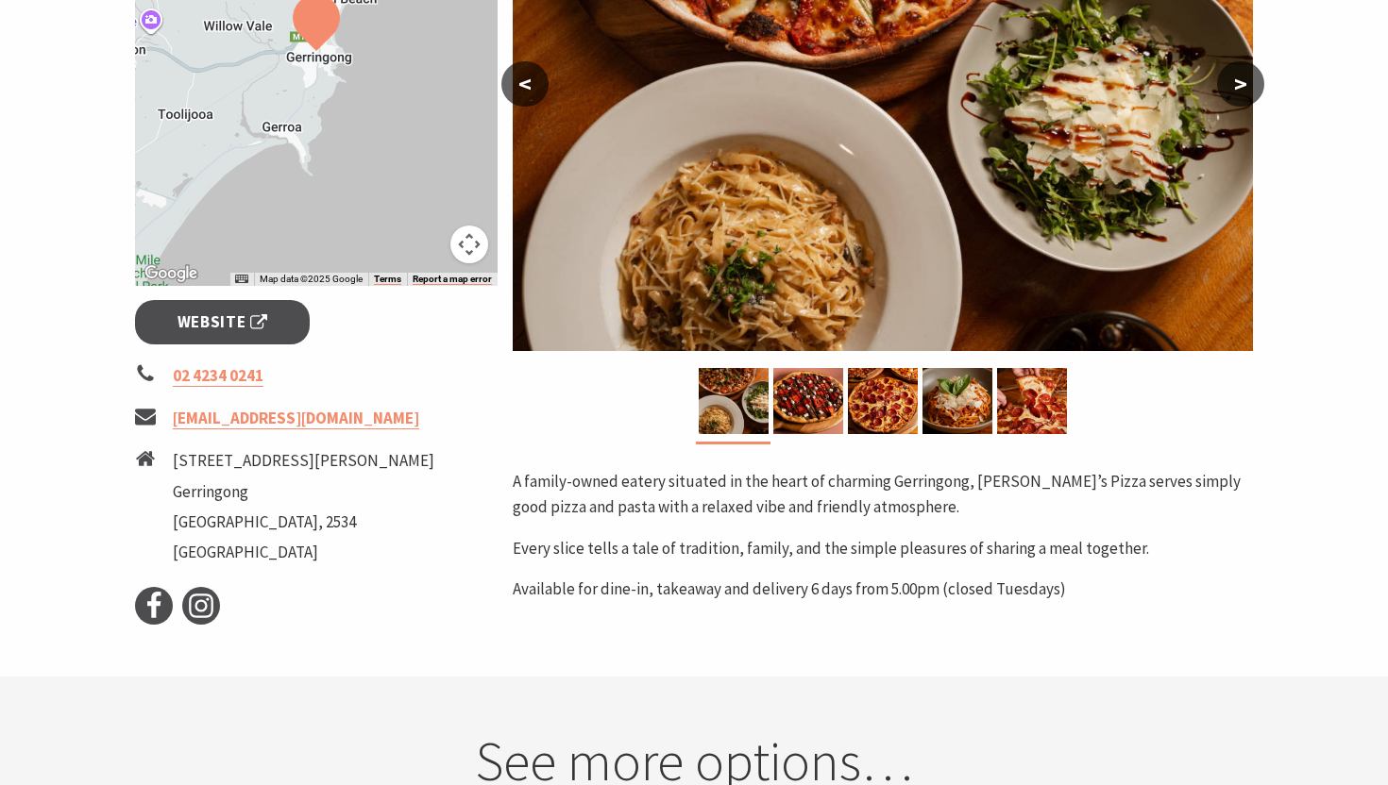
scroll to position [301, 0]
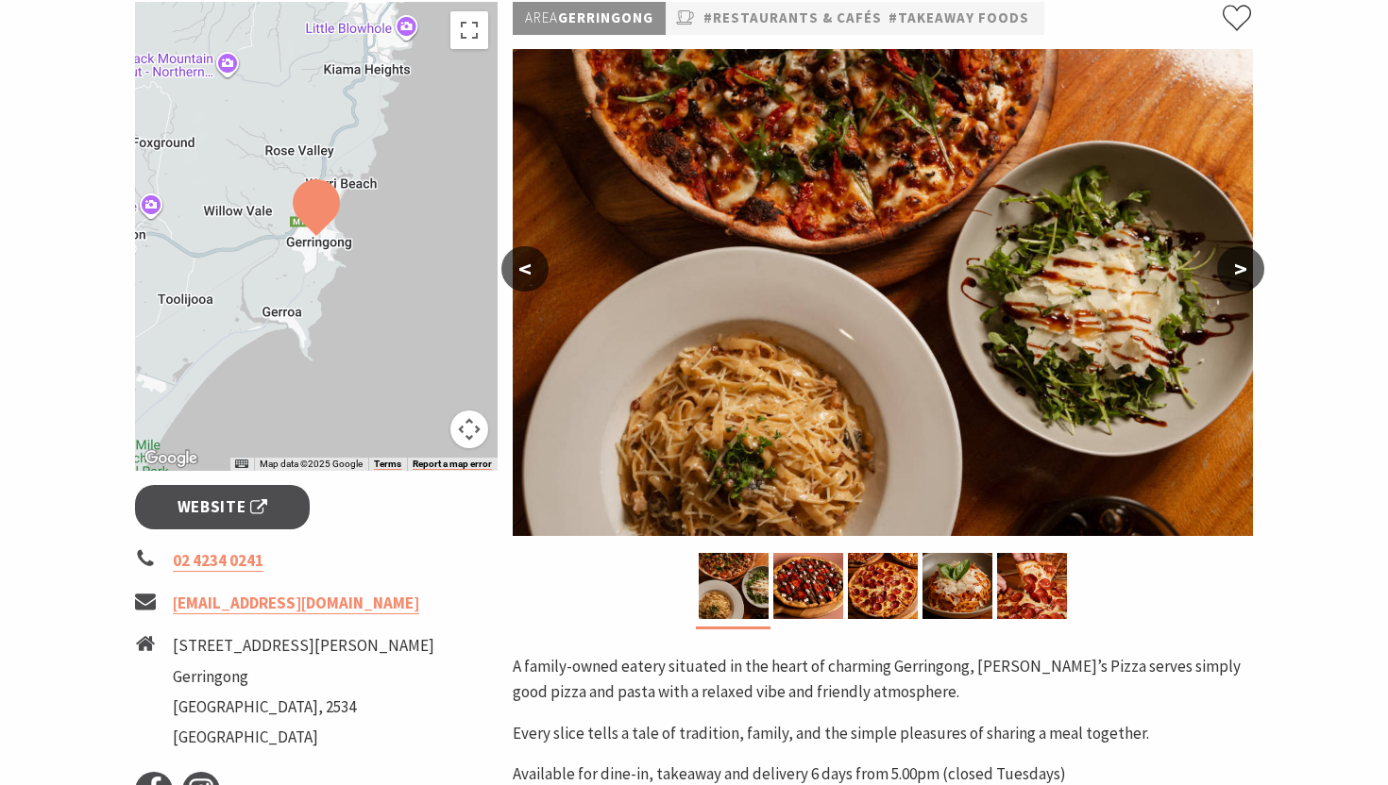
click at [1247, 276] on button ">" at bounding box center [1240, 268] width 47 height 45
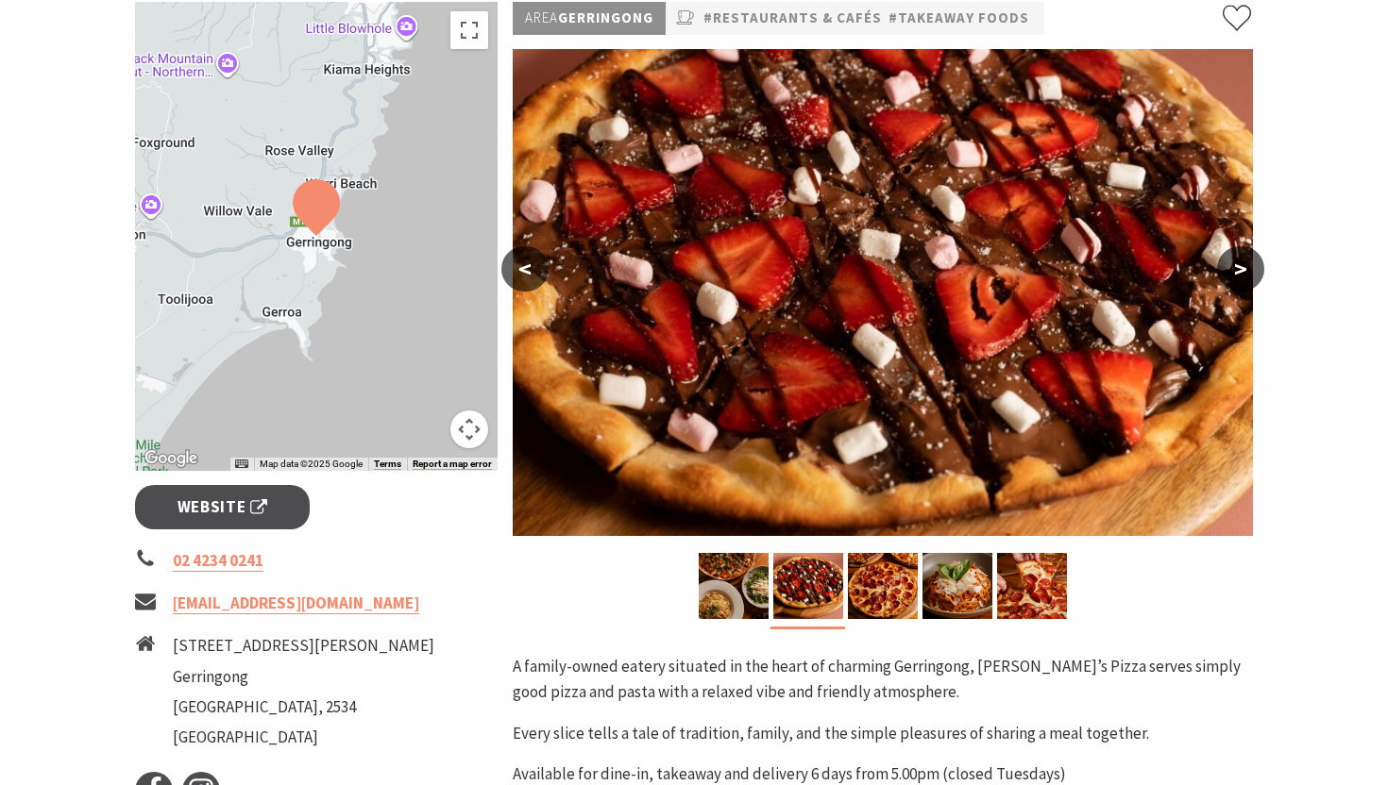
click at [1247, 276] on button ">" at bounding box center [1240, 268] width 47 height 45
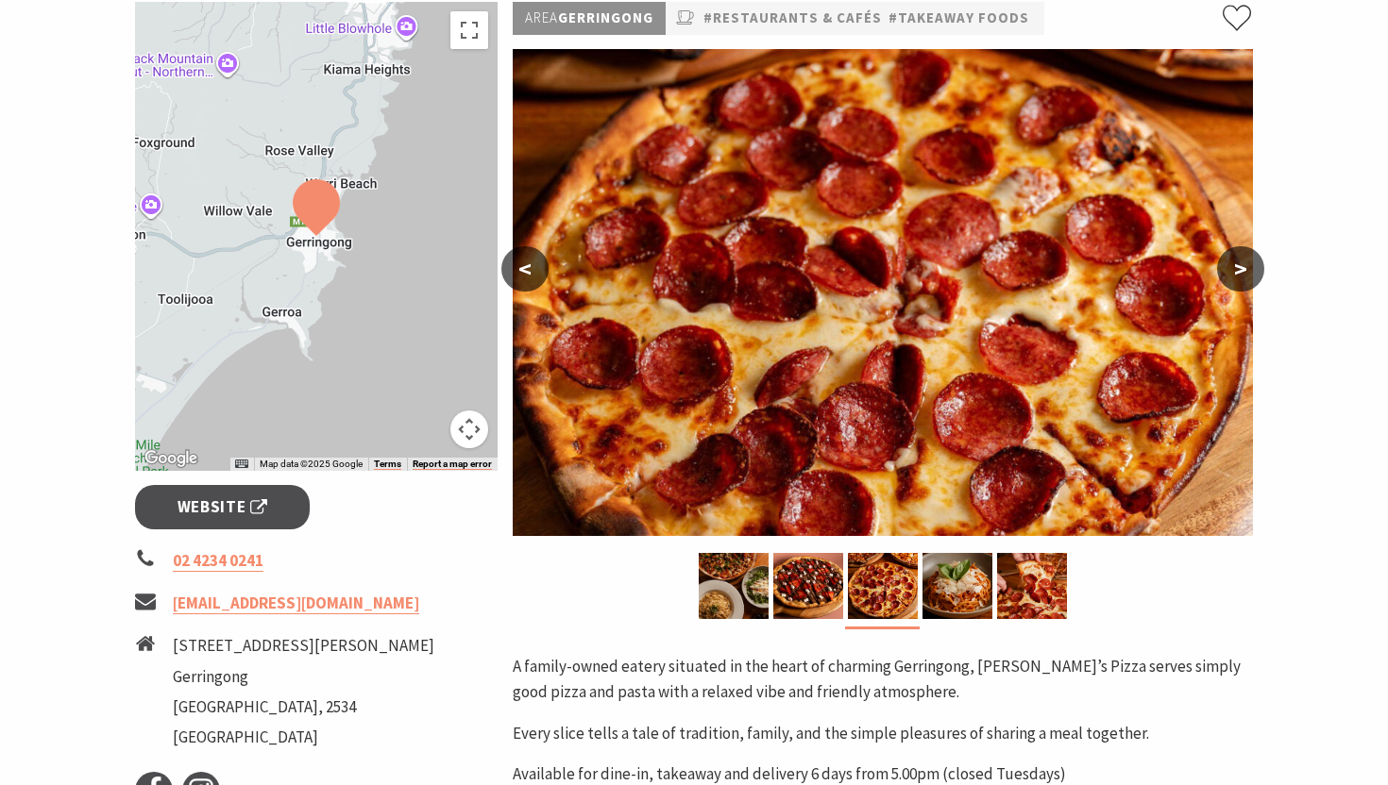
click at [1247, 276] on button ">" at bounding box center [1240, 268] width 47 height 45
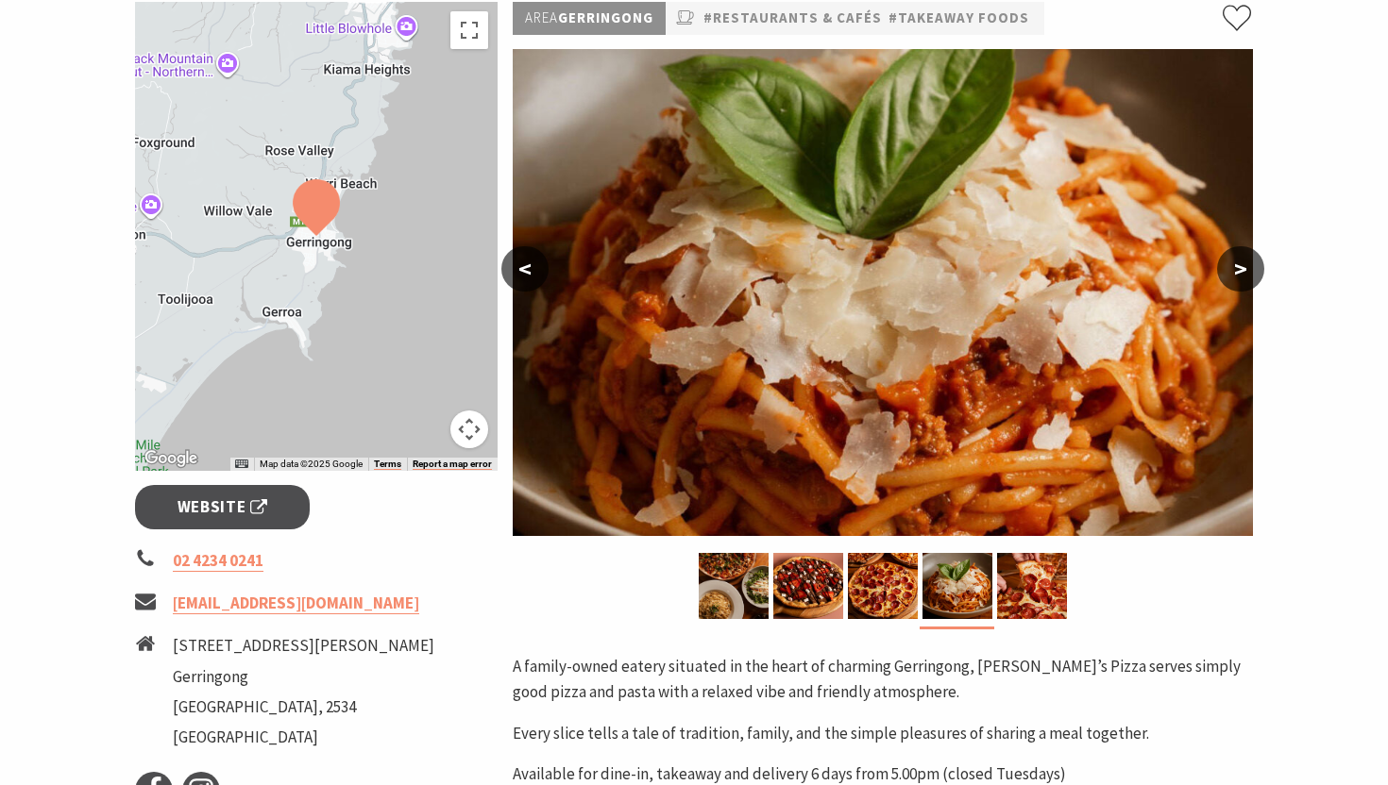
click at [1247, 276] on button ">" at bounding box center [1240, 268] width 47 height 45
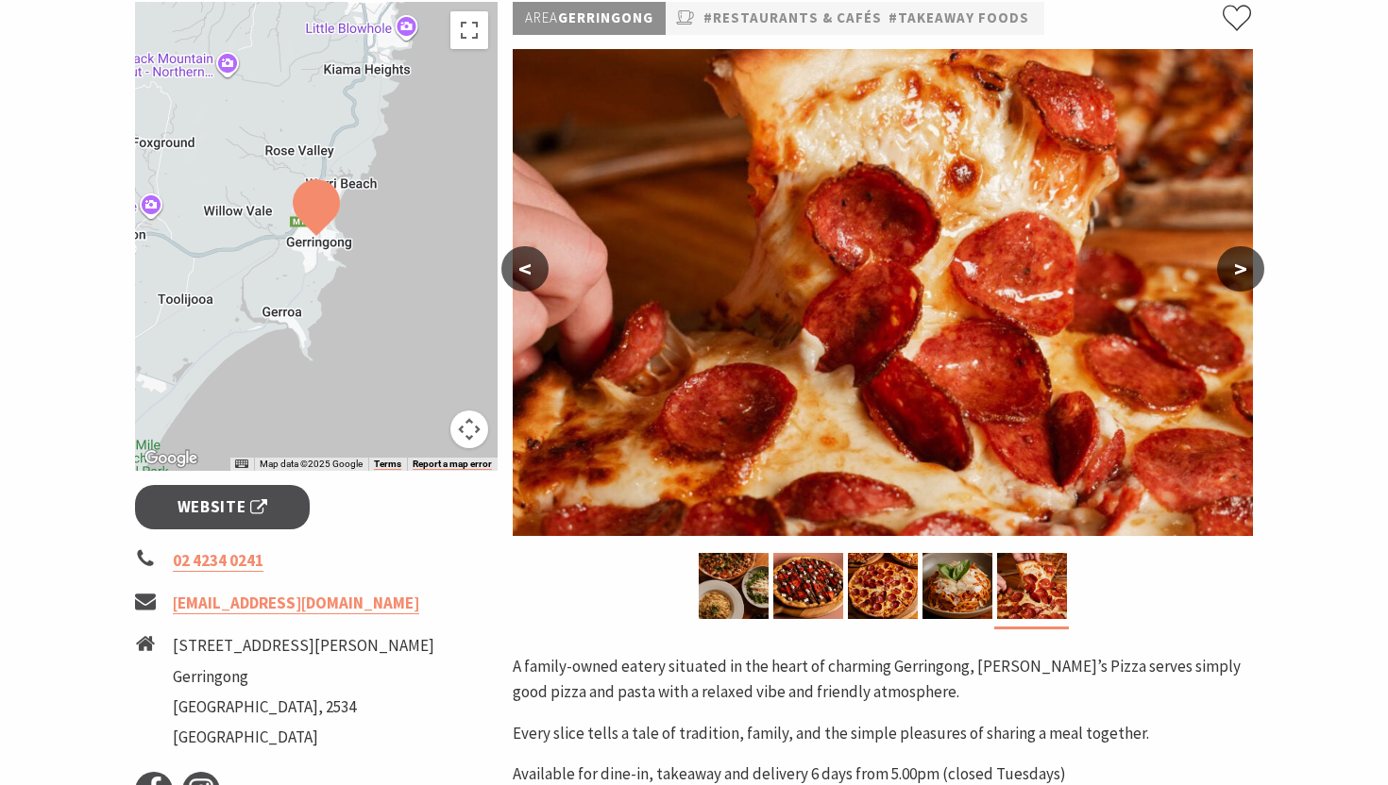
click at [1247, 276] on button ">" at bounding box center [1240, 268] width 47 height 45
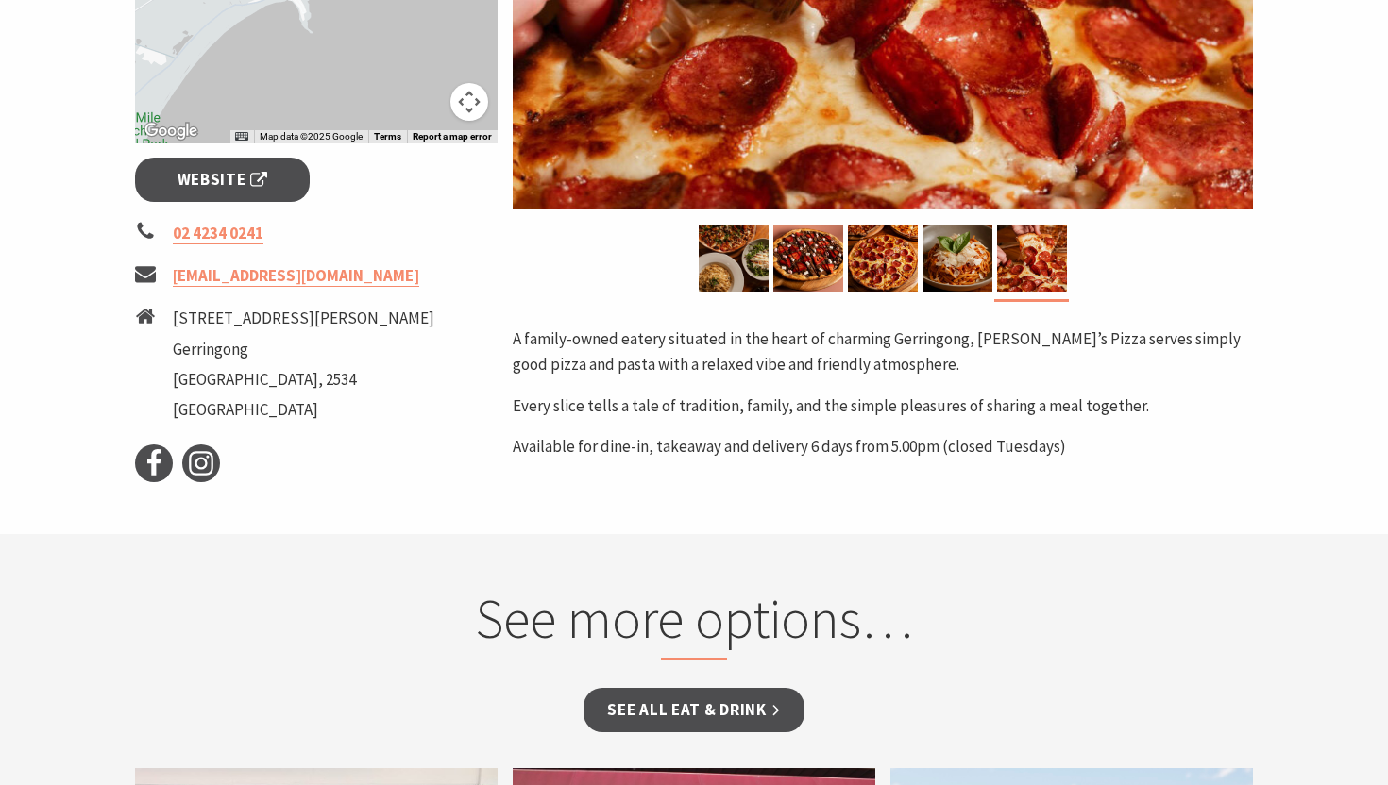
scroll to position [586, 0]
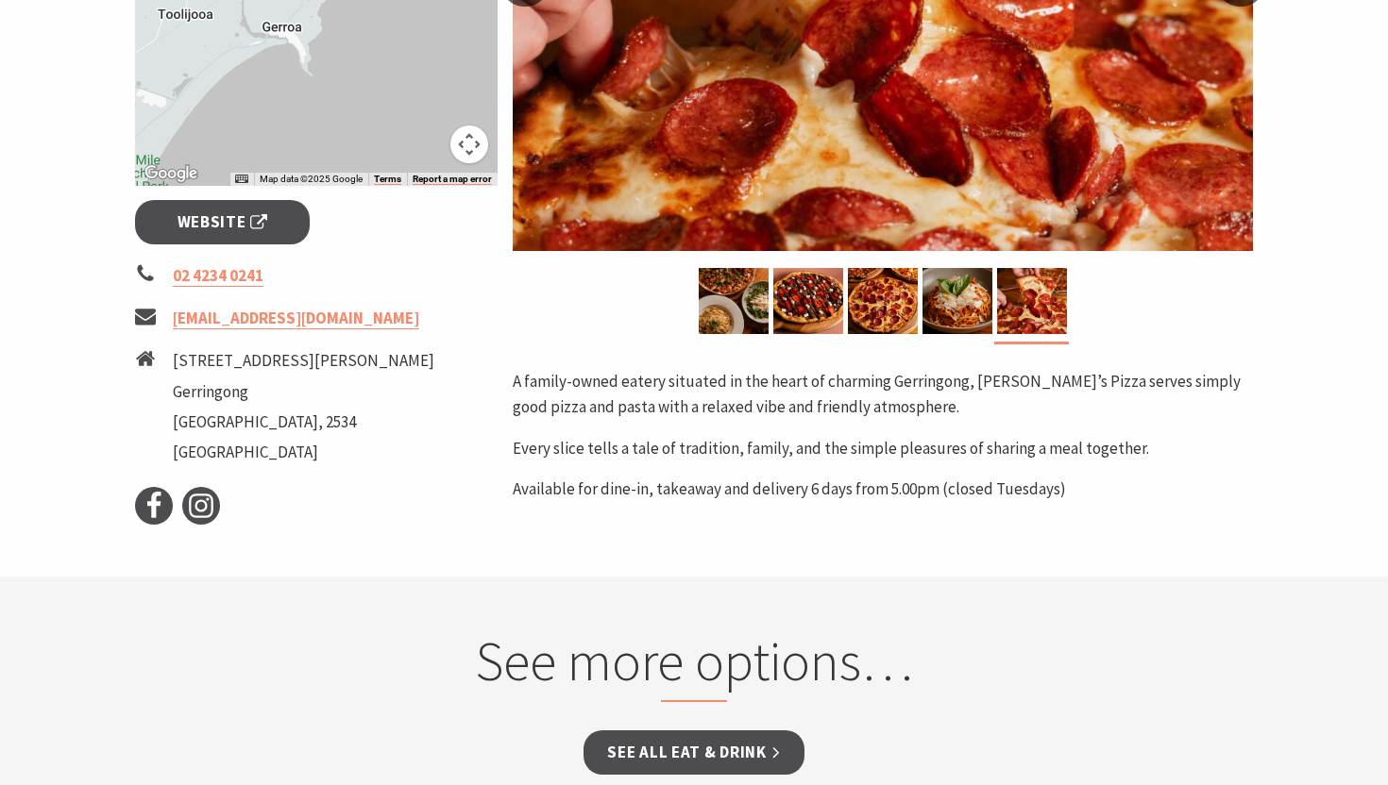
drag, startPoint x: 676, startPoint y: 501, endPoint x: 792, endPoint y: 499, distance: 116.1
click at [789, 500] on div "Area Gerringong #Restaurants & Cafés #Takeaway Foods < > A family-owned eatery …" at bounding box center [882, 121] width 755 height 808
click at [802, 492] on p "Available for dine-in, takeaway and delivery 6 days from 5.00pm (closed Tuesday…" at bounding box center [883, 489] width 740 height 25
click at [749, 496] on p "Available for dine-in, takeaway and delivery 6 days from 5.00pm (closed Tuesday…" at bounding box center [883, 489] width 740 height 25
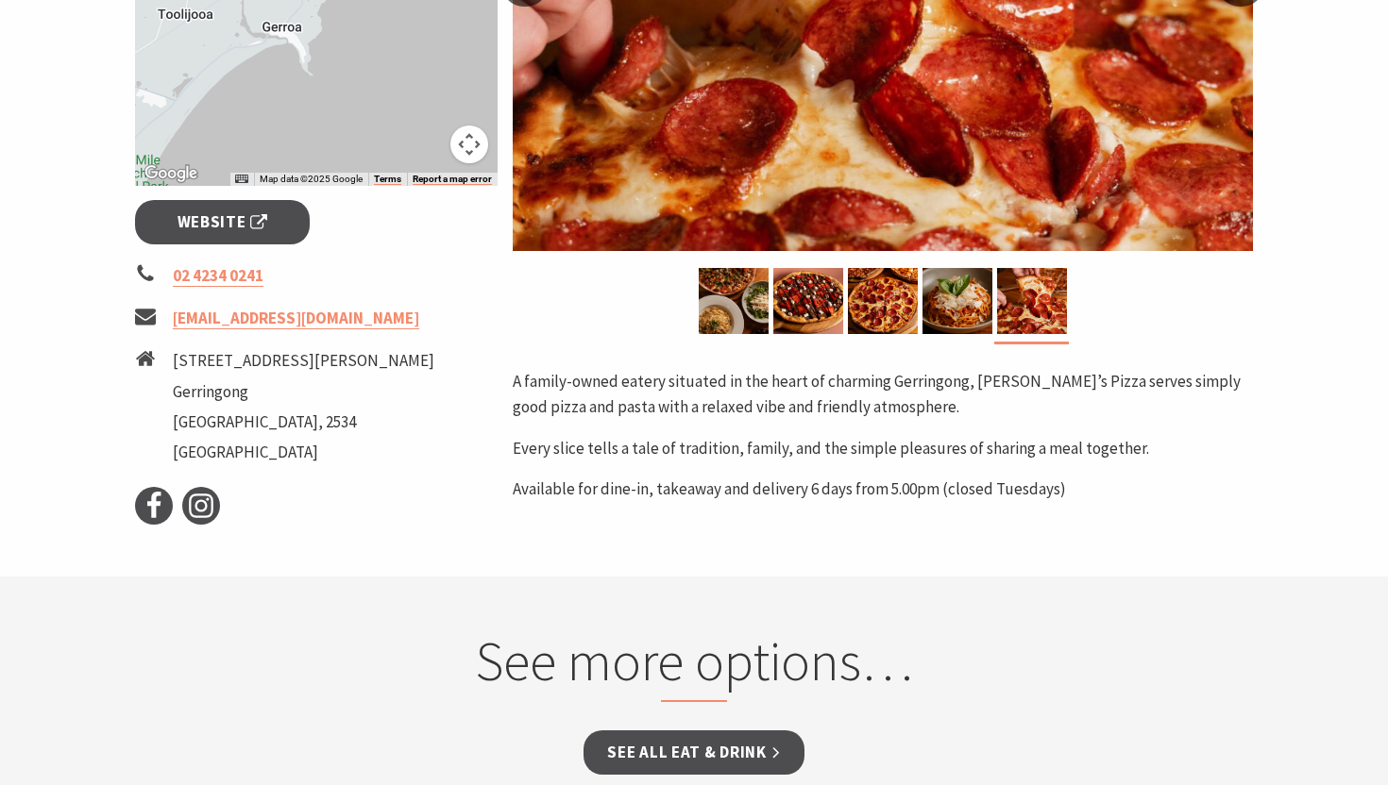
click at [773, 486] on p "Available for dine-in, takeaway and delivery 6 days from 5.00pm (closed Tuesday…" at bounding box center [883, 489] width 740 height 25
